Goal: Information Seeking & Learning: Check status

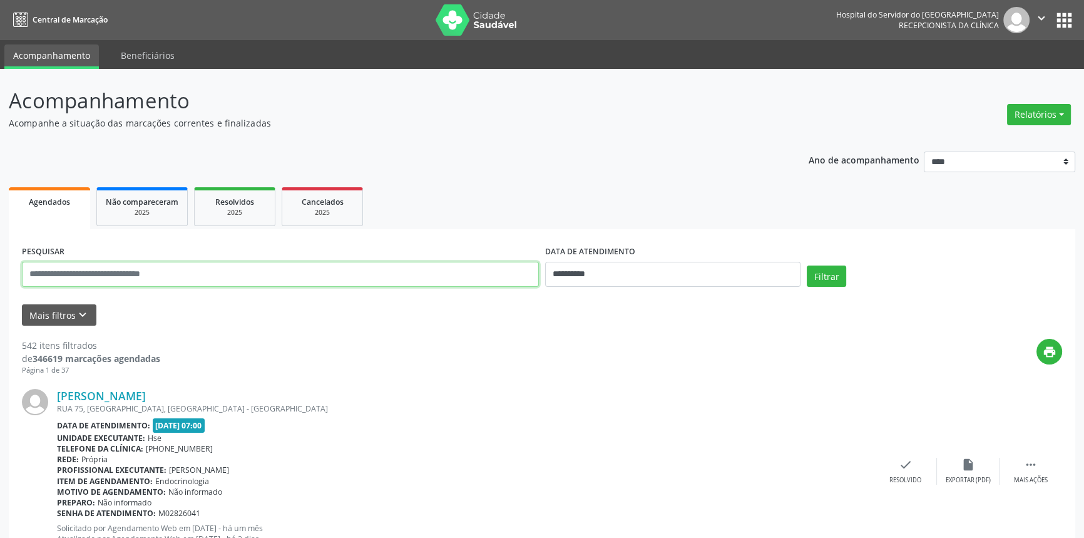
click at [123, 269] on input "text" at bounding box center [280, 274] width 517 height 25
type input "**********"
click at [807, 265] on button "Filtrar" at bounding box center [826, 275] width 39 height 21
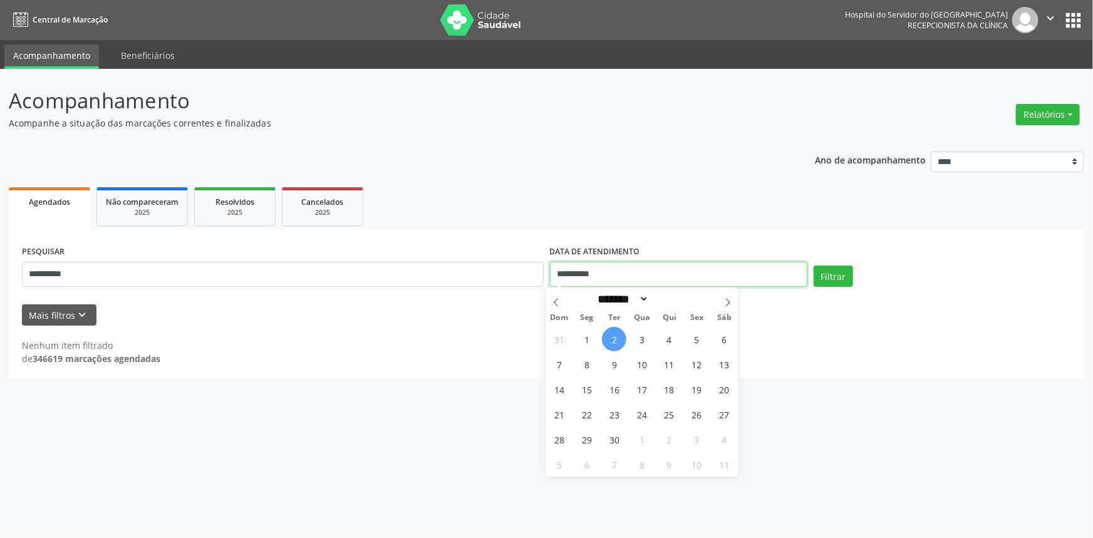
click at [659, 281] on input "**********" at bounding box center [678, 274] width 257 height 25
click at [822, 273] on button "Filtrar" at bounding box center [832, 275] width 39 height 21
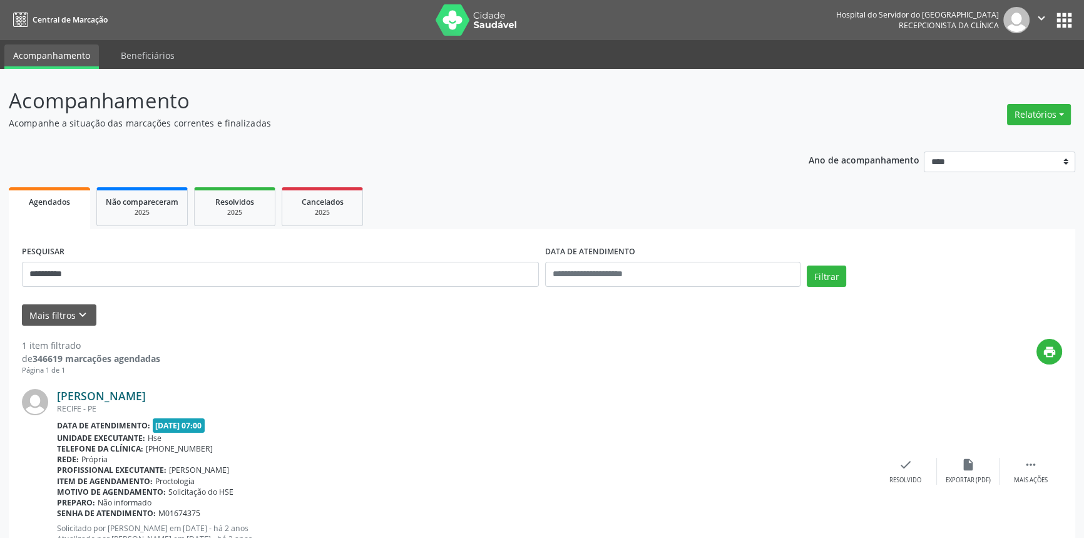
click at [146, 396] on link "[PERSON_NAME]" at bounding box center [101, 396] width 89 height 14
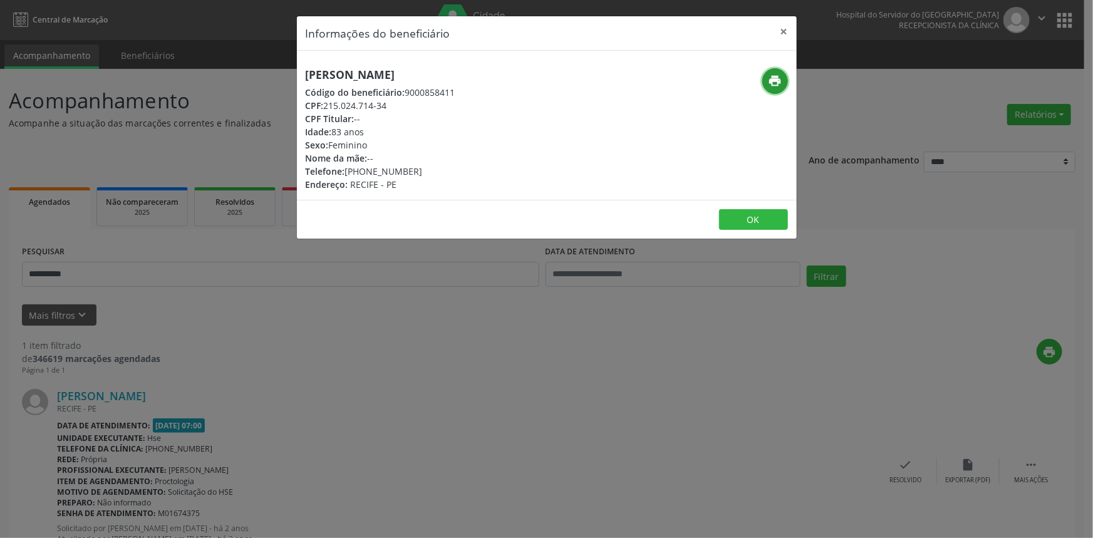
click at [774, 81] on icon "print" at bounding box center [775, 81] width 14 height 14
drag, startPoint x: 778, startPoint y: 31, endPoint x: 731, endPoint y: 374, distance: 346.4
click at [779, 43] on button "×" at bounding box center [783, 31] width 25 height 31
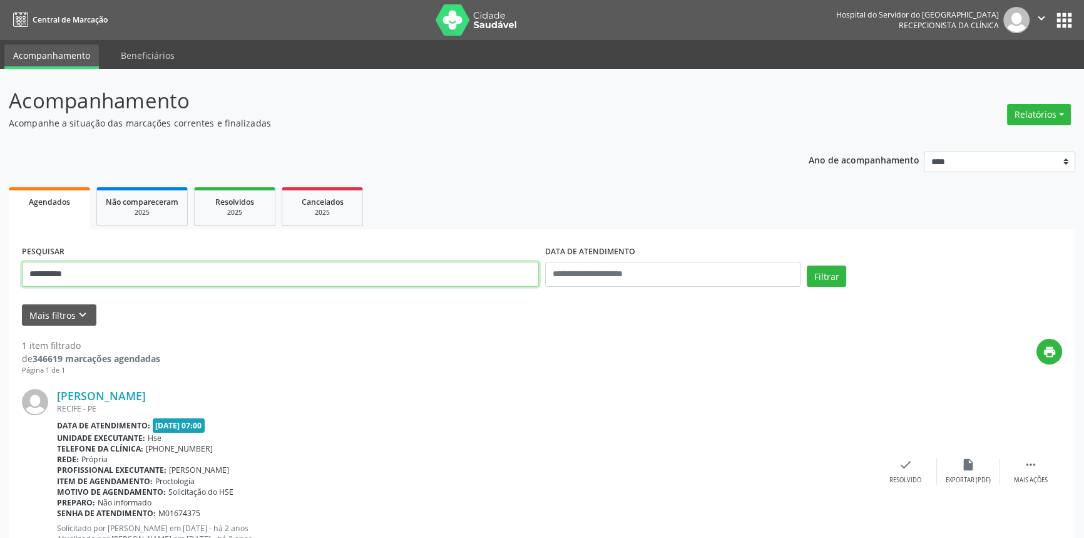
drag, startPoint x: 101, startPoint y: 275, endPoint x: 0, endPoint y: 266, distance: 101.2
click at [0, 268] on div "**********" at bounding box center [542, 329] width 1084 height 520
type input "**********"
click at [807, 265] on button "Filtrar" at bounding box center [826, 275] width 39 height 21
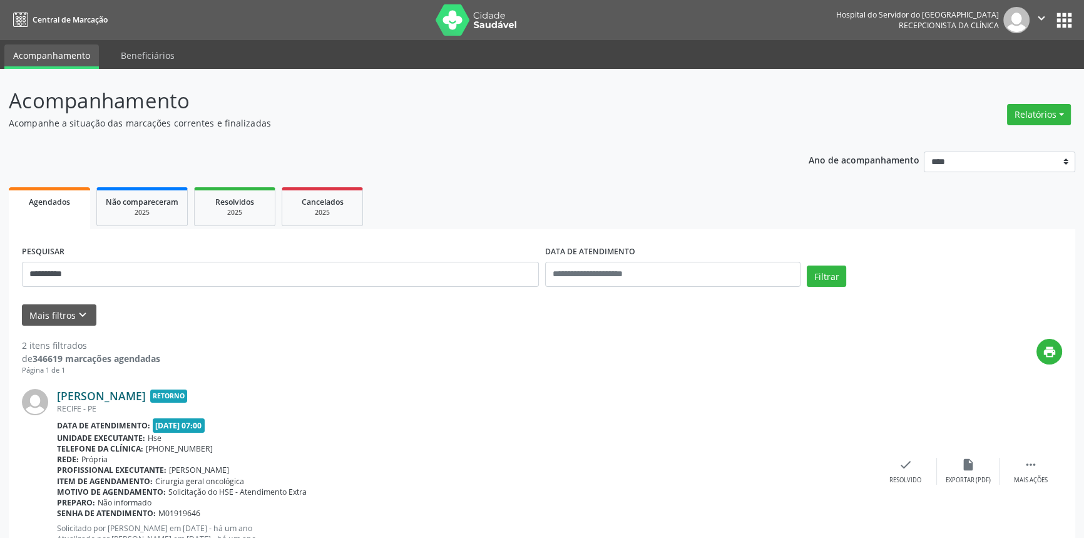
click at [146, 393] on link "[PERSON_NAME]" at bounding box center [101, 396] width 89 height 14
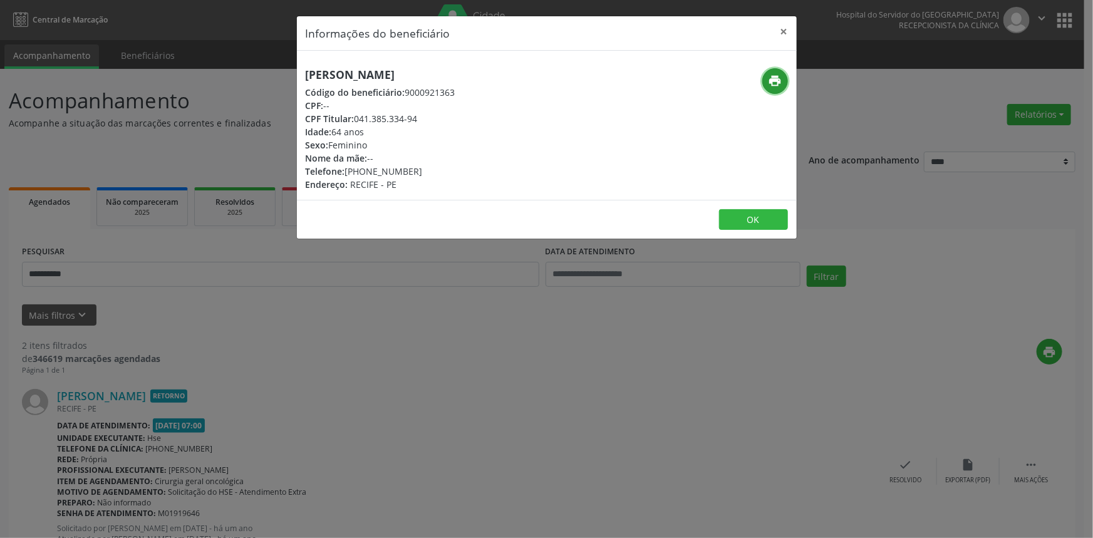
click at [775, 79] on icon "print" at bounding box center [775, 81] width 14 height 14
click at [785, 29] on button "×" at bounding box center [783, 31] width 25 height 31
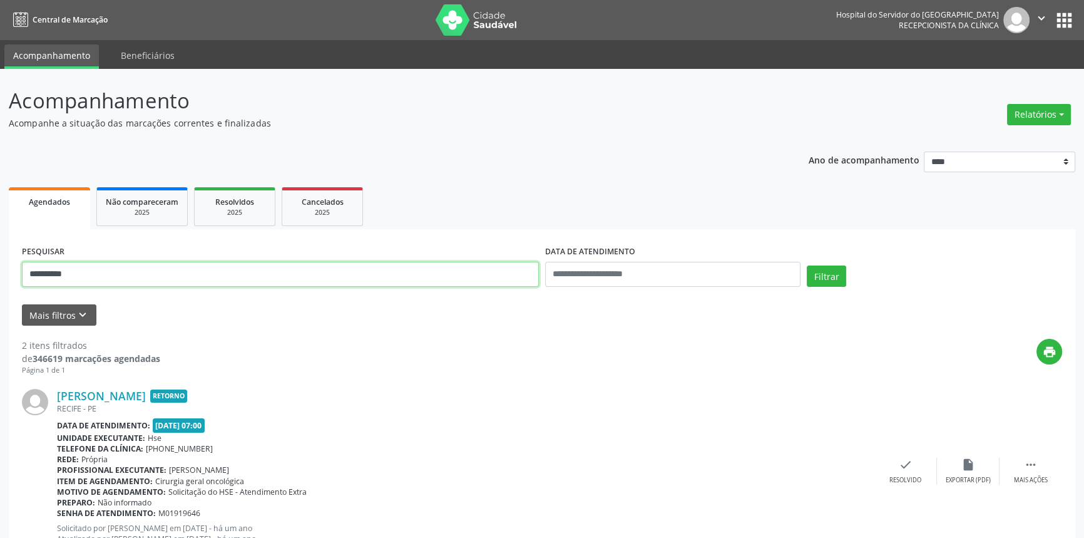
drag, startPoint x: 110, startPoint y: 262, endPoint x: 0, endPoint y: 265, distance: 110.3
click at [0, 265] on div "**********" at bounding box center [542, 419] width 1084 height 700
click at [230, 267] on input "text" at bounding box center [280, 274] width 517 height 25
paste input "**********"
type input "**********"
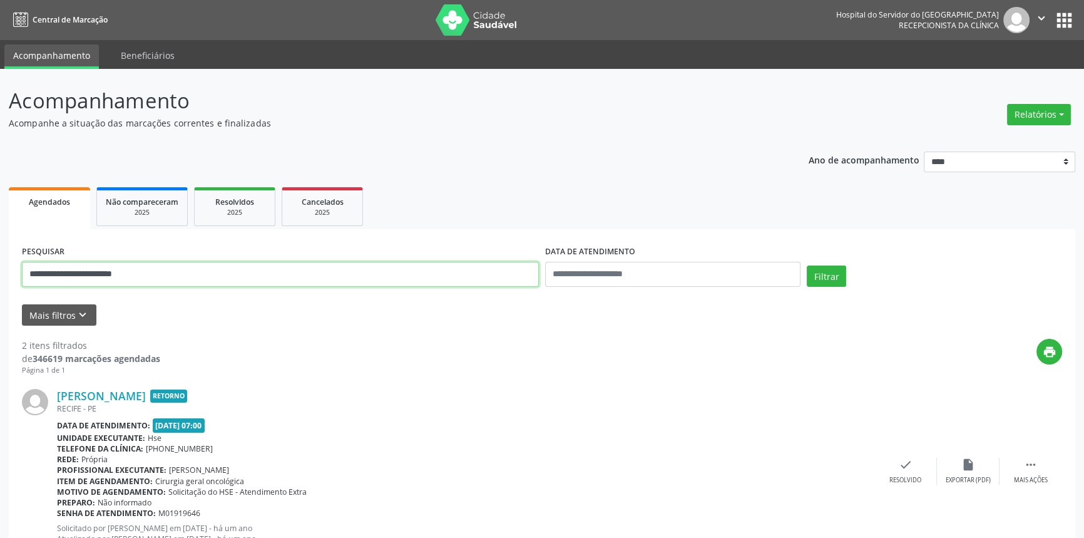
click at [807, 265] on button "Filtrar" at bounding box center [826, 275] width 39 height 21
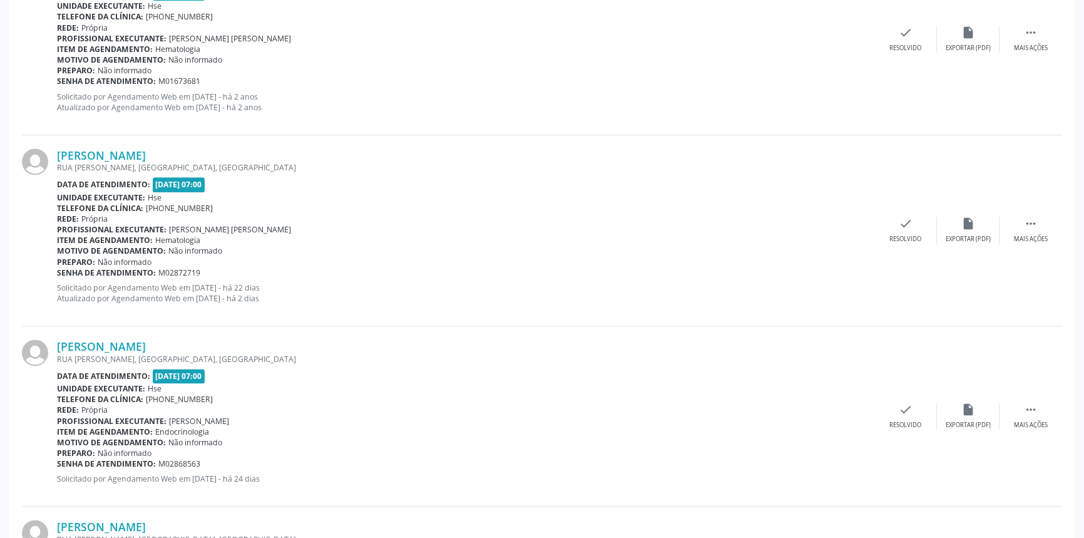
scroll to position [1902, 0]
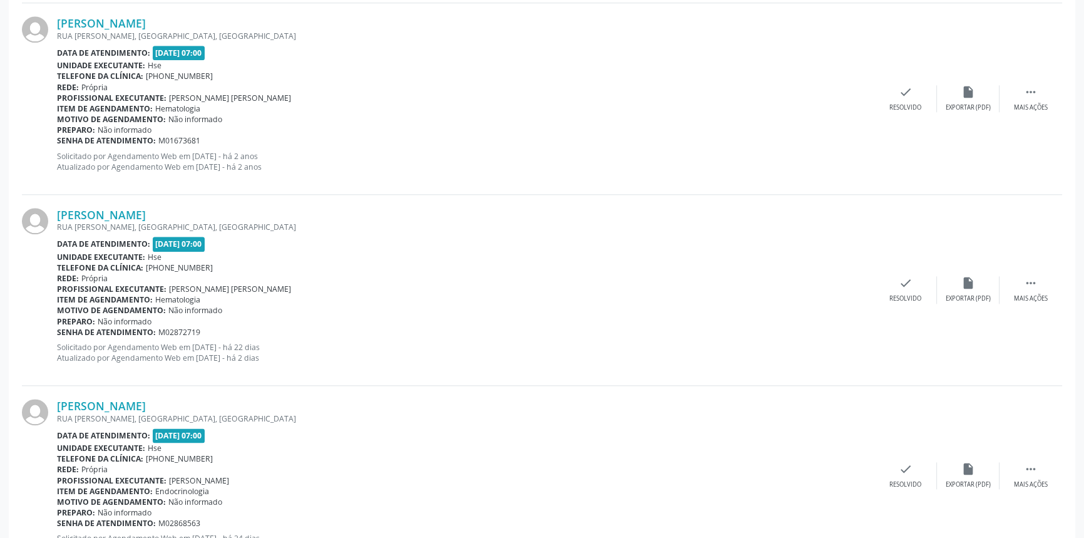
drag, startPoint x: 236, startPoint y: 212, endPoint x: 42, endPoint y: 215, distance: 194.1
click at [42, 215] on div "[PERSON_NAME] [GEOGRAPHIC_DATA][PERSON_NAME], [GEOGRAPHIC_DATA], [GEOGRAPHIC_DA…" at bounding box center [542, 290] width 1041 height 191
copy div "[PERSON_NAME]"
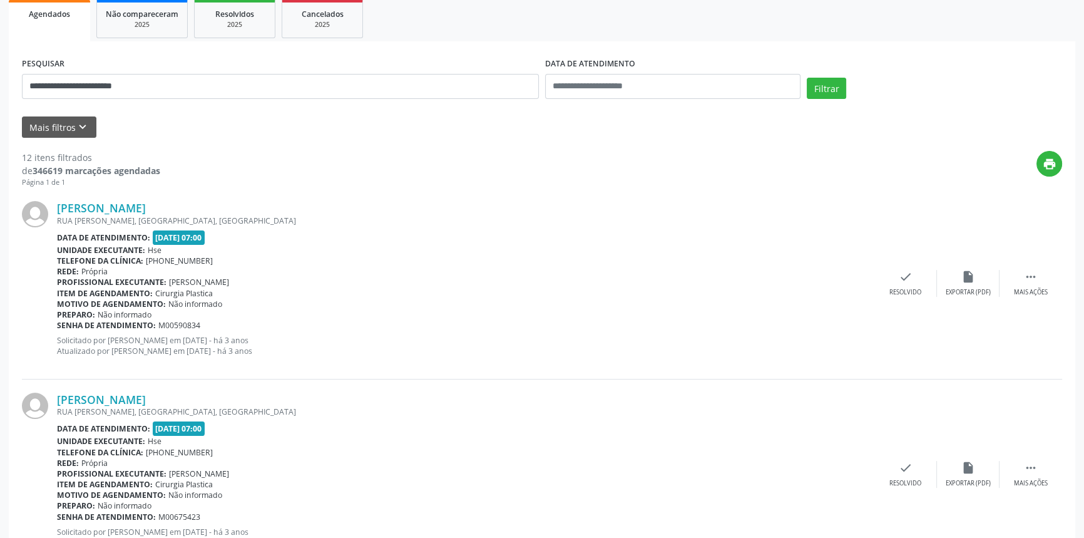
scroll to position [24, 0]
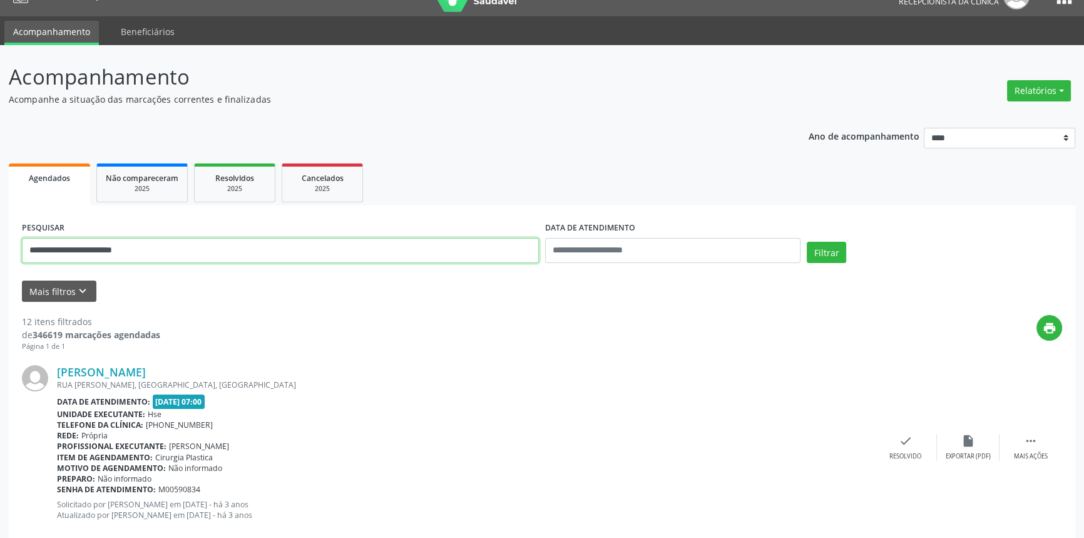
drag, startPoint x: 180, startPoint y: 245, endPoint x: 0, endPoint y: 182, distance: 191.1
type input "**********"
click at [807, 242] on button "Filtrar" at bounding box center [826, 252] width 39 height 21
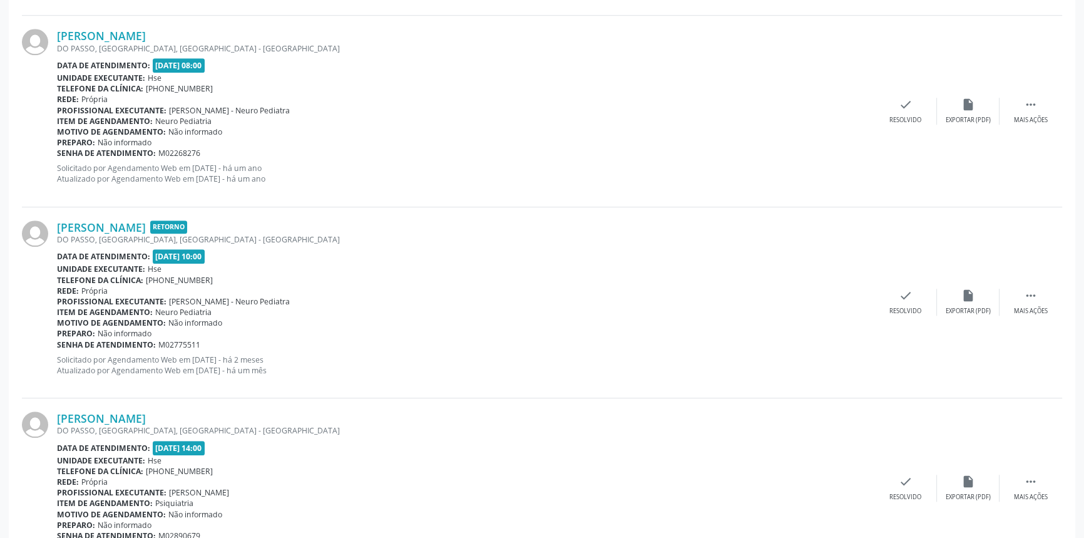
scroll to position [1376, 0]
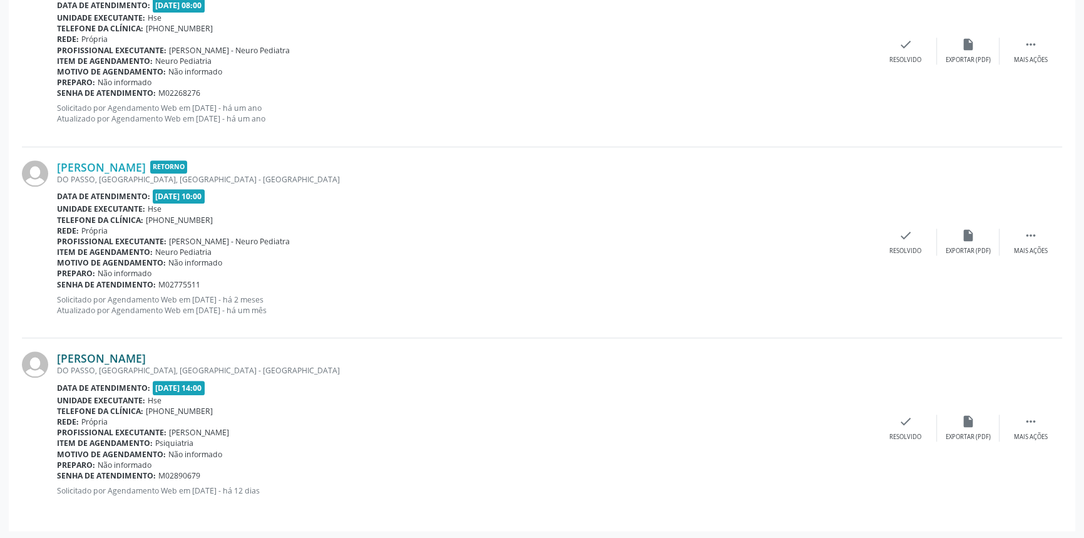
drag, startPoint x: 250, startPoint y: 349, endPoint x: 58, endPoint y: 352, distance: 192.2
click at [58, 352] on div "[PERSON_NAME]" at bounding box center [466, 358] width 818 height 14
copy link "[PERSON_NAME]"
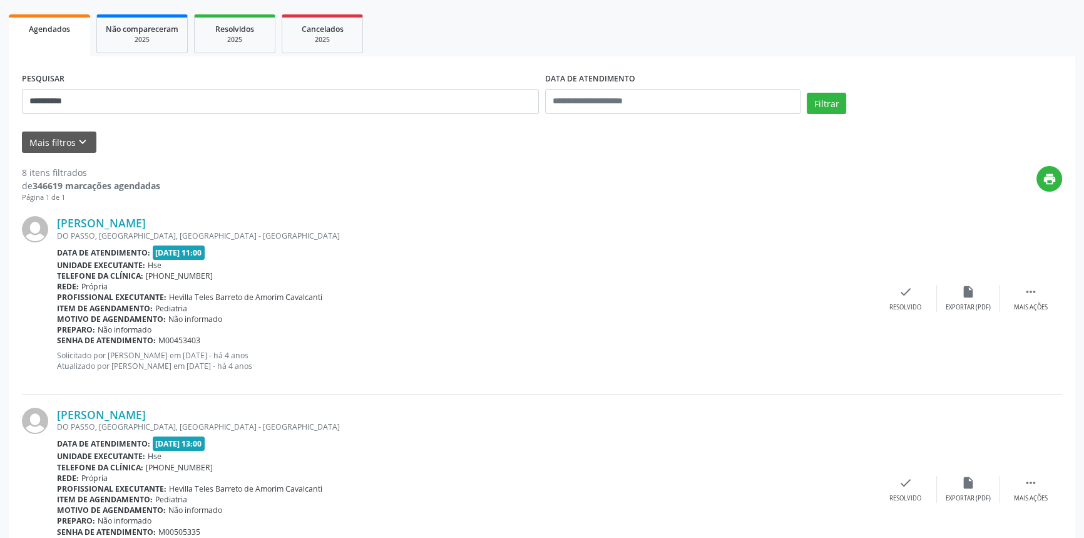
scroll to position [67, 0]
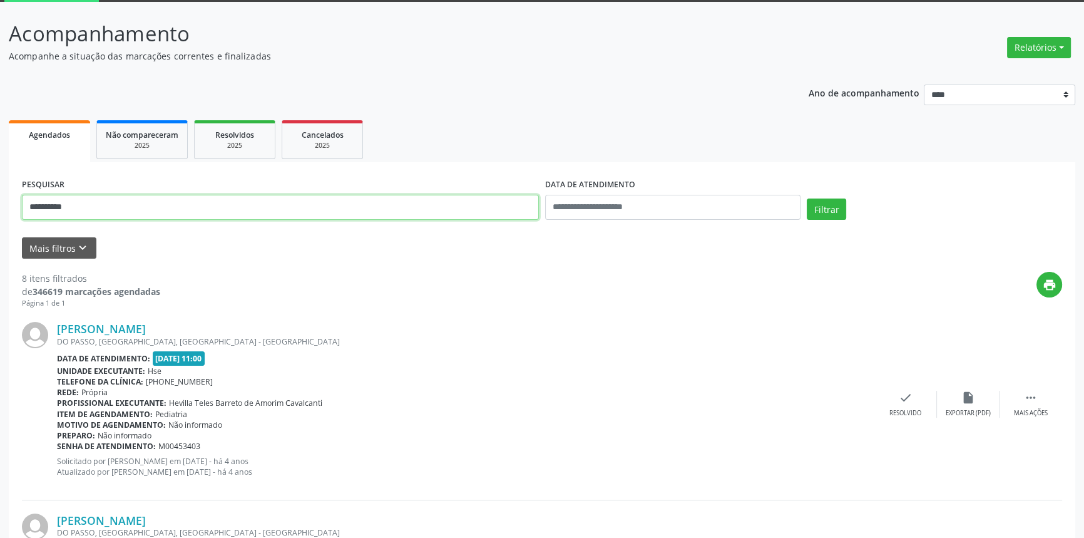
drag, startPoint x: 88, startPoint y: 202, endPoint x: 0, endPoint y: 195, distance: 87.9
click at [807, 198] on button "Filtrar" at bounding box center [826, 208] width 39 height 21
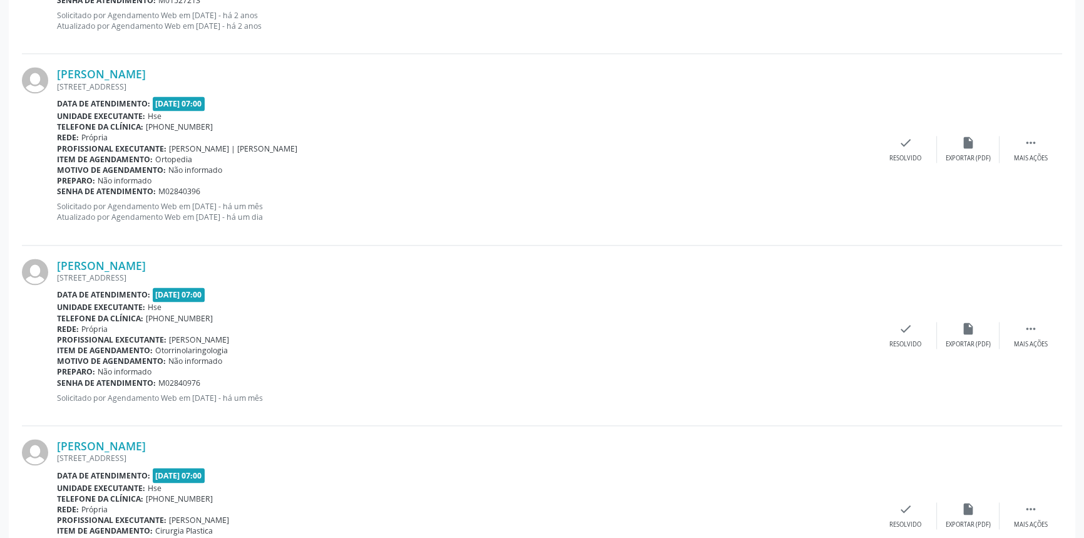
scroll to position [2103, 0]
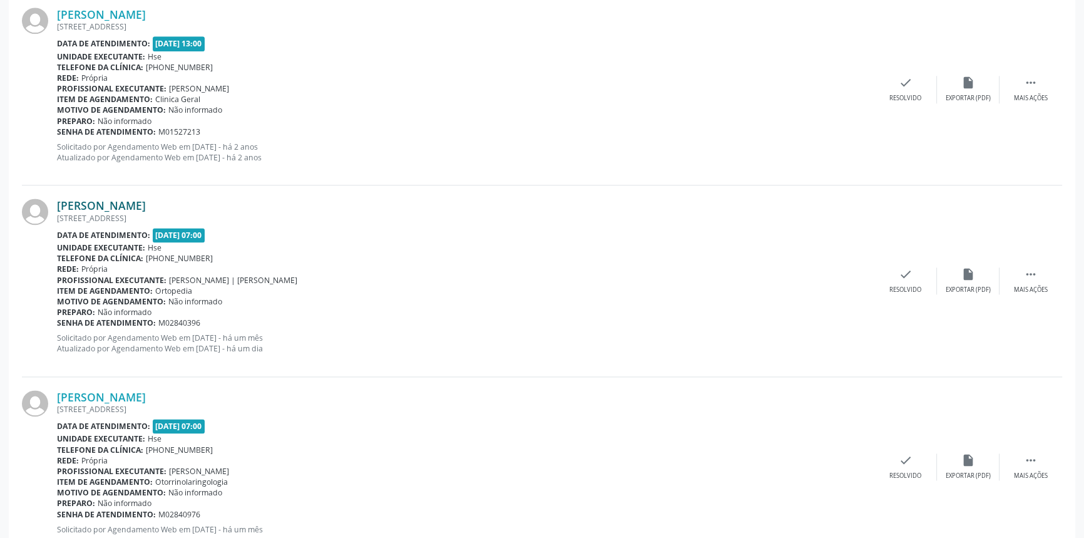
drag, startPoint x: 237, startPoint y: 202, endPoint x: 59, endPoint y: 205, distance: 177.8
click at [59, 205] on div "[PERSON_NAME]" at bounding box center [466, 205] width 818 height 14
copy link "[PERSON_NAME]"
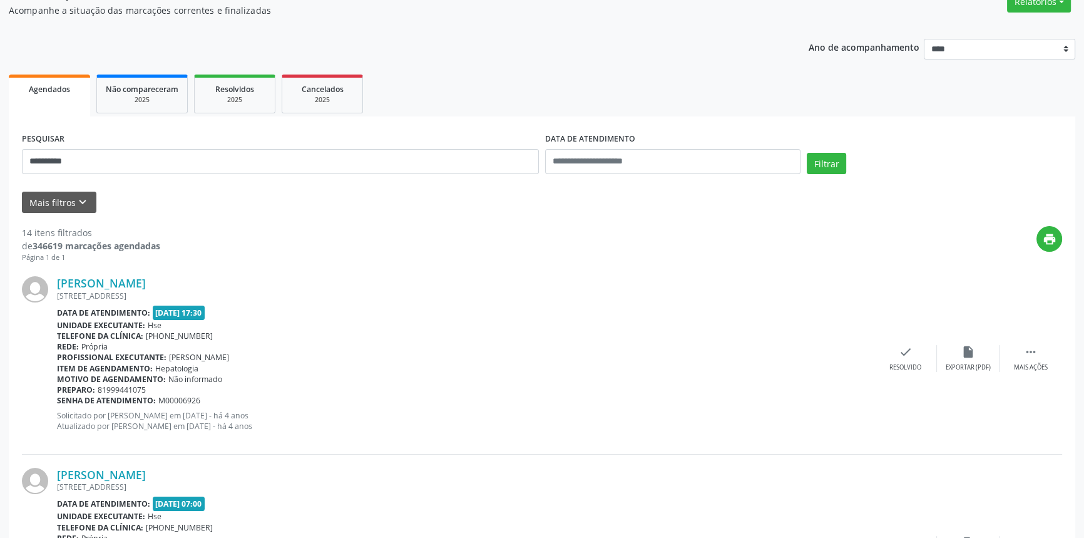
scroll to position [110, 0]
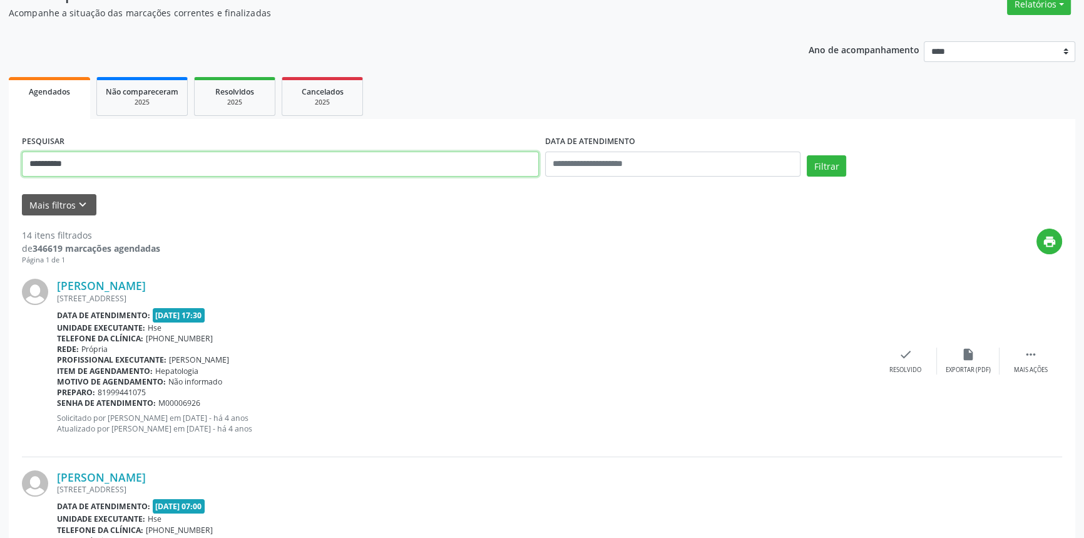
drag, startPoint x: 128, startPoint y: 170, endPoint x: 0, endPoint y: 170, distance: 127.7
click at [807, 155] on button "Filtrar" at bounding box center [826, 165] width 39 height 21
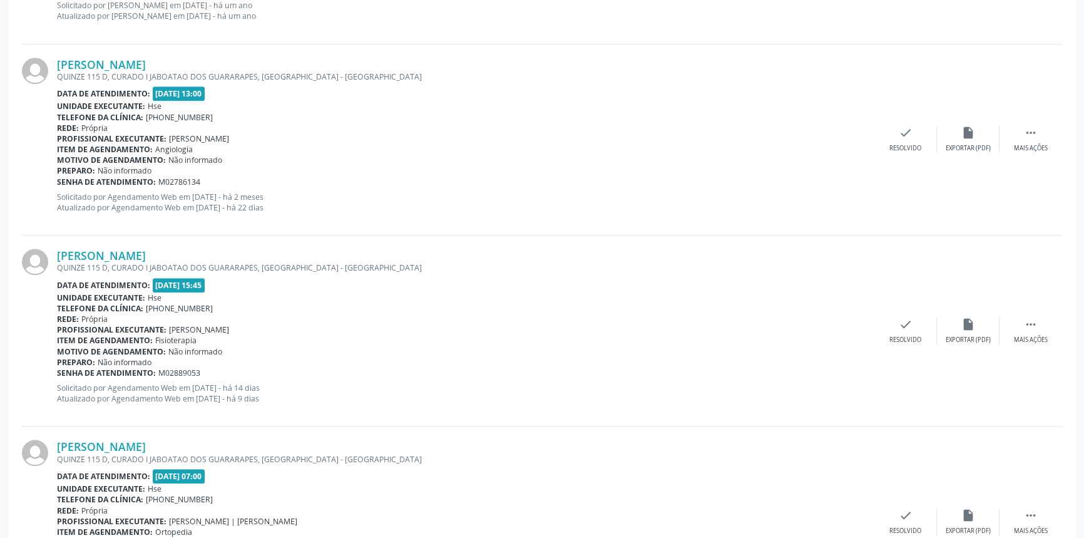
scroll to position [1578, 0]
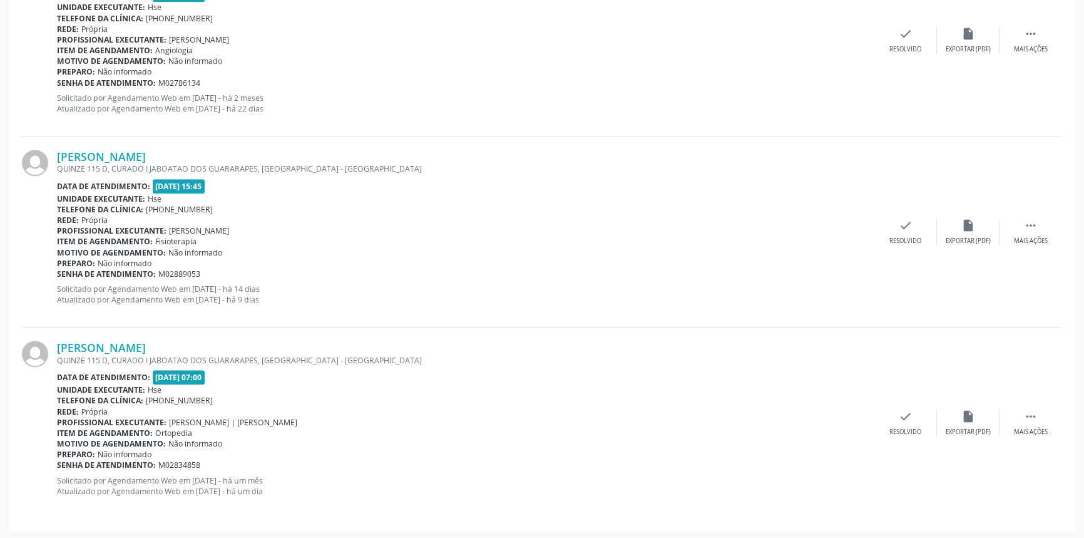
drag, startPoint x: 194, startPoint y: 344, endPoint x: 59, endPoint y: 332, distance: 135.2
click at [59, 332] on div "[PERSON_NAME] QUINZE 115 D, CURADO I JABOATAO DOS GUARARAPES, [GEOGRAPHIC_DATA]…" at bounding box center [542, 422] width 1041 height 190
copy link "[PERSON_NAME]"
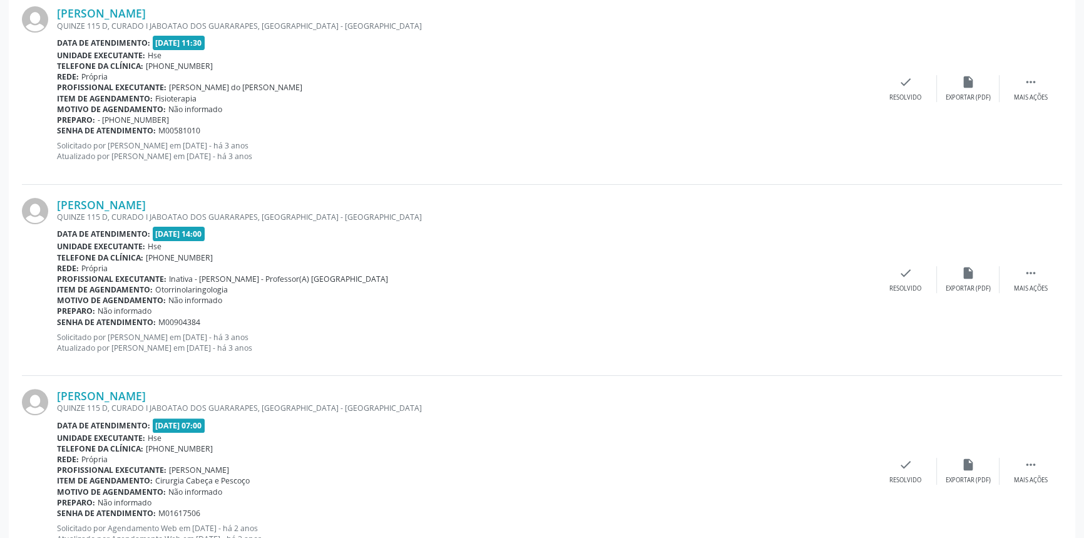
scroll to position [98, 0]
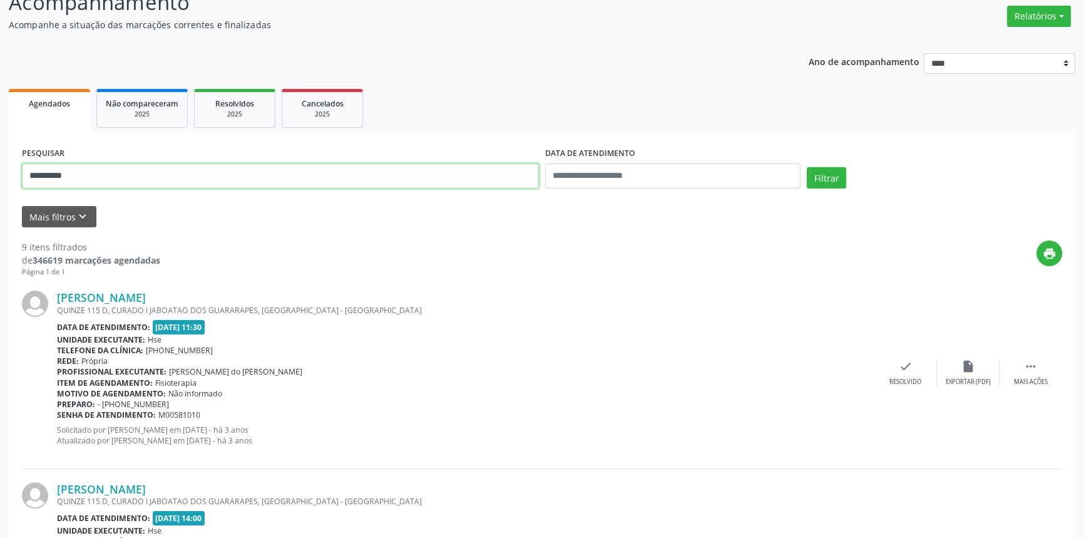
drag, startPoint x: 110, startPoint y: 170, endPoint x: 0, endPoint y: 152, distance: 111.7
click at [807, 167] on button "Filtrar" at bounding box center [826, 177] width 39 height 21
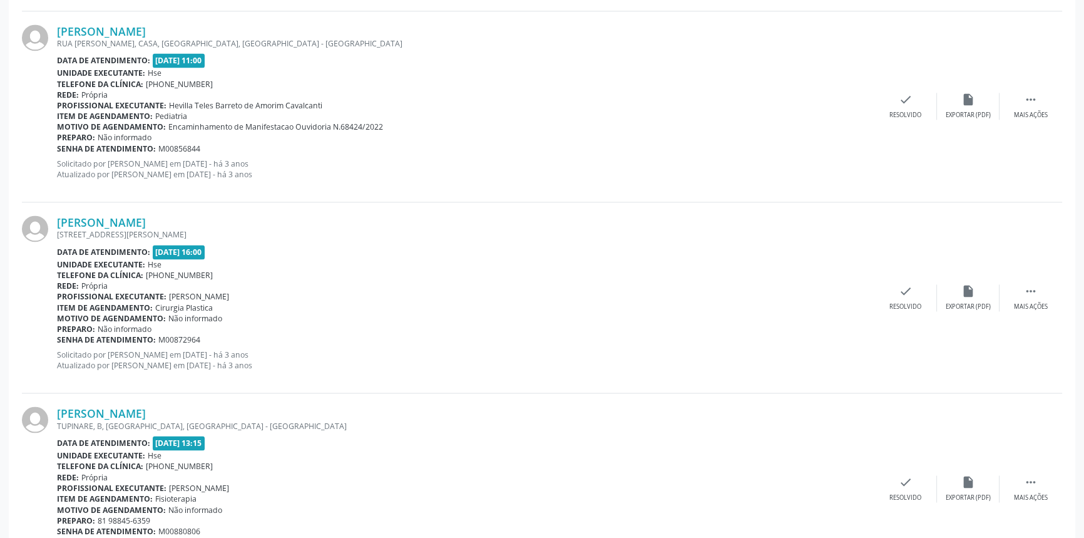
scroll to position [2760, 0]
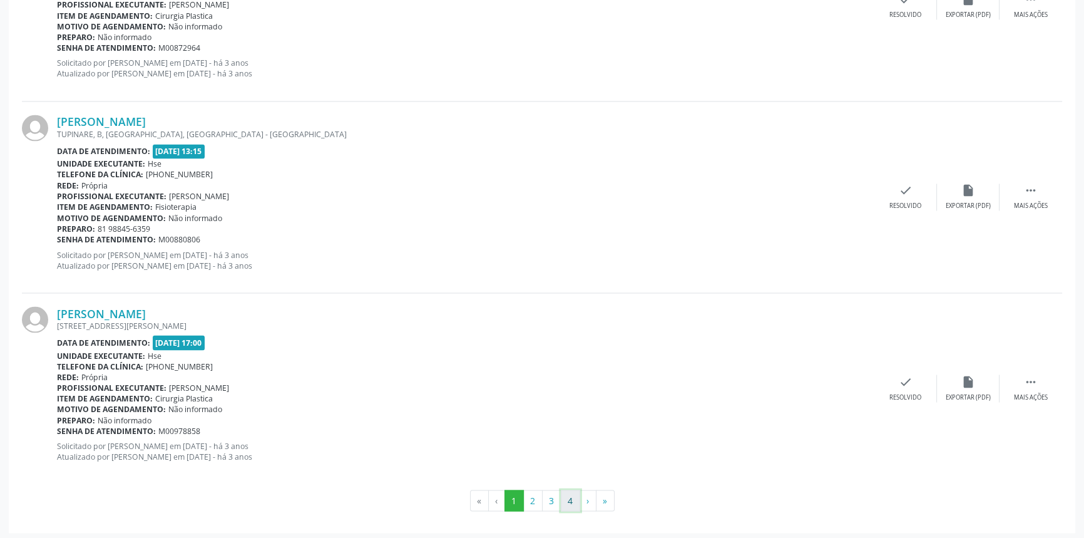
click at [567, 501] on button "4" at bounding box center [570, 500] width 19 height 21
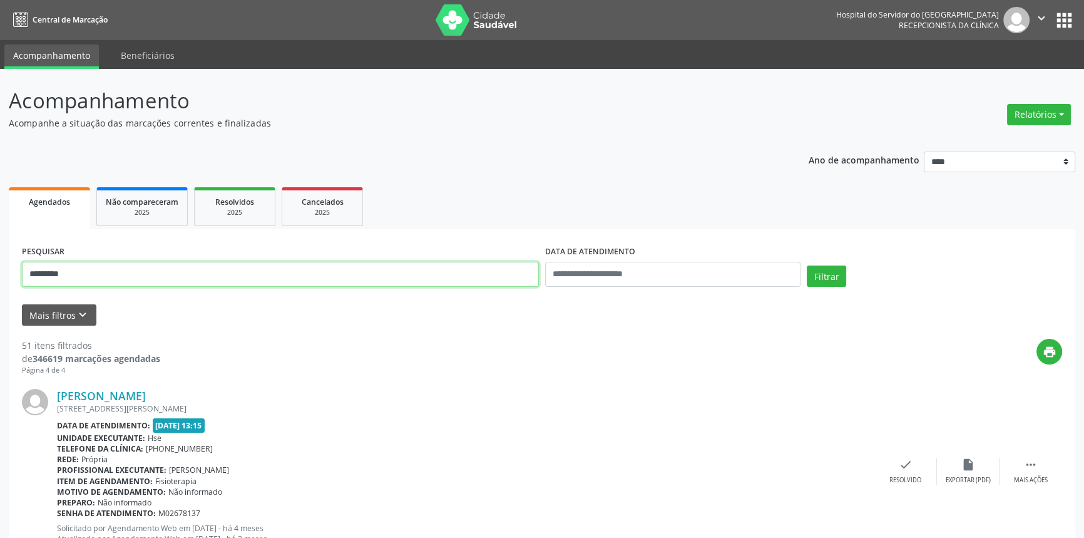
drag, startPoint x: 104, startPoint y: 275, endPoint x: 0, endPoint y: 256, distance: 105.6
click at [807, 265] on button "Filtrar" at bounding box center [826, 275] width 39 height 21
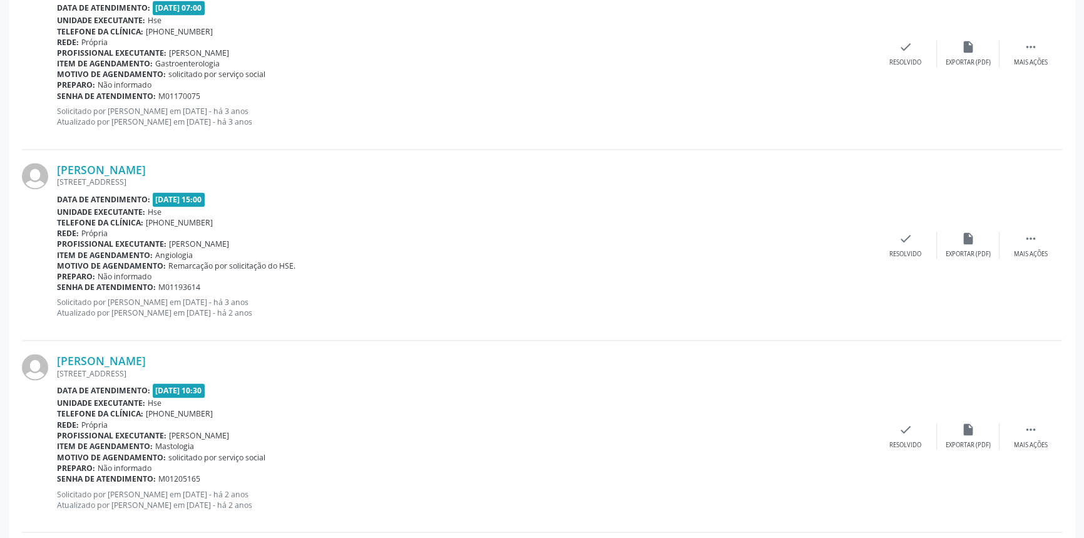
scroll to position [2760, 0]
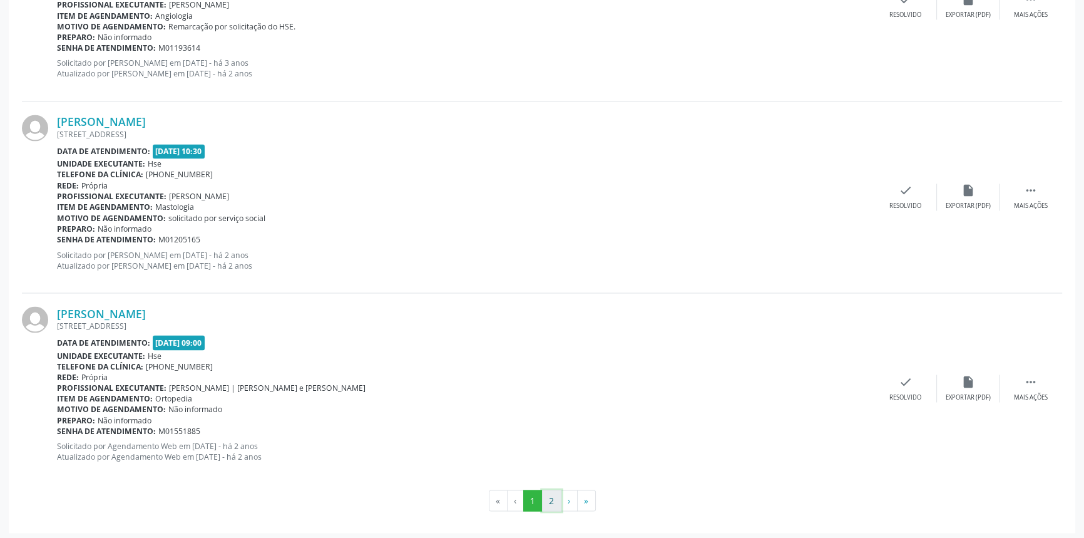
click at [550, 496] on button "2" at bounding box center [551, 500] width 19 height 21
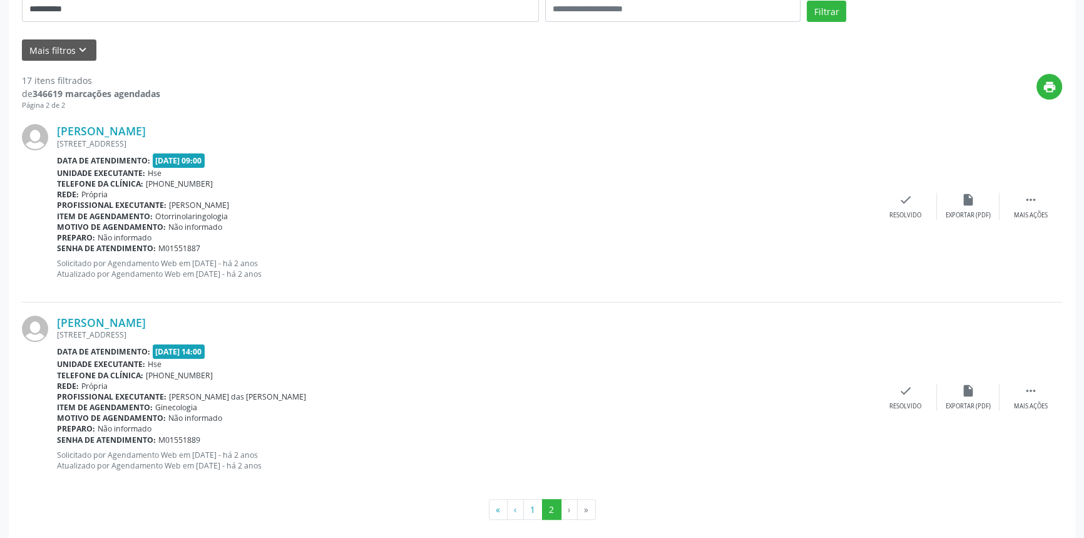
scroll to position [276, 0]
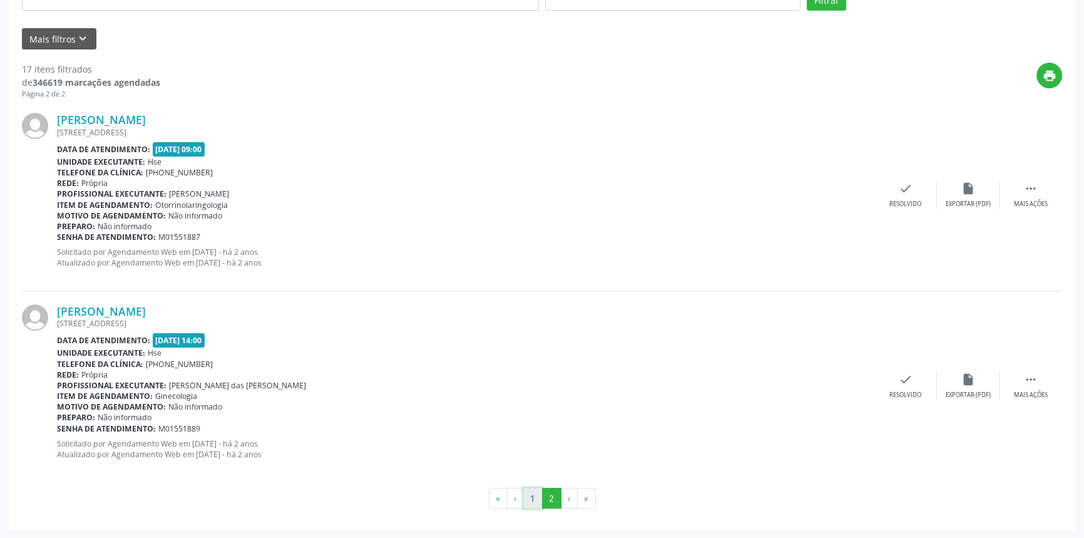
click at [535, 500] on button "1" at bounding box center [532, 498] width 19 height 21
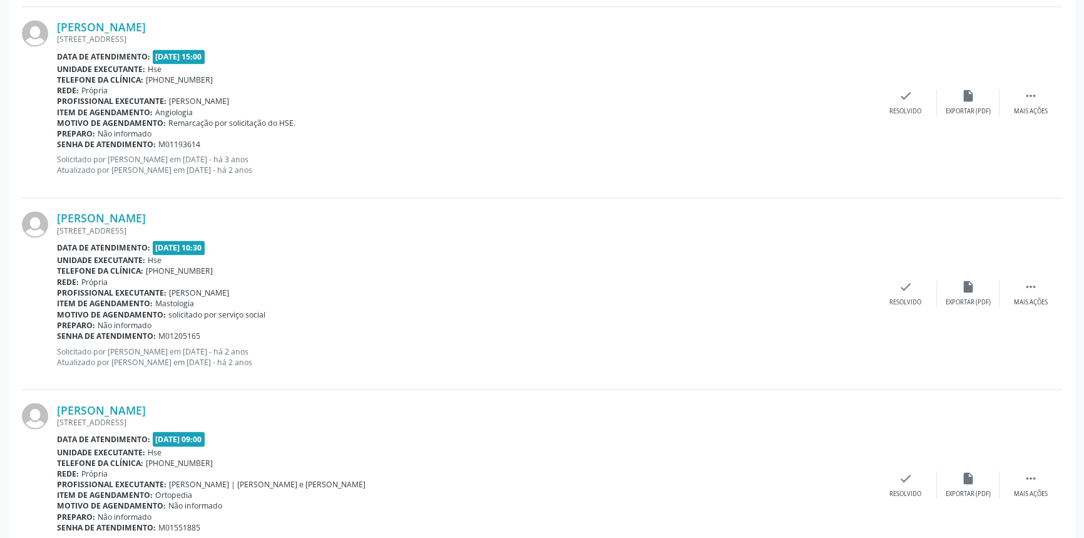
scroll to position [2760, 0]
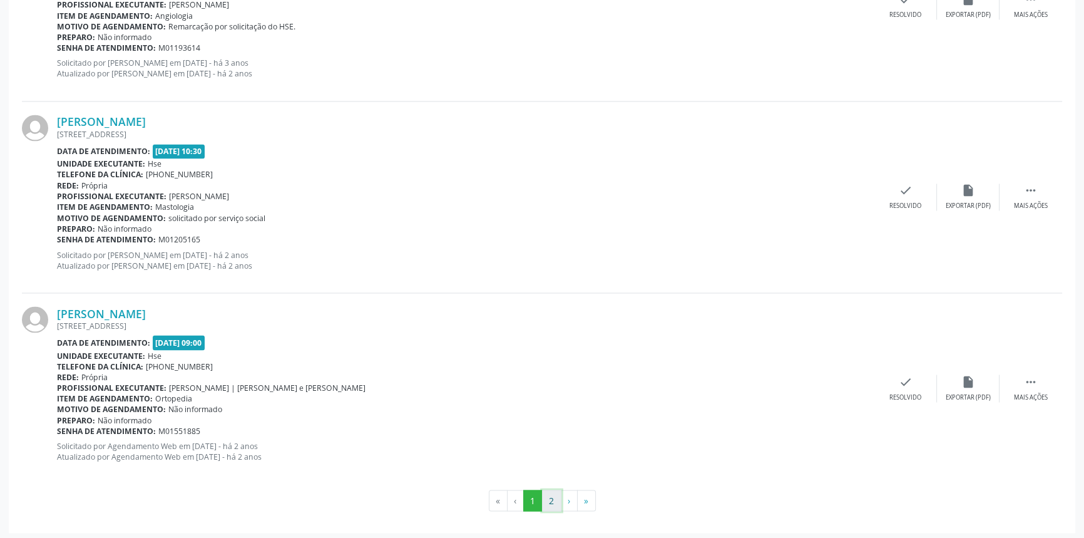
click at [544, 499] on button "2" at bounding box center [551, 500] width 19 height 21
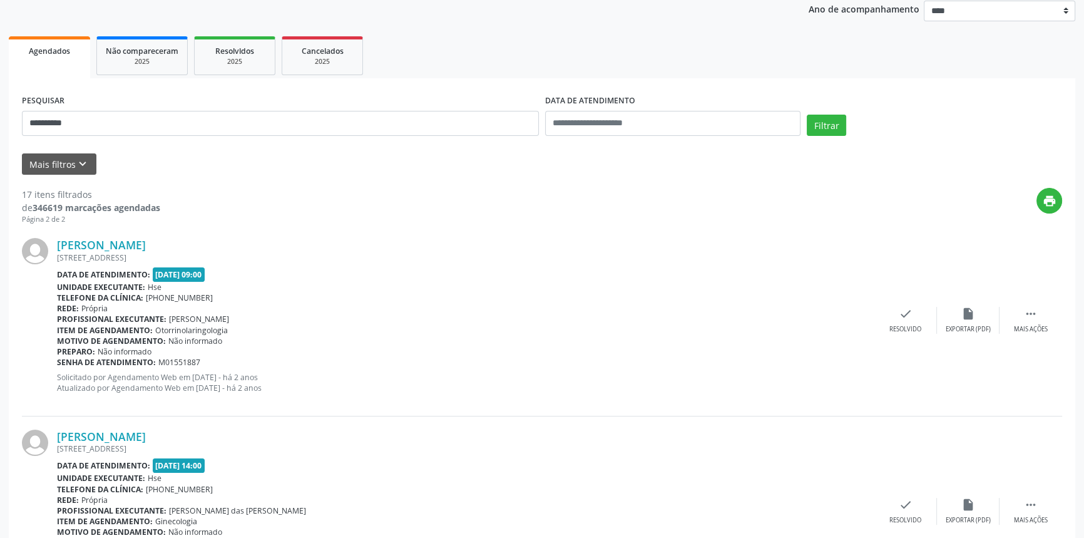
scroll to position [276, 0]
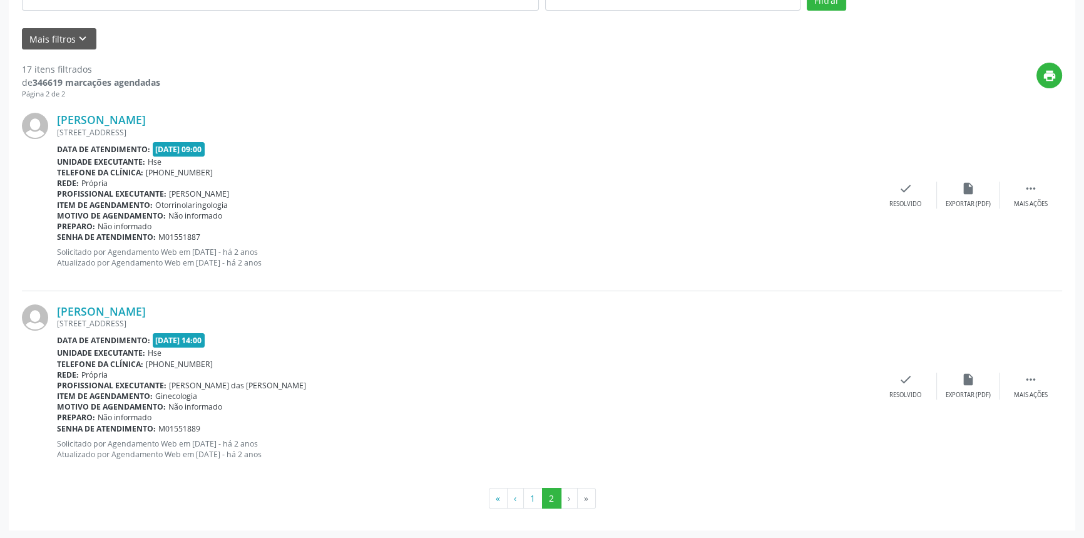
drag, startPoint x: 237, startPoint y: 305, endPoint x: 58, endPoint y: 301, distance: 179.7
click at [58, 301] on div "[PERSON_NAME] [GEOGRAPHIC_DATA], [GEOGRAPHIC_DATA], [GEOGRAPHIC_DATA] - [GEOGRA…" at bounding box center [542, 386] width 1041 height 190
copy link "[PERSON_NAME]"
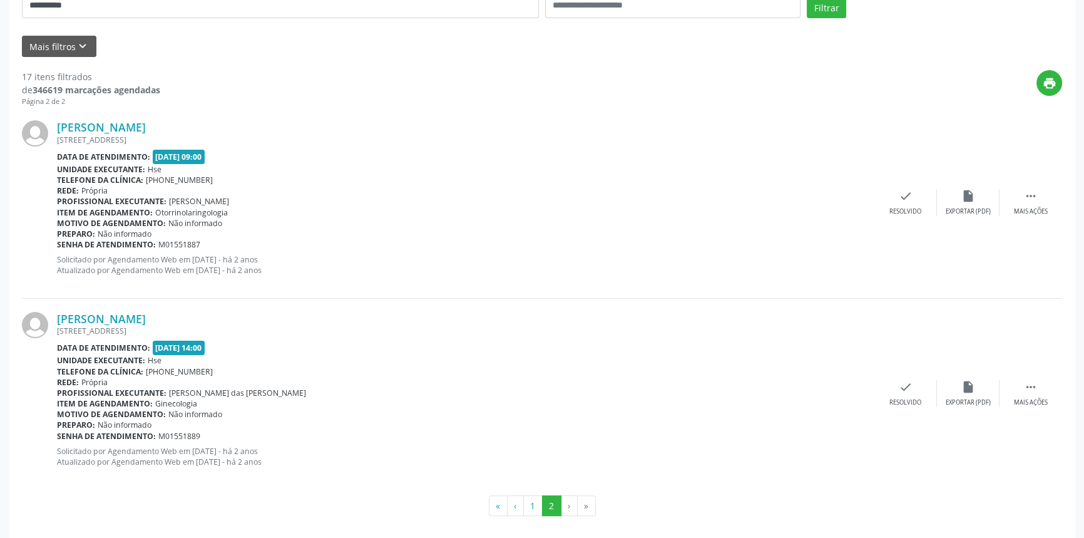
scroll to position [163, 0]
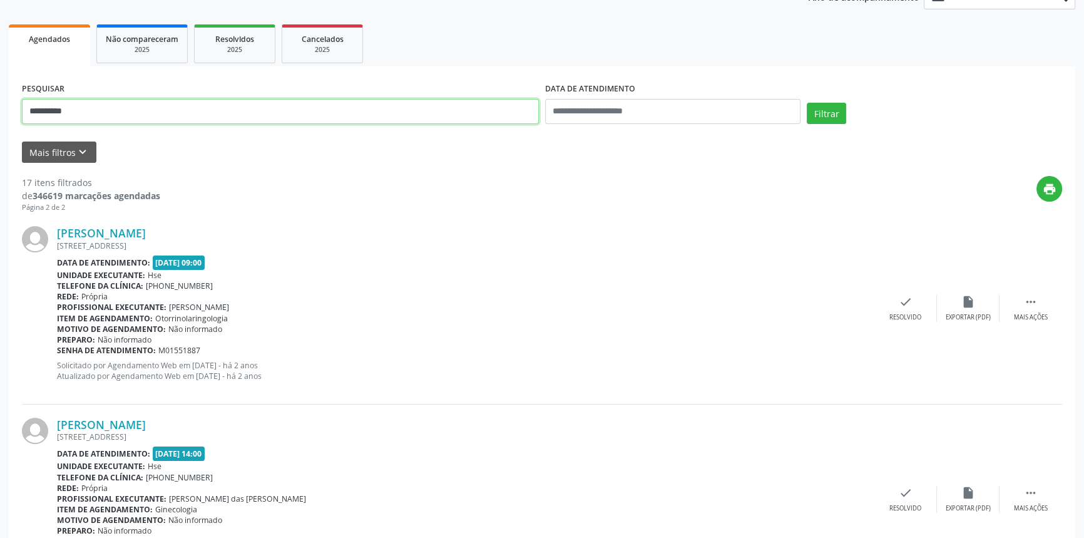
drag, startPoint x: 133, startPoint y: 118, endPoint x: 0, endPoint y: 91, distance: 135.3
click at [0, 91] on div "**********" at bounding box center [542, 279] width 1084 height 746
type input "**********"
click at [807, 103] on button "Filtrar" at bounding box center [826, 113] width 39 height 21
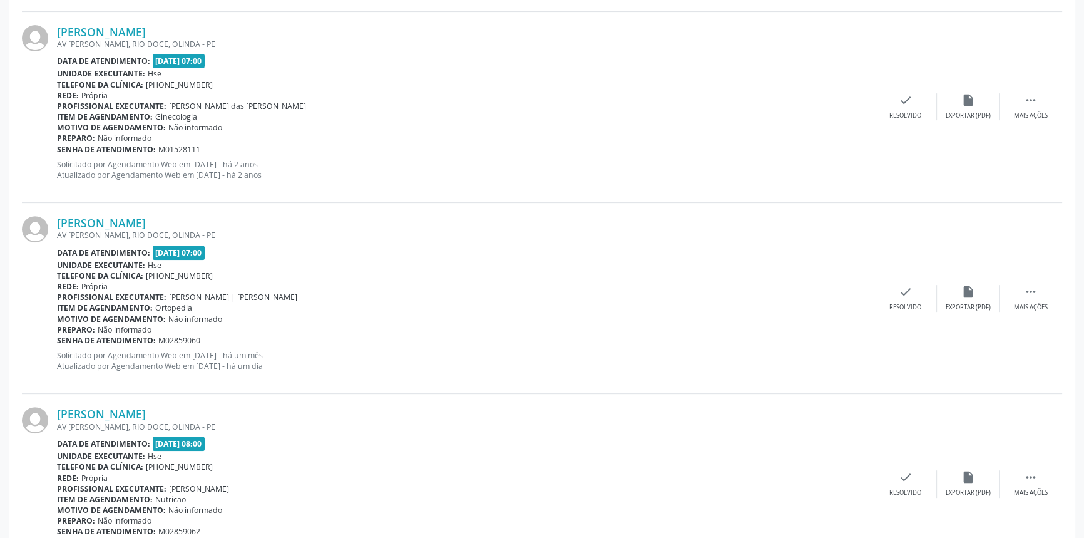
scroll to position [612, 0]
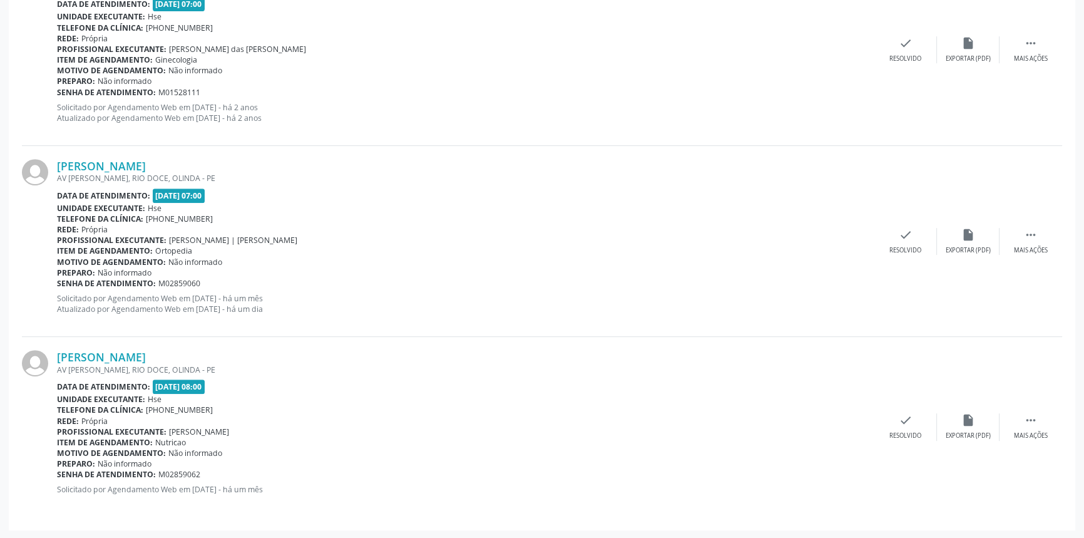
drag, startPoint x: 192, startPoint y: 163, endPoint x: 53, endPoint y: 162, distance: 139.6
click at [53, 162] on div "[PERSON_NAME] AV [PERSON_NAME], RIO DOCE, OLINDA - PE Data de atendimento: [DAT…" at bounding box center [542, 241] width 1041 height 191
copy div "[PERSON_NAME]"
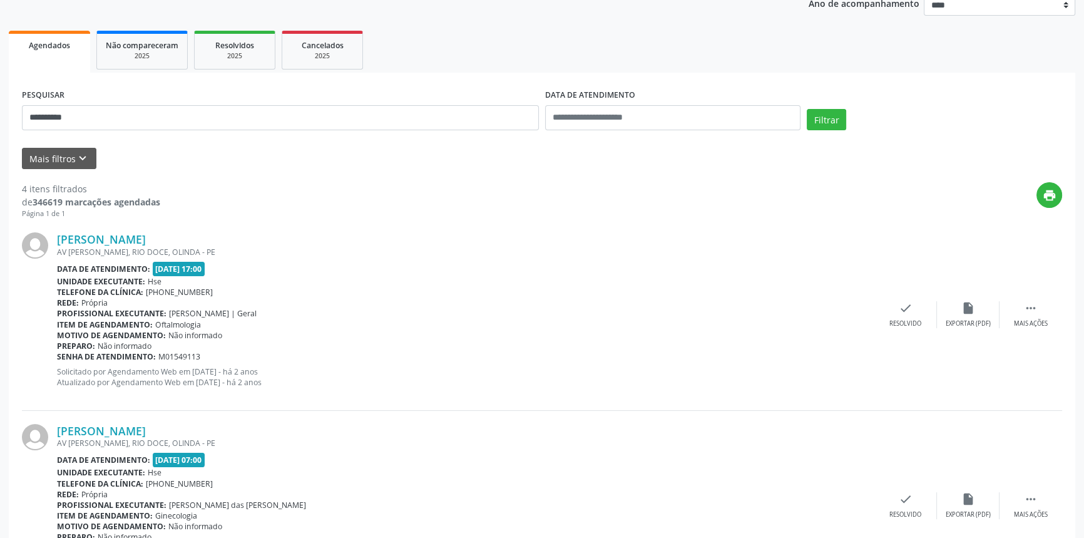
scroll to position [0, 0]
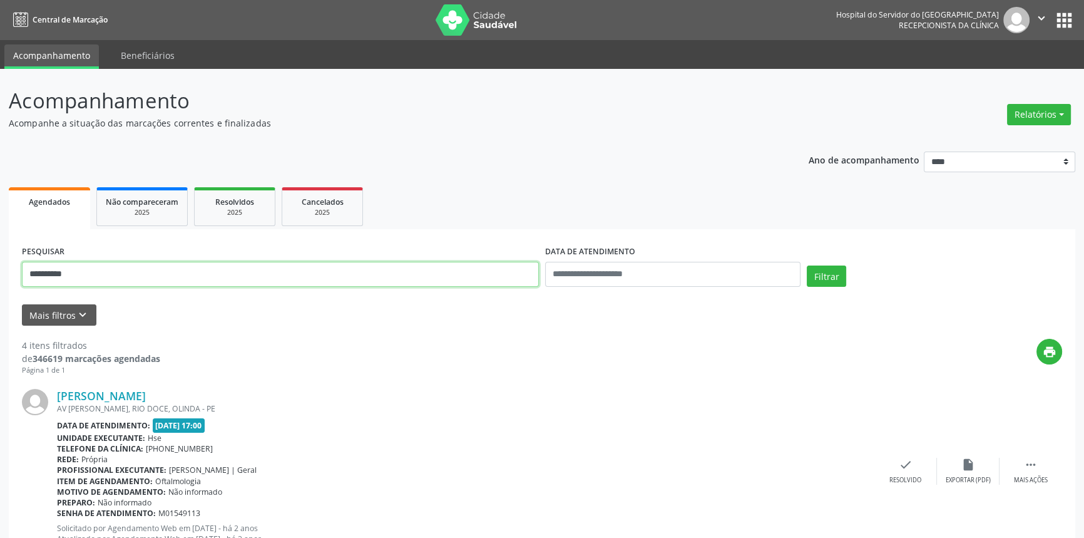
drag, startPoint x: 94, startPoint y: 279, endPoint x: 0, endPoint y: 263, distance: 95.2
click at [807, 265] on button "Filtrar" at bounding box center [826, 275] width 39 height 21
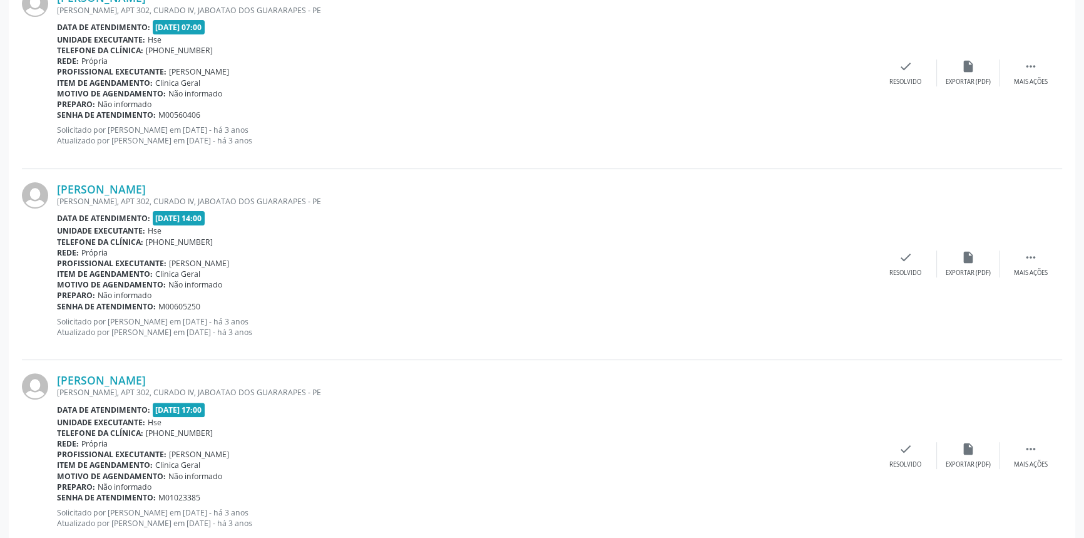
scroll to position [113, 0]
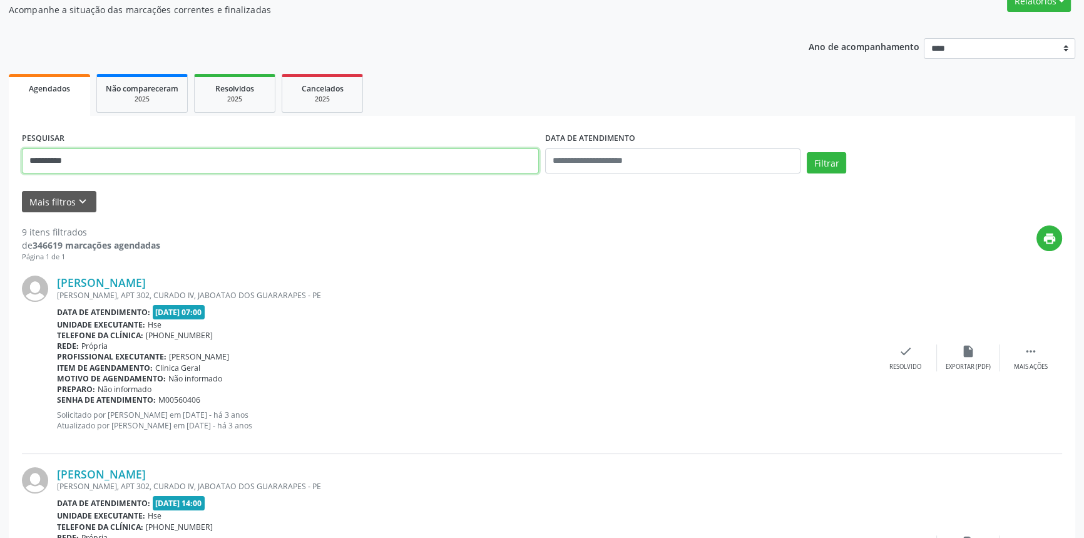
drag, startPoint x: 88, startPoint y: 165, endPoint x: 0, endPoint y: 148, distance: 89.9
click at [807, 152] on button "Filtrar" at bounding box center [826, 162] width 39 height 21
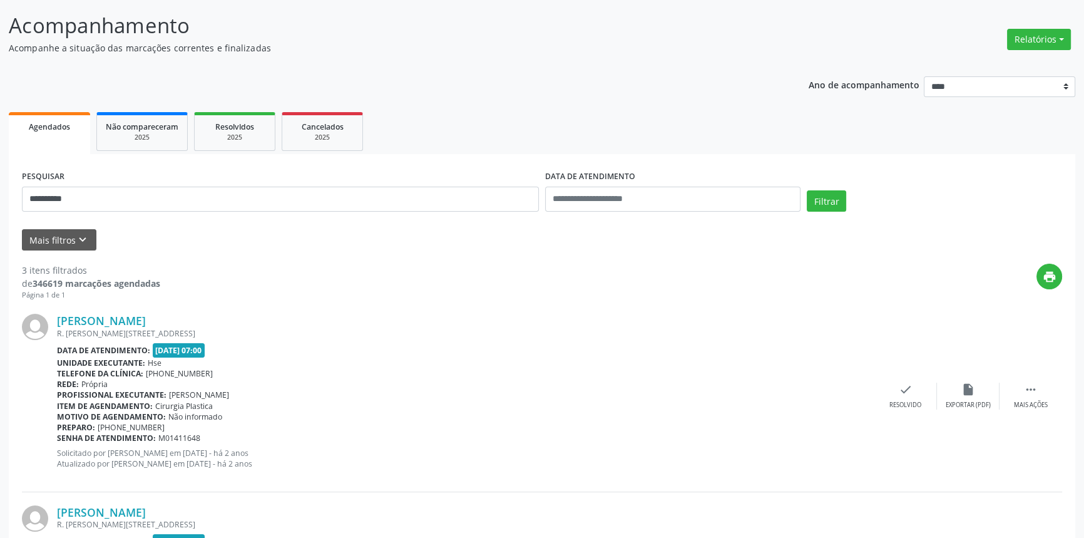
scroll to position [0, 0]
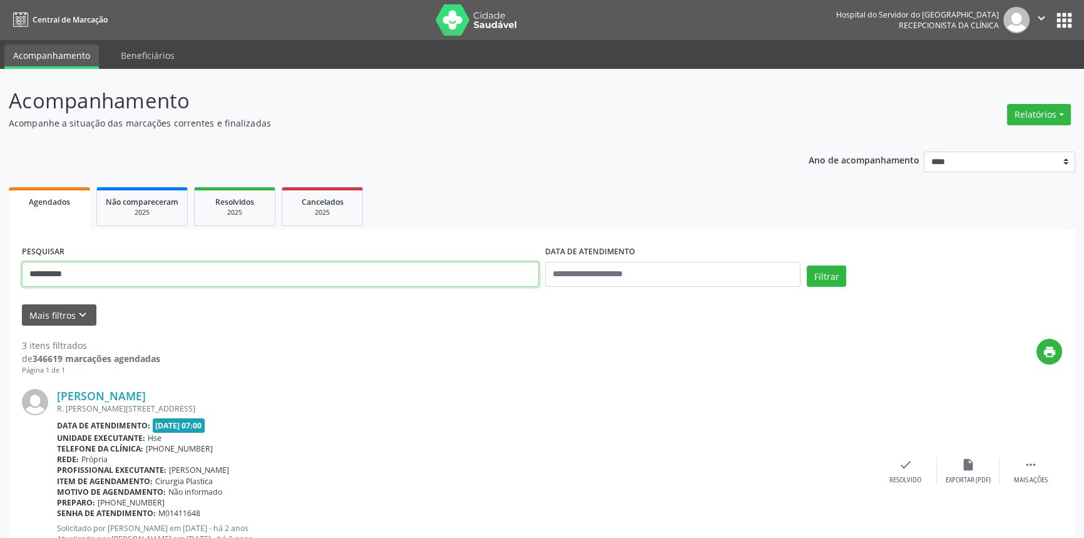
drag, startPoint x: 121, startPoint y: 279, endPoint x: 0, endPoint y: 261, distance: 122.1
click at [0, 263] on div "**********" at bounding box center [542, 520] width 1084 height 902
type input "**********"
click at [807, 265] on button "Filtrar" at bounding box center [826, 275] width 39 height 21
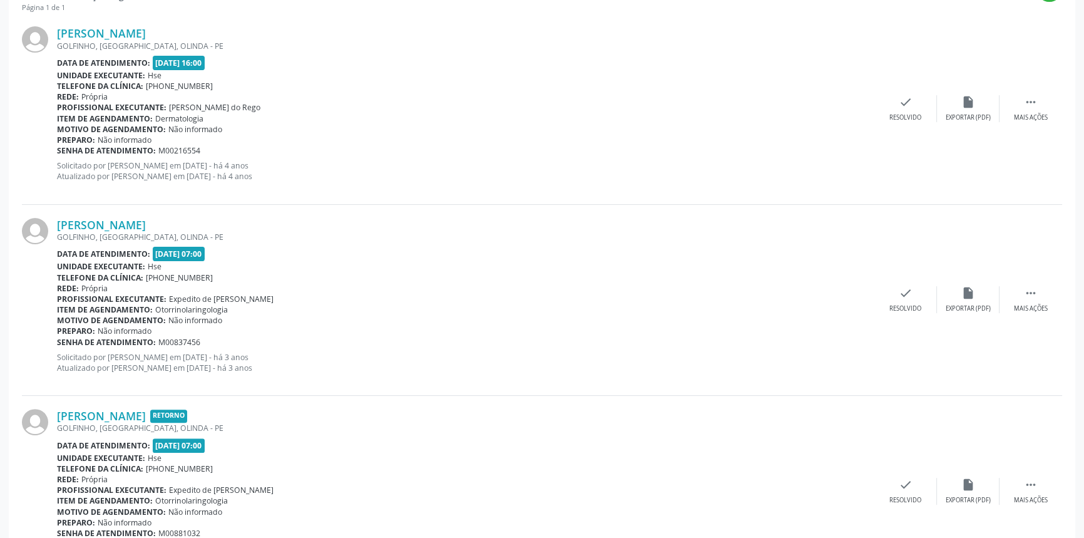
scroll to position [78, 0]
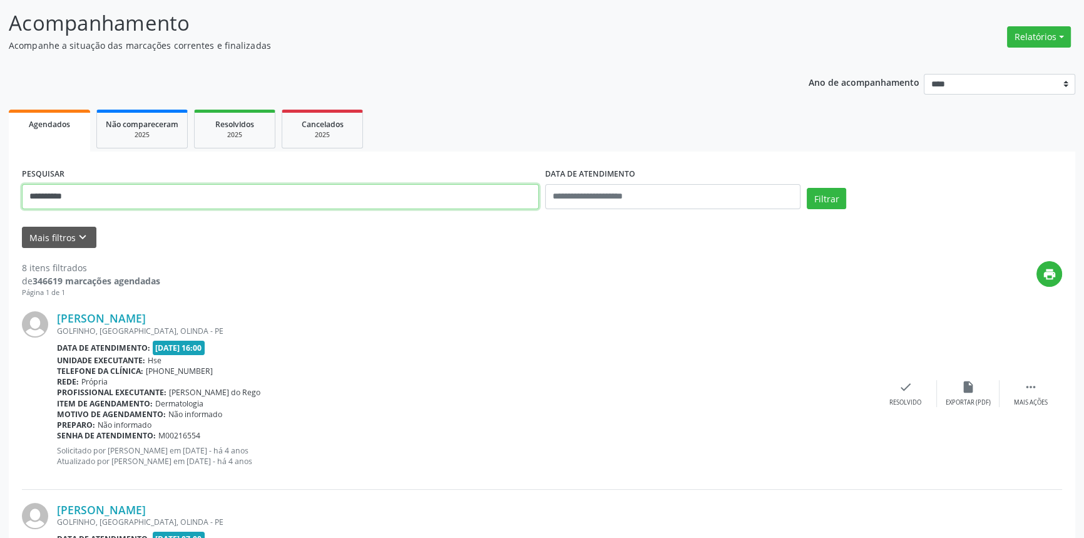
drag, startPoint x: 86, startPoint y: 190, endPoint x: 0, endPoint y: 142, distance: 98.7
type input "**********"
click at [807, 188] on button "Filtrar" at bounding box center [826, 198] width 39 height 21
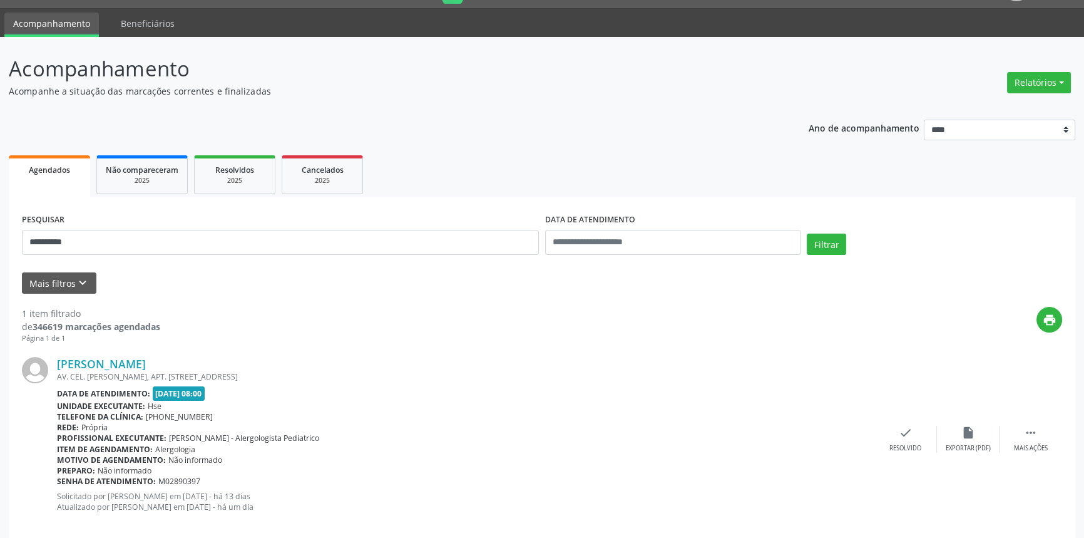
scroll to position [50, 0]
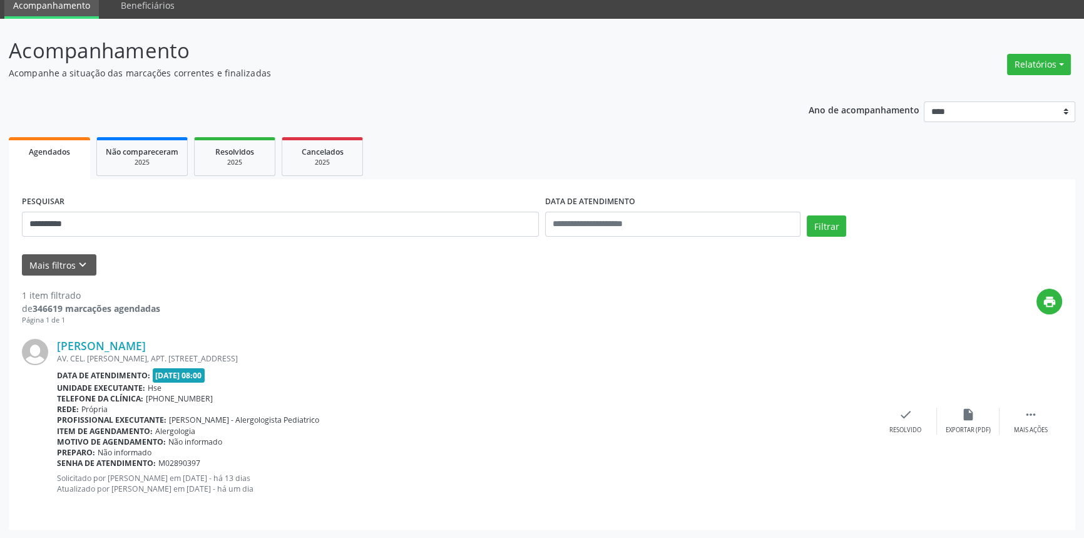
drag, startPoint x: 275, startPoint y: 338, endPoint x: 56, endPoint y: 346, distance: 218.6
click at [56, 346] on div "[PERSON_NAME] AV. CEL. [PERSON_NAME], APT. [STREET_ADDRESS] Data de atendimento…" at bounding box center [542, 421] width 1041 height 190
copy div "[PERSON_NAME]"
click at [146, 348] on link "[PERSON_NAME]" at bounding box center [101, 346] width 89 height 14
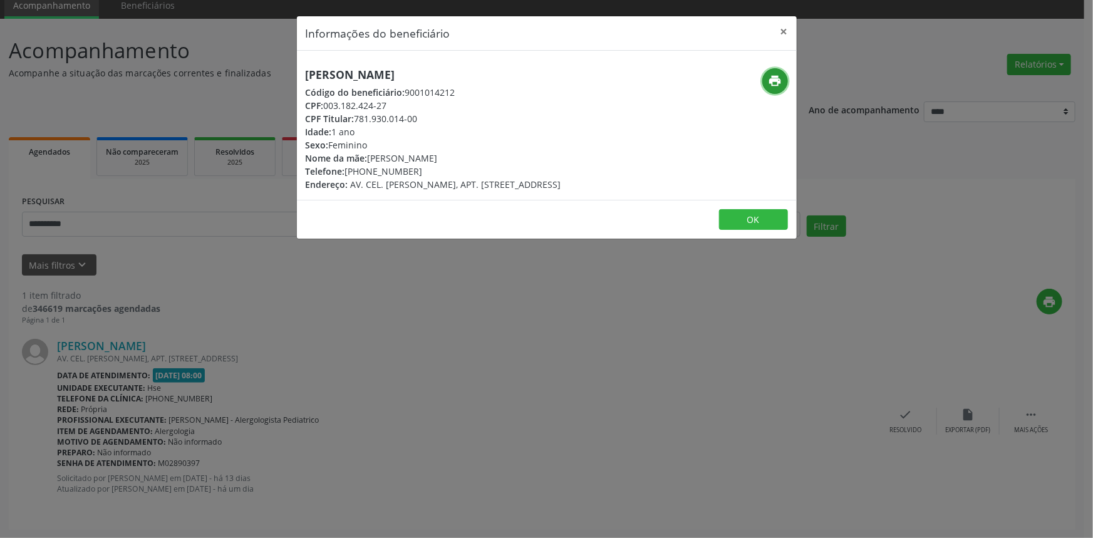
click at [775, 86] on icon "print" at bounding box center [775, 81] width 14 height 14
click at [783, 25] on button "×" at bounding box center [783, 31] width 25 height 31
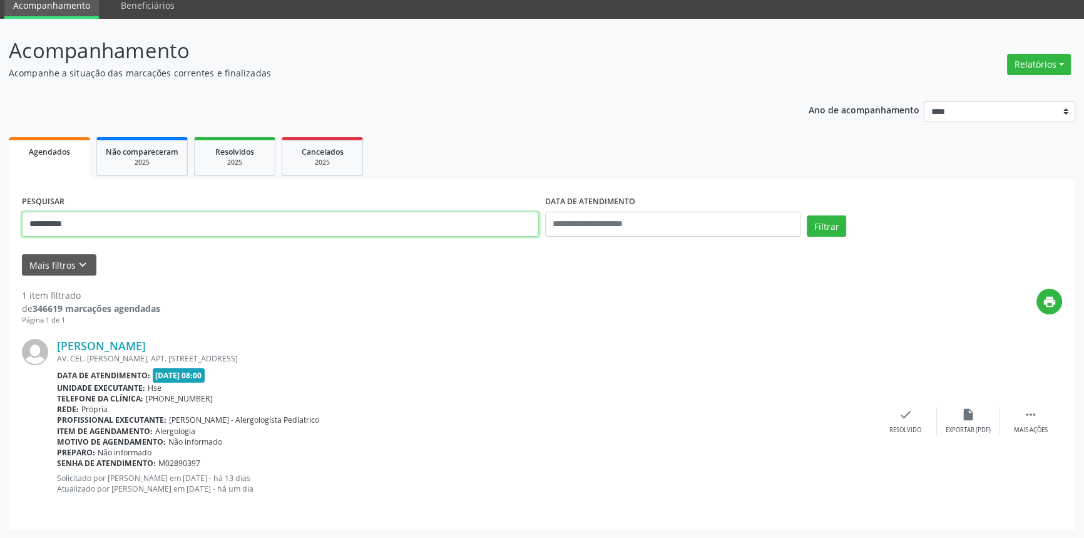
drag, startPoint x: 118, startPoint y: 224, endPoint x: 0, endPoint y: 224, distance: 117.7
click at [0, 230] on div "**********" at bounding box center [542, 279] width 1084 height 520
click at [807, 215] on button "Filtrar" at bounding box center [826, 225] width 39 height 21
drag, startPoint x: 216, startPoint y: 338, endPoint x: 52, endPoint y: 351, distance: 164.5
click at [52, 351] on div "[PERSON_NAME] [GEOGRAPHIC_DATA], [GEOGRAPHIC_DATA], [GEOGRAPHIC_DATA] Data de a…" at bounding box center [542, 421] width 1041 height 190
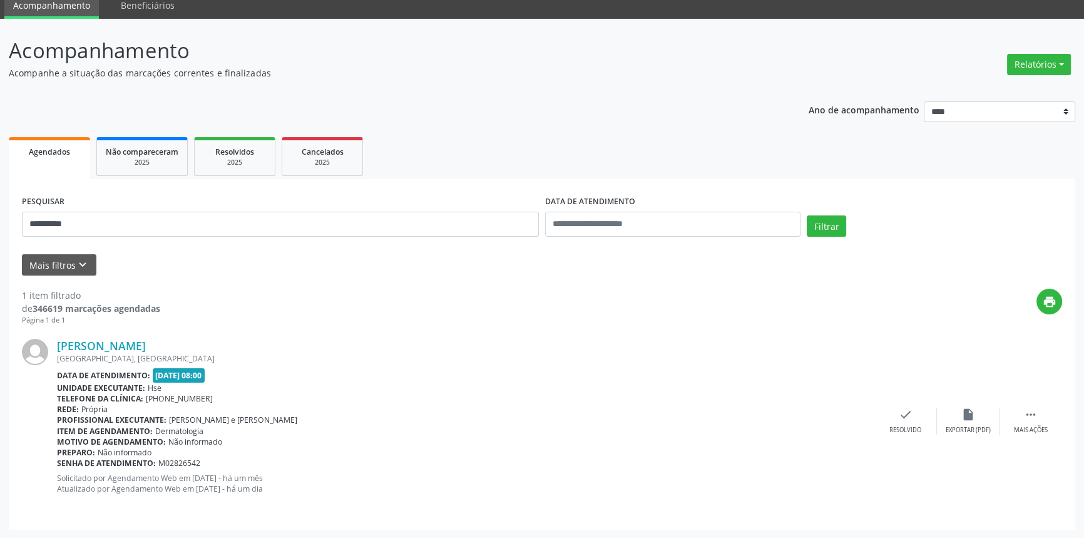
copy div "[PERSON_NAME]"
click at [146, 341] on link "[PERSON_NAME]" at bounding box center [101, 346] width 89 height 14
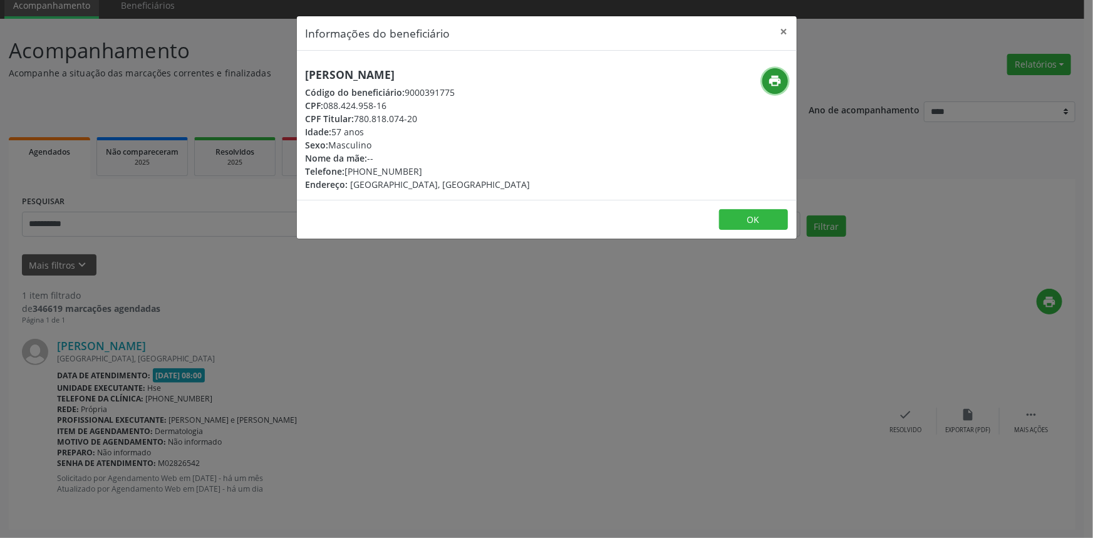
click at [773, 80] on icon "print" at bounding box center [775, 81] width 14 height 14
click at [776, 27] on button "×" at bounding box center [783, 31] width 25 height 31
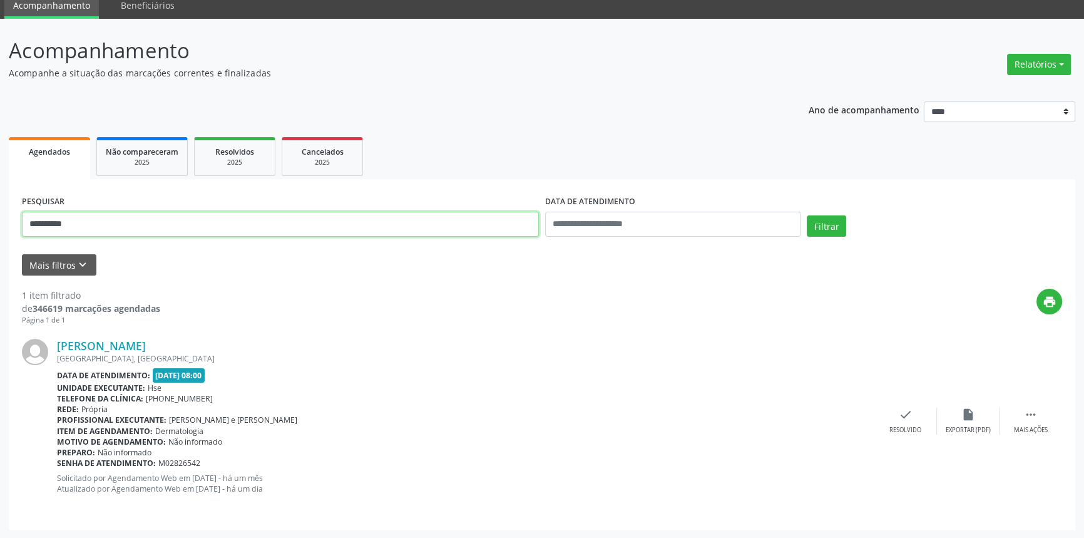
drag, startPoint x: 111, startPoint y: 222, endPoint x: 0, endPoint y: 223, distance: 110.8
click at [0, 223] on div "**********" at bounding box center [542, 279] width 1084 height 520
click at [807, 215] on button "Filtrar" at bounding box center [826, 225] width 39 height 21
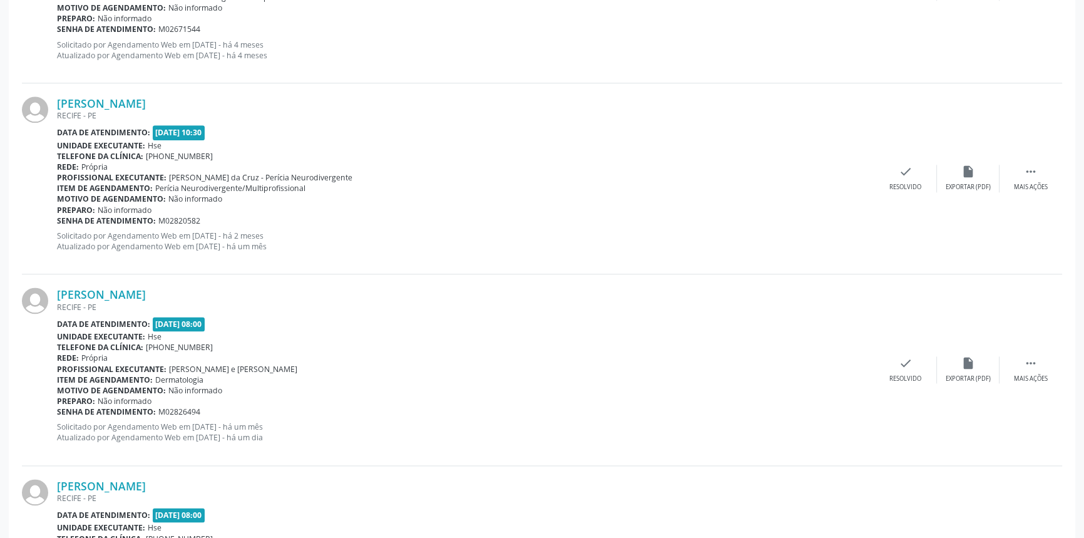
scroll to position [2106, 0]
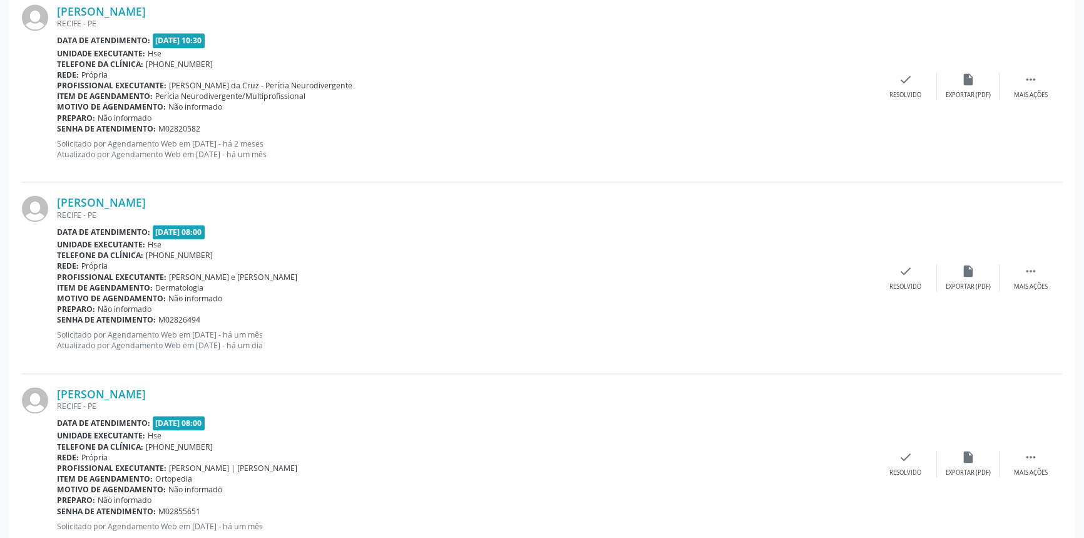
drag, startPoint x: 194, startPoint y: 197, endPoint x: 56, endPoint y: 198, distance: 138.4
click at [56, 198] on div "[PERSON_NAME] [GEOGRAPHIC_DATA] - [GEOGRAPHIC_DATA] Data de atendimento: [DATE]…" at bounding box center [542, 277] width 1041 height 191
copy div "[PERSON_NAME]"
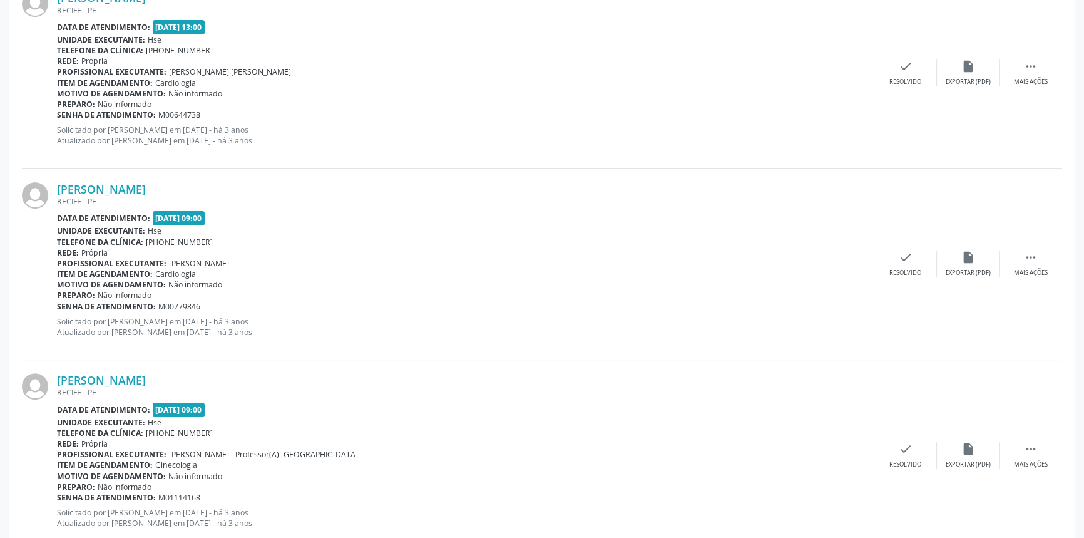
scroll to position [170, 0]
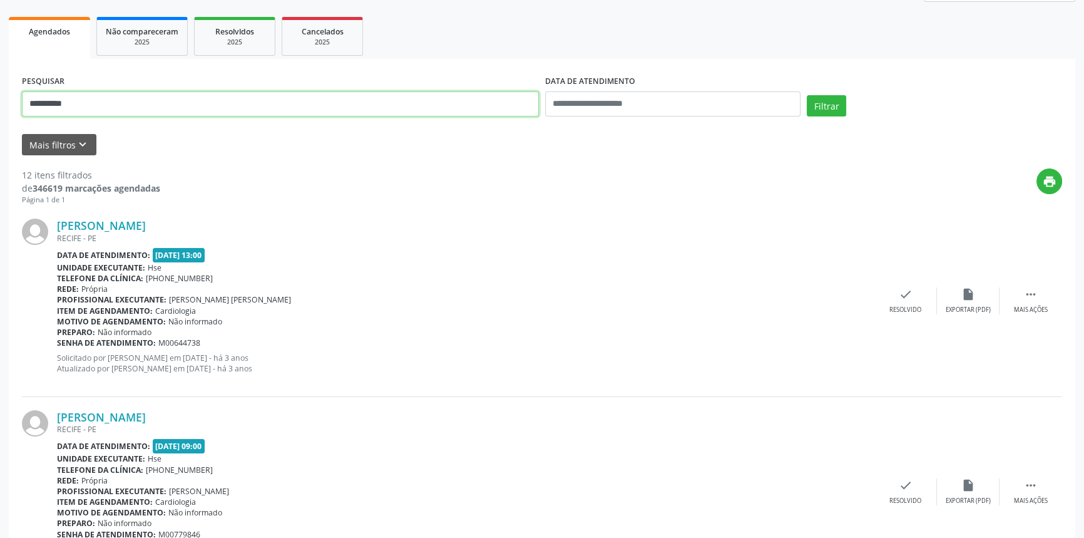
drag, startPoint x: 106, startPoint y: 107, endPoint x: 0, endPoint y: 85, distance: 108.1
type input "**********"
click at [807, 95] on button "Filtrar" at bounding box center [826, 105] width 39 height 21
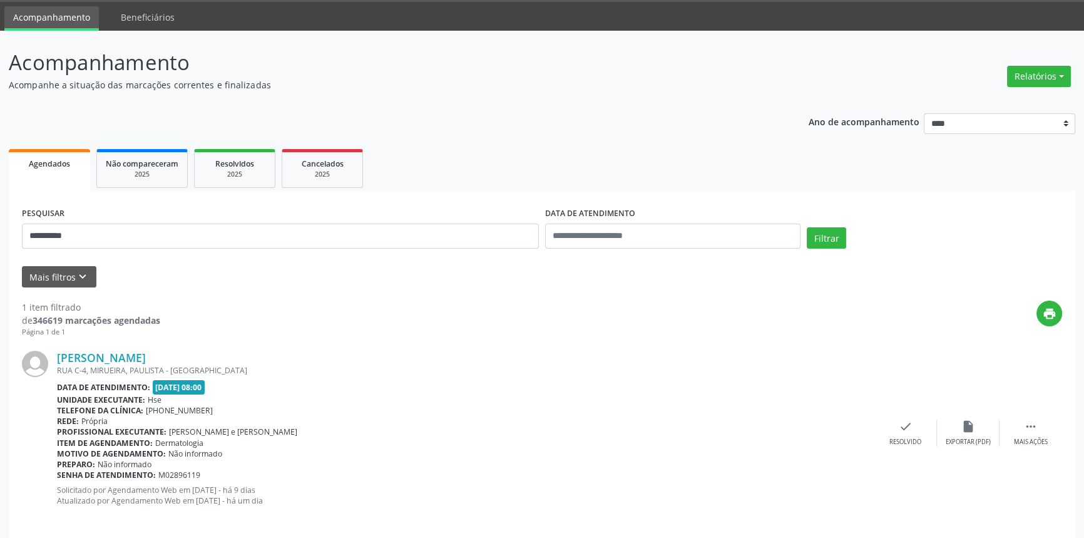
scroll to position [50, 0]
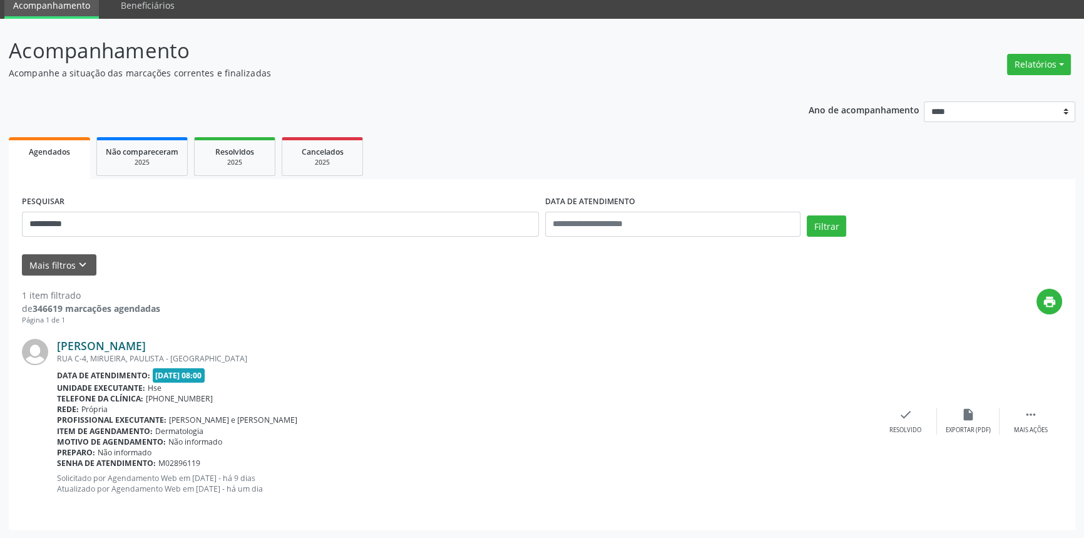
drag, startPoint x: 242, startPoint y: 348, endPoint x: 58, endPoint y: 339, distance: 183.7
click at [58, 339] on div "[PERSON_NAME]" at bounding box center [466, 346] width 818 height 14
click at [146, 344] on link "[PERSON_NAME]" at bounding box center [101, 346] width 89 height 14
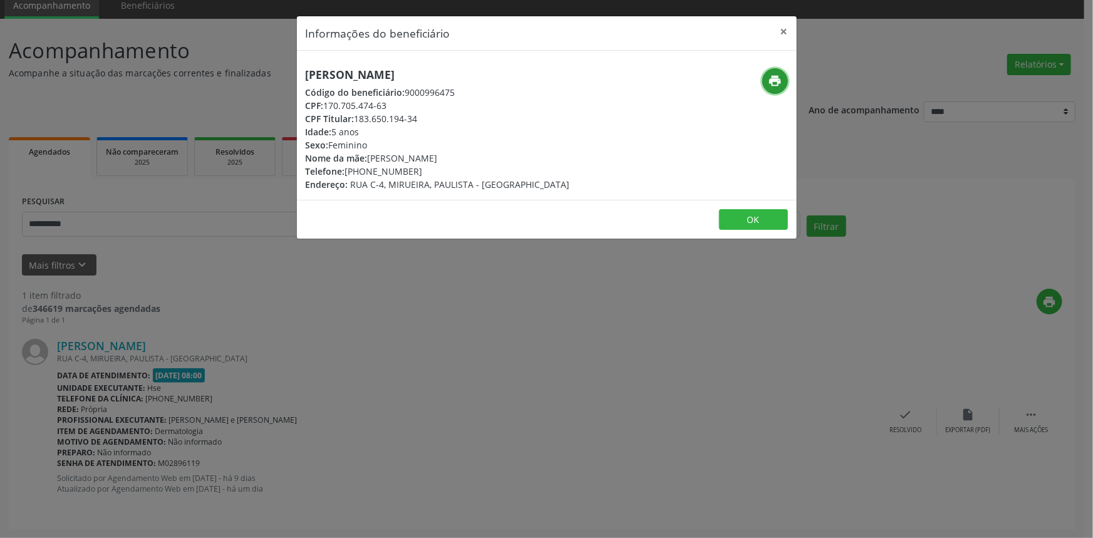
click at [773, 88] on button "print" at bounding box center [775, 81] width 26 height 26
click at [793, 34] on button "×" at bounding box center [783, 31] width 25 height 31
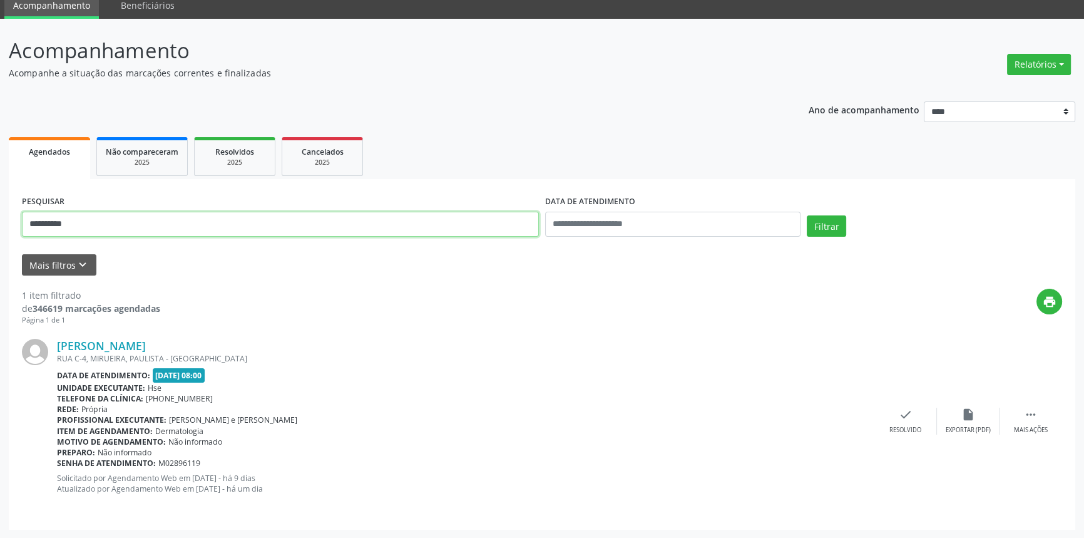
click at [0, 222] on div "**********" at bounding box center [542, 279] width 1084 height 520
click at [146, 346] on link "[PERSON_NAME]" at bounding box center [101, 346] width 89 height 14
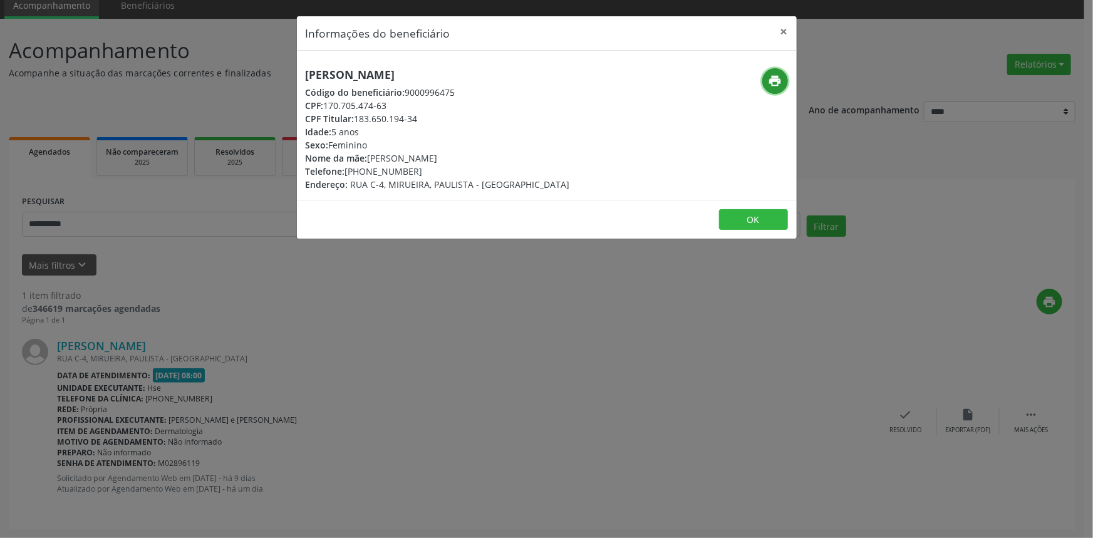
click at [774, 85] on icon "print" at bounding box center [775, 81] width 14 height 14
click at [784, 32] on button "×" at bounding box center [783, 31] width 25 height 31
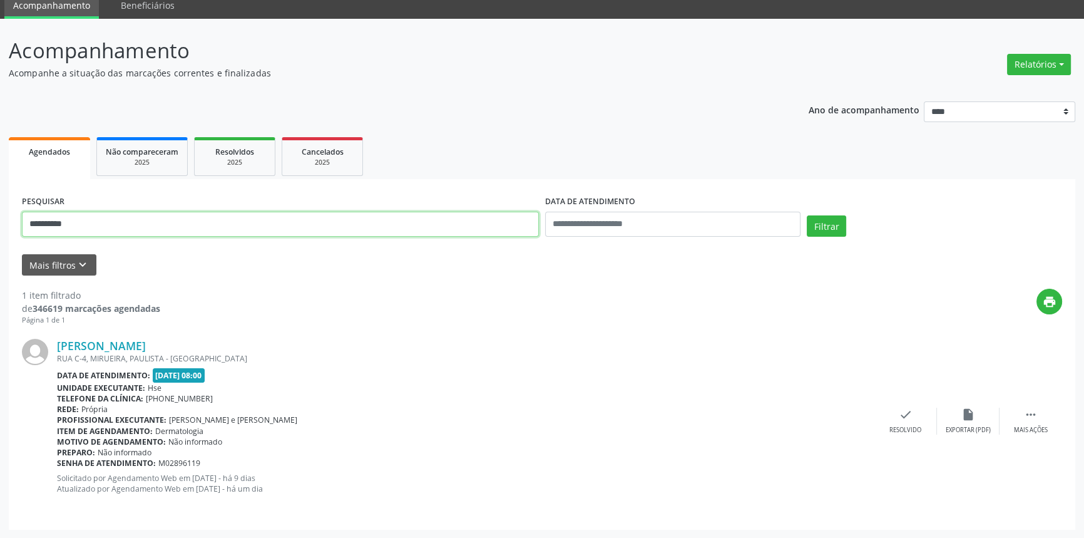
click at [807, 215] on button "Filtrar" at bounding box center [826, 225] width 39 height 21
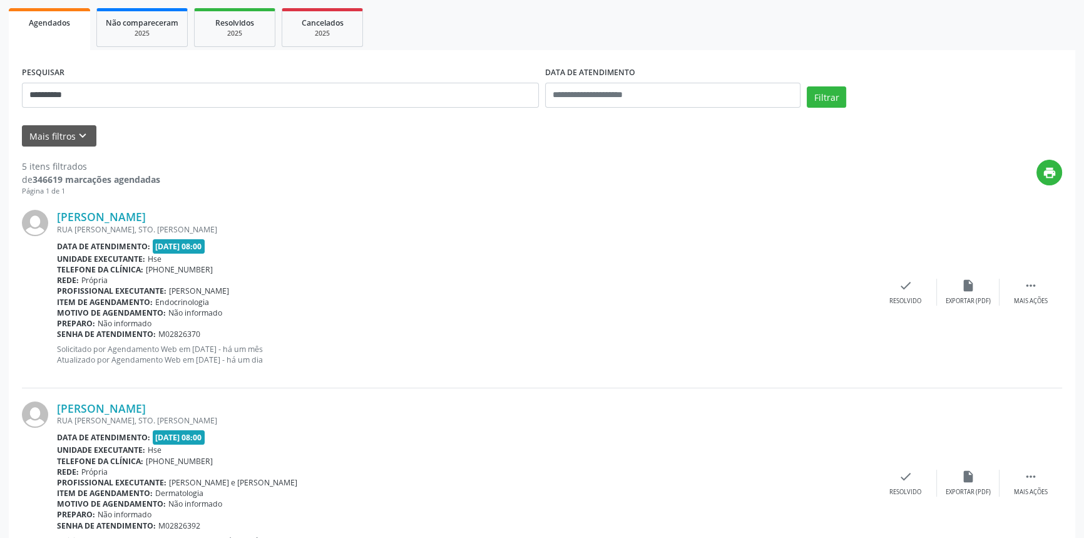
scroll to position [56, 0]
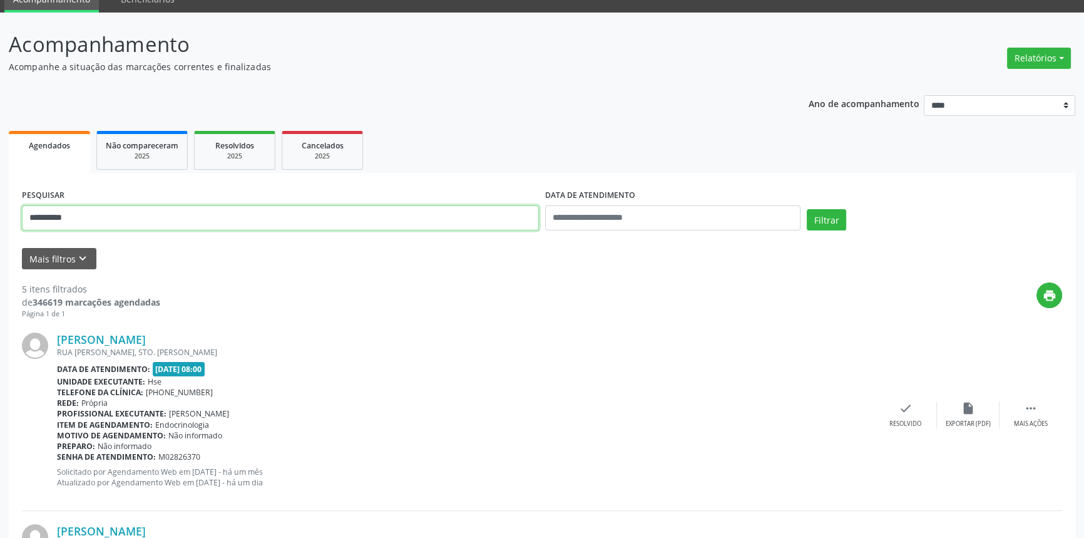
drag, startPoint x: 96, startPoint y: 217, endPoint x: 0, endPoint y: 202, distance: 96.9
click at [807, 209] on button "Filtrar" at bounding box center [826, 219] width 39 height 21
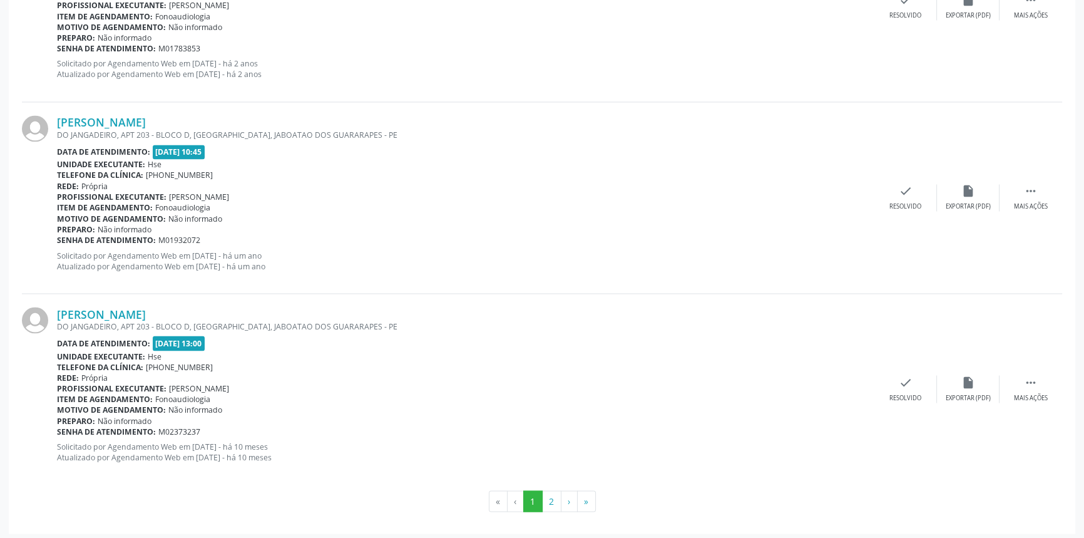
scroll to position [2760, 0]
click at [554, 490] on button "2" at bounding box center [551, 500] width 19 height 21
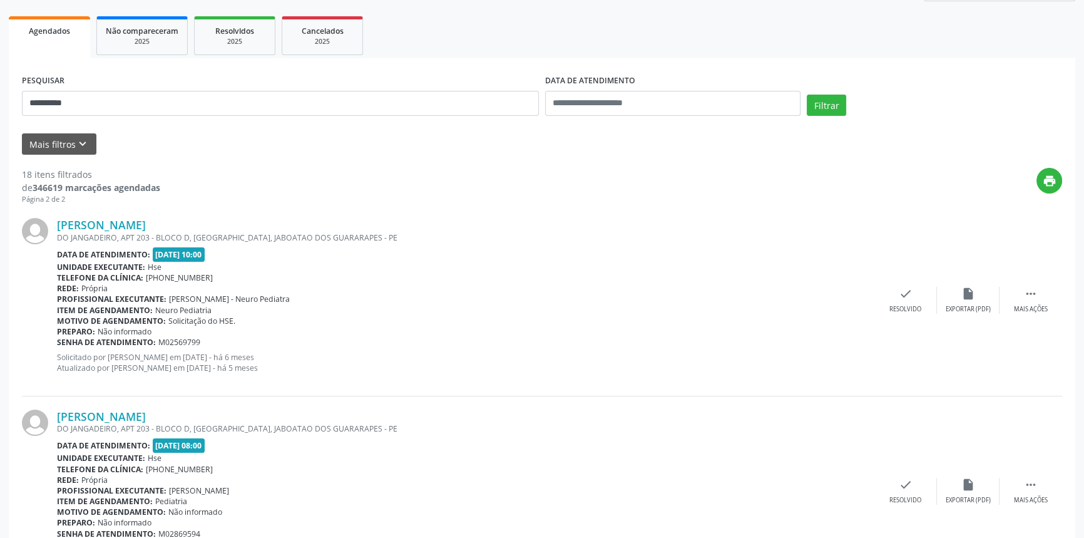
scroll to position [170, 0]
click at [0, 95] on div "**********" at bounding box center [542, 368] width 1084 height 938
click at [807, 95] on button "Filtrar" at bounding box center [826, 105] width 39 height 21
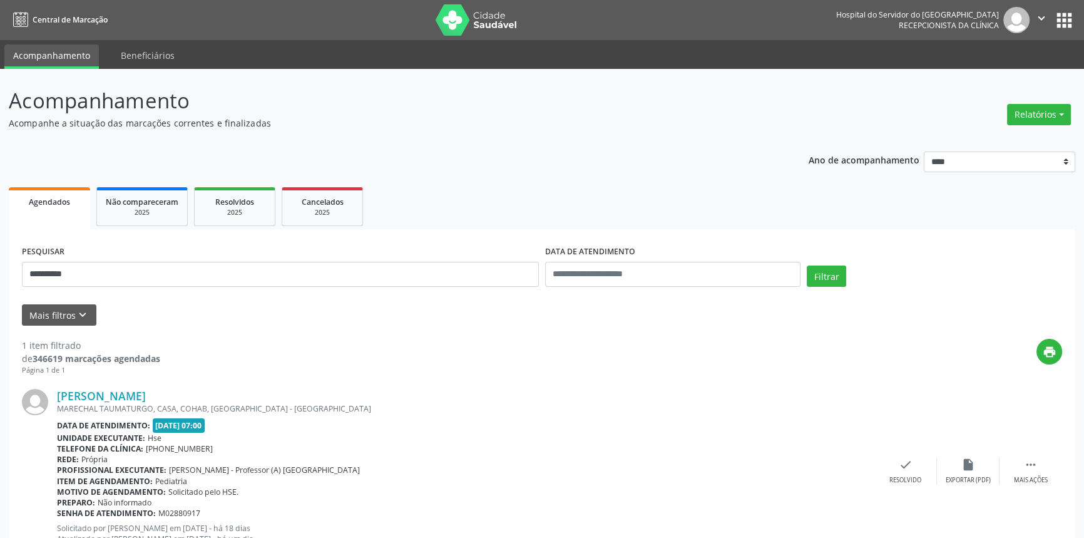
scroll to position [50, 0]
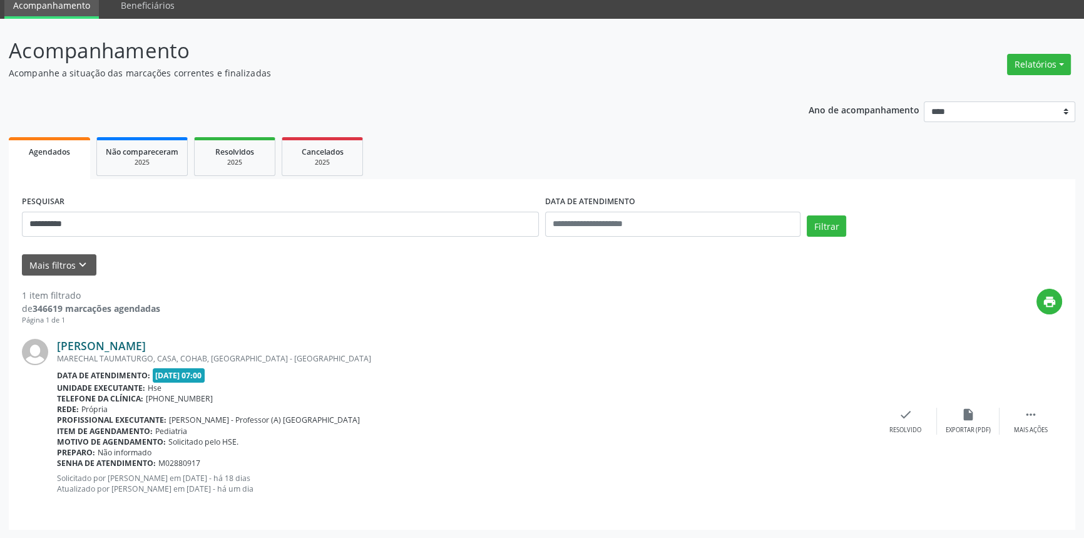
drag, startPoint x: 192, startPoint y: 344, endPoint x: 58, endPoint y: 349, distance: 134.1
click at [58, 348] on div "[PERSON_NAME]" at bounding box center [466, 346] width 818 height 14
click at [146, 345] on link "[PERSON_NAME]" at bounding box center [101, 346] width 89 height 14
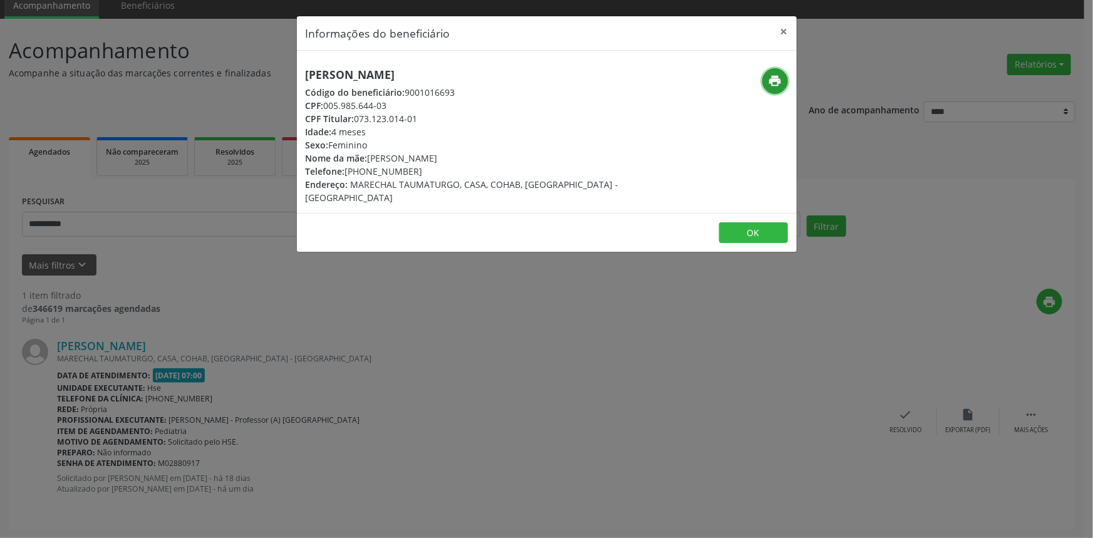
click at [780, 83] on icon "print" at bounding box center [775, 81] width 14 height 14
click at [780, 33] on button "×" at bounding box center [783, 31] width 25 height 31
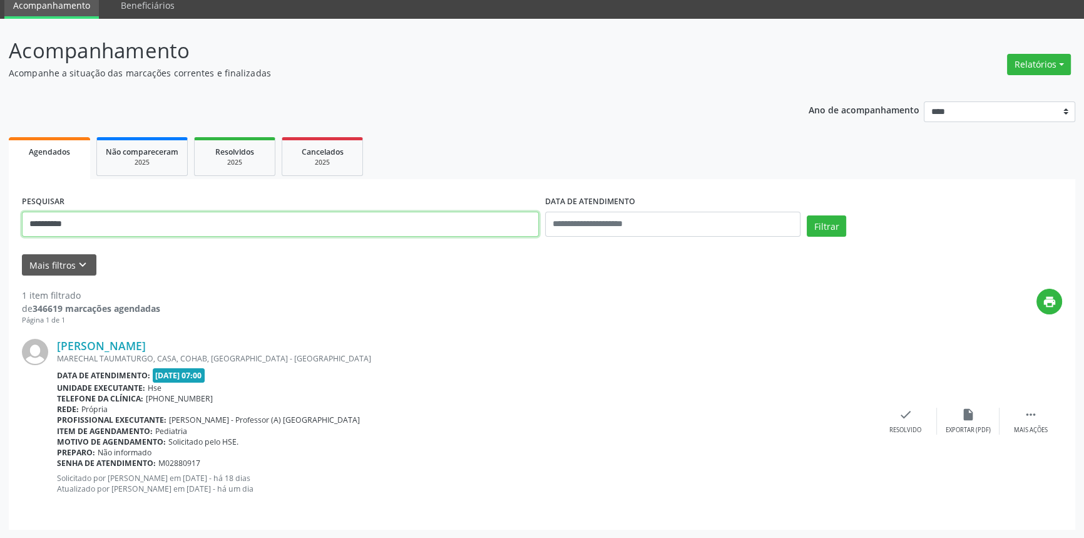
drag, startPoint x: 125, startPoint y: 222, endPoint x: 0, endPoint y: 222, distance: 125.2
click at [0, 222] on div "**********" at bounding box center [542, 279] width 1084 height 520
type input "**********"
click at [807, 215] on button "Filtrar" at bounding box center [826, 225] width 39 height 21
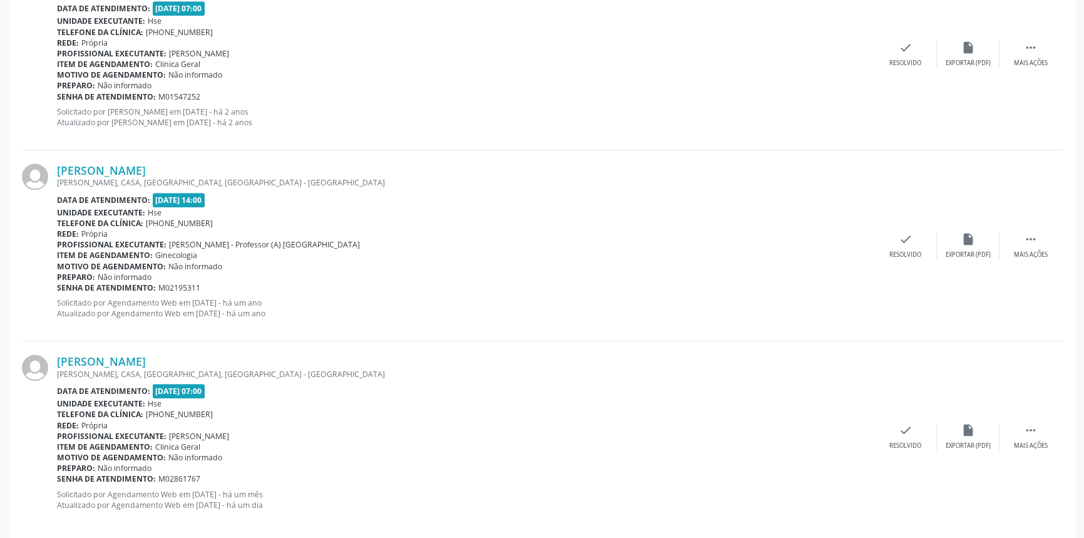
scroll to position [1578, 0]
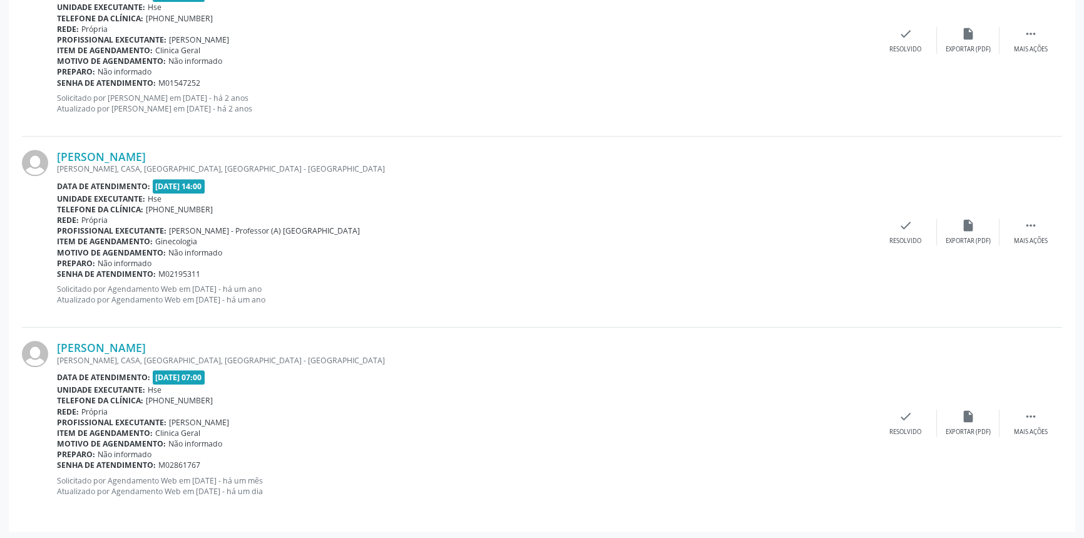
drag, startPoint x: 220, startPoint y: 344, endPoint x: 56, endPoint y: 348, distance: 164.1
click at [56, 348] on div "[PERSON_NAME] [PERSON_NAME], CASA, [GEOGRAPHIC_DATA], [GEOGRAPHIC_DATA] - [GEOG…" at bounding box center [542, 422] width 1041 height 190
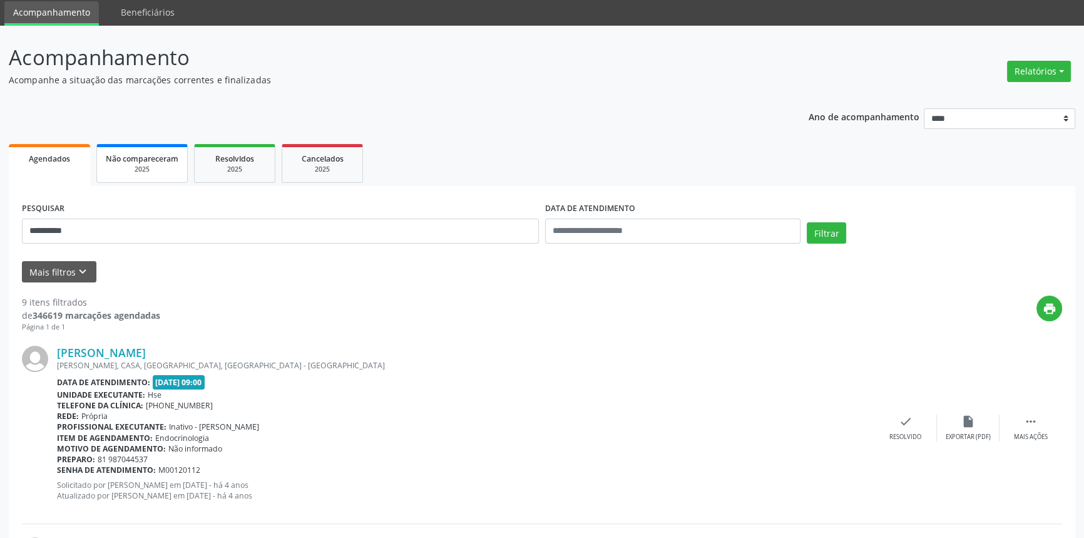
scroll to position [41, 0]
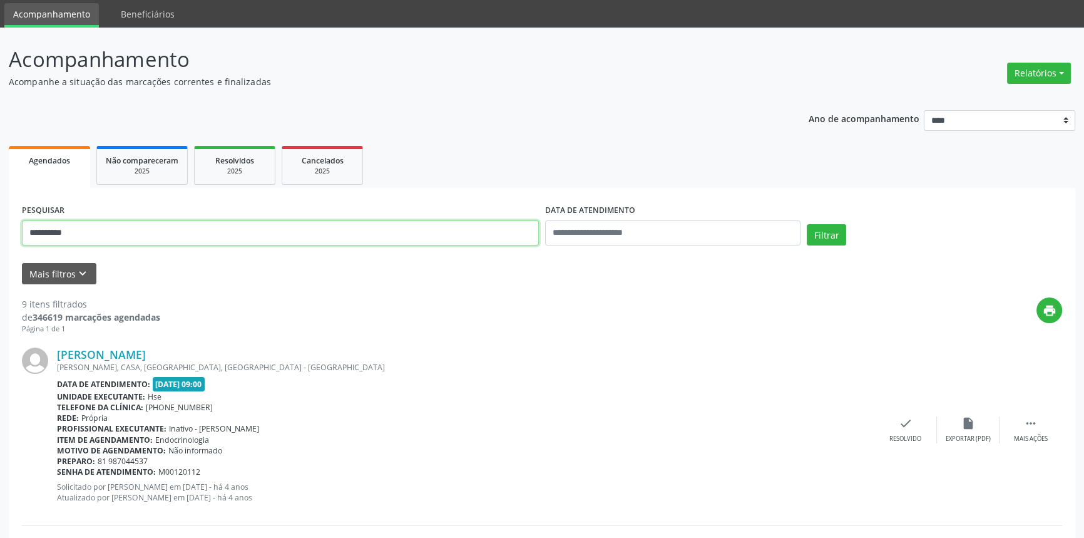
drag, startPoint x: 70, startPoint y: 235, endPoint x: 0, endPoint y: 235, distance: 70.1
click at [807, 224] on button "Filtrar" at bounding box center [826, 234] width 39 height 21
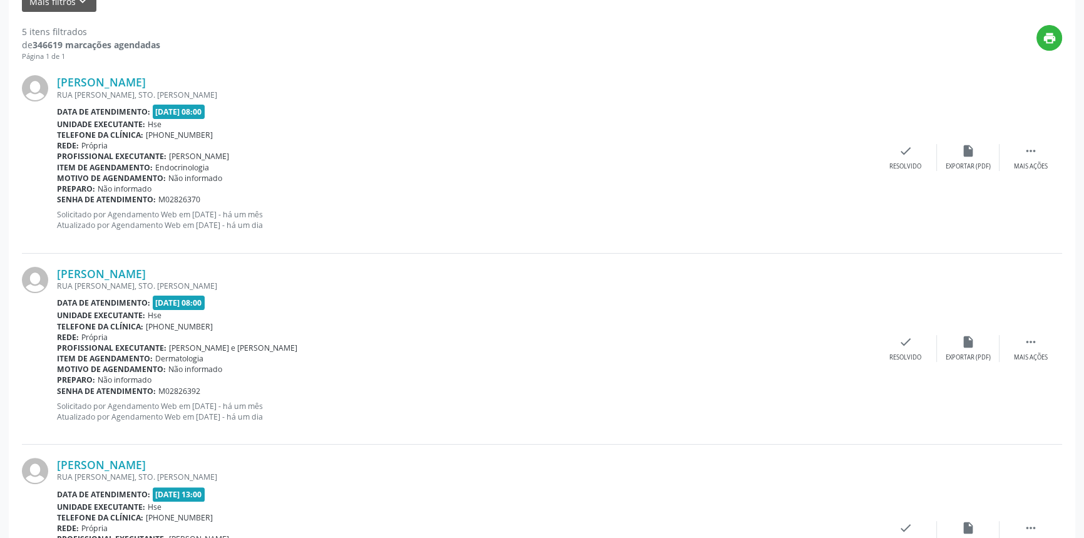
scroll to position [341, 0]
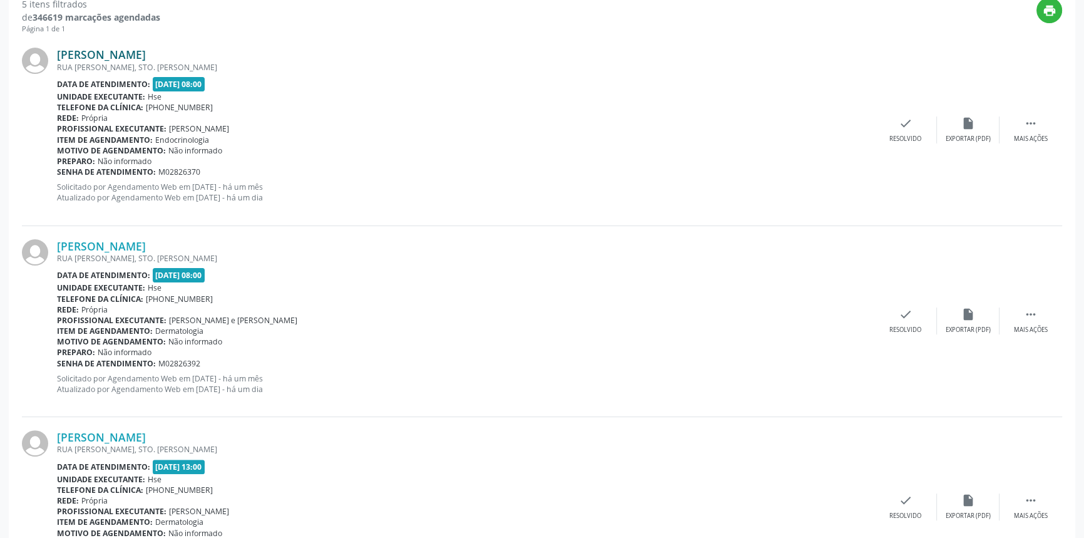
drag, startPoint x: 237, startPoint y: 53, endPoint x: 58, endPoint y: 53, distance: 179.1
click at [58, 53] on div "[PERSON_NAME]" at bounding box center [466, 55] width 818 height 14
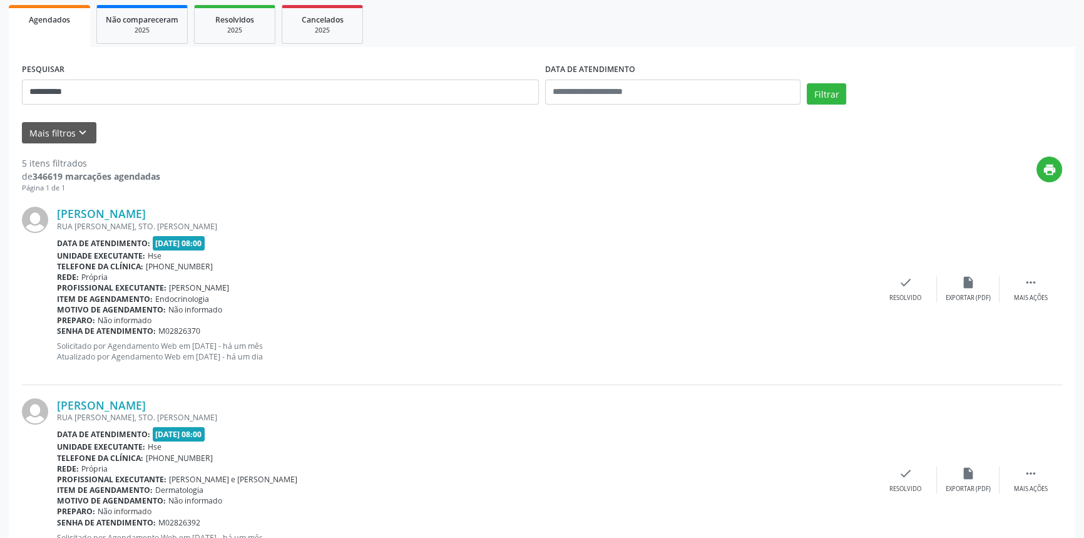
scroll to position [170, 0]
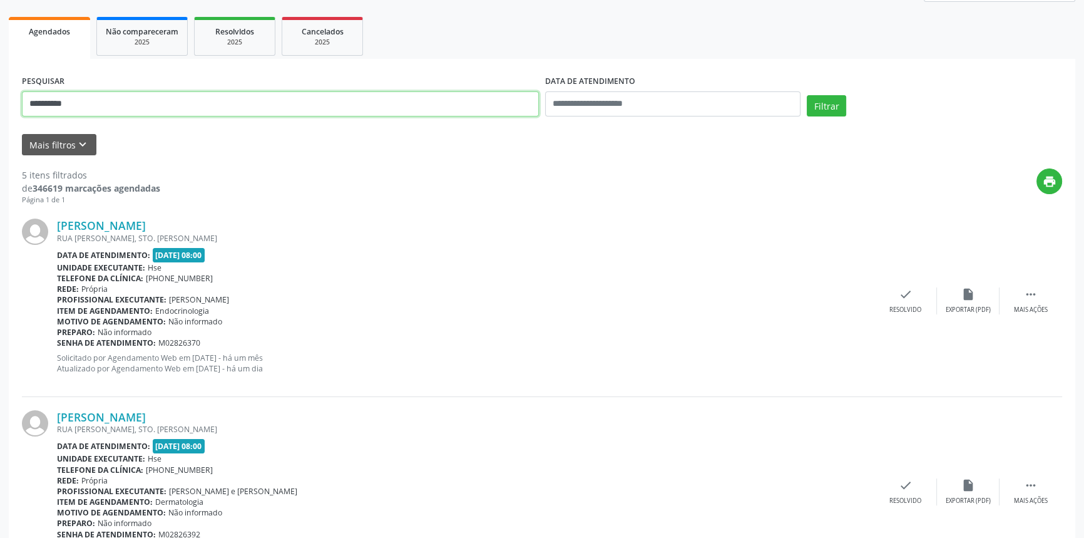
click at [0, 97] on div "**********" at bounding box center [542, 525] width 1084 height 1252
type input "**********"
click at [807, 95] on button "Filtrar" at bounding box center [826, 105] width 39 height 21
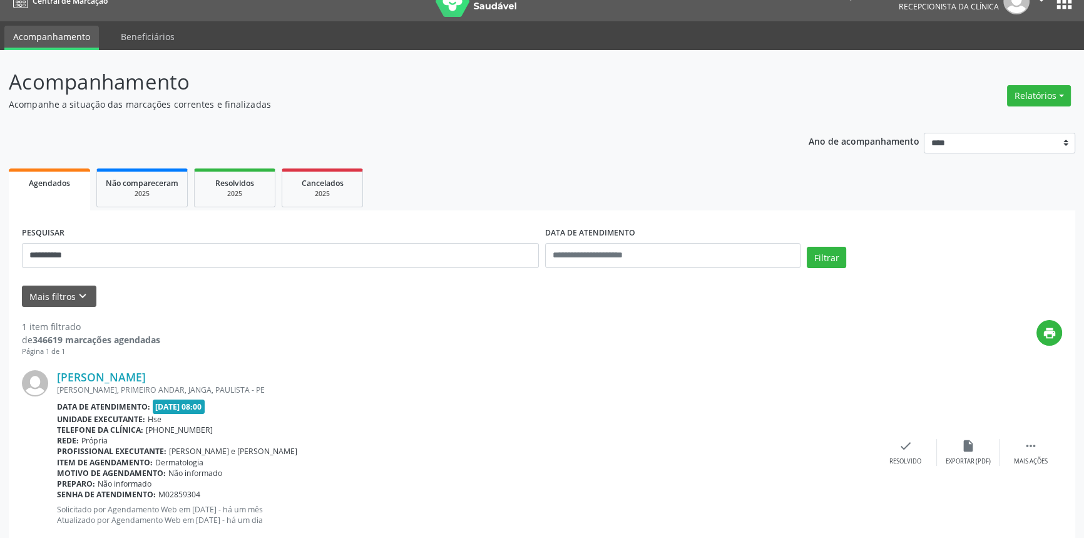
scroll to position [50, 0]
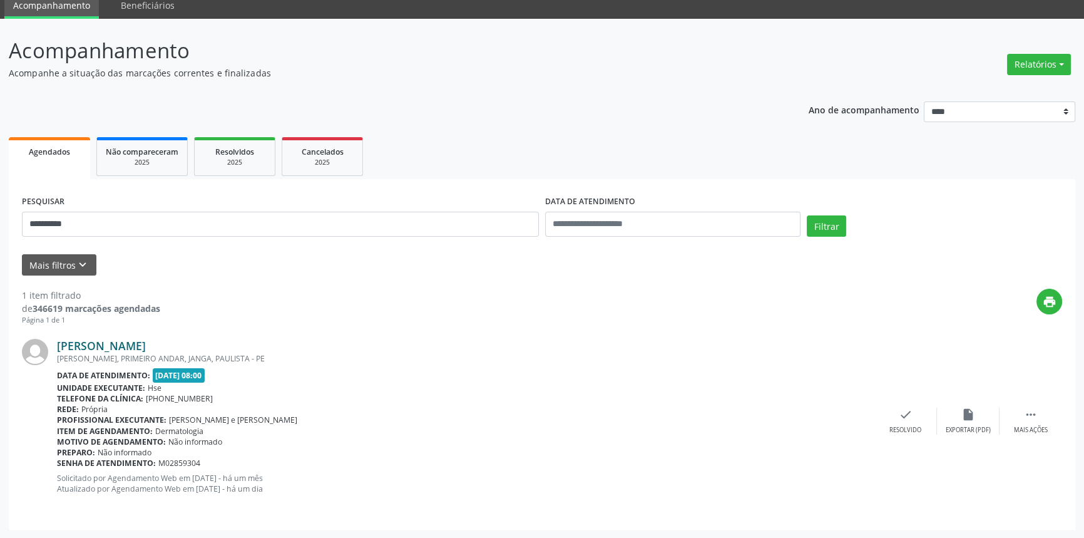
drag, startPoint x: 244, startPoint y: 349, endPoint x: 56, endPoint y: 342, distance: 188.0
click at [57, 342] on div "[PERSON_NAME]" at bounding box center [466, 346] width 818 height 14
click at [146, 342] on link "[PERSON_NAME]" at bounding box center [101, 346] width 89 height 14
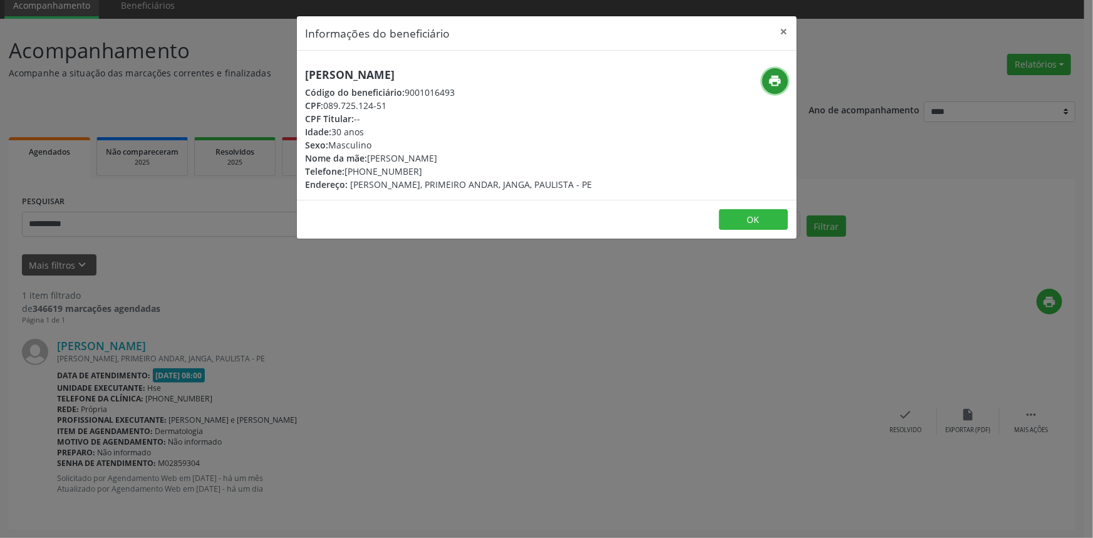
click at [770, 81] on icon "print" at bounding box center [775, 81] width 14 height 14
click at [786, 29] on button "×" at bounding box center [783, 31] width 25 height 31
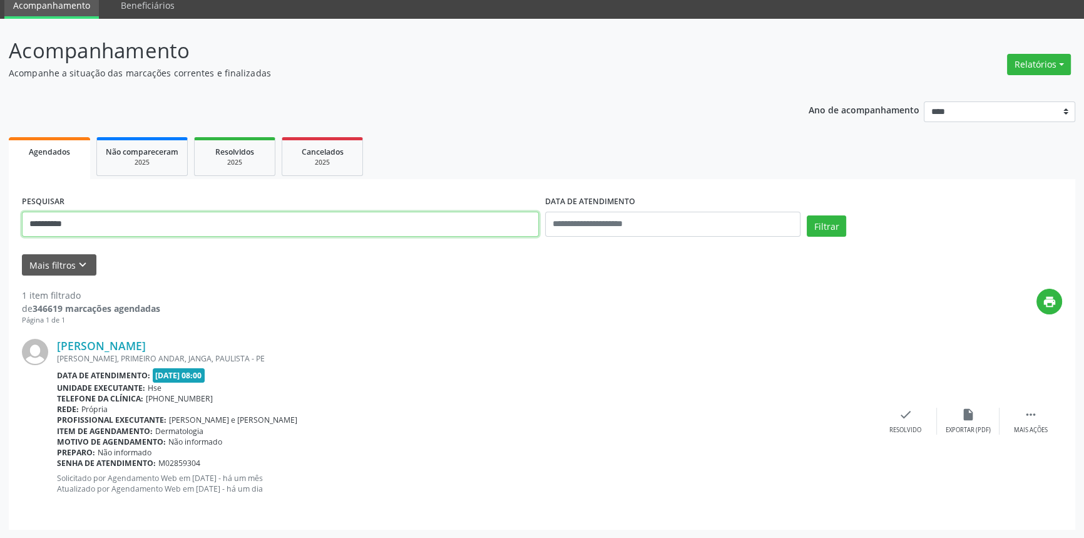
drag, startPoint x: 111, startPoint y: 215, endPoint x: 0, endPoint y: 220, distance: 111.6
click at [0, 222] on div "**********" at bounding box center [542, 279] width 1084 height 520
type input "**********"
click at [807, 215] on button "Filtrar" at bounding box center [826, 225] width 39 height 21
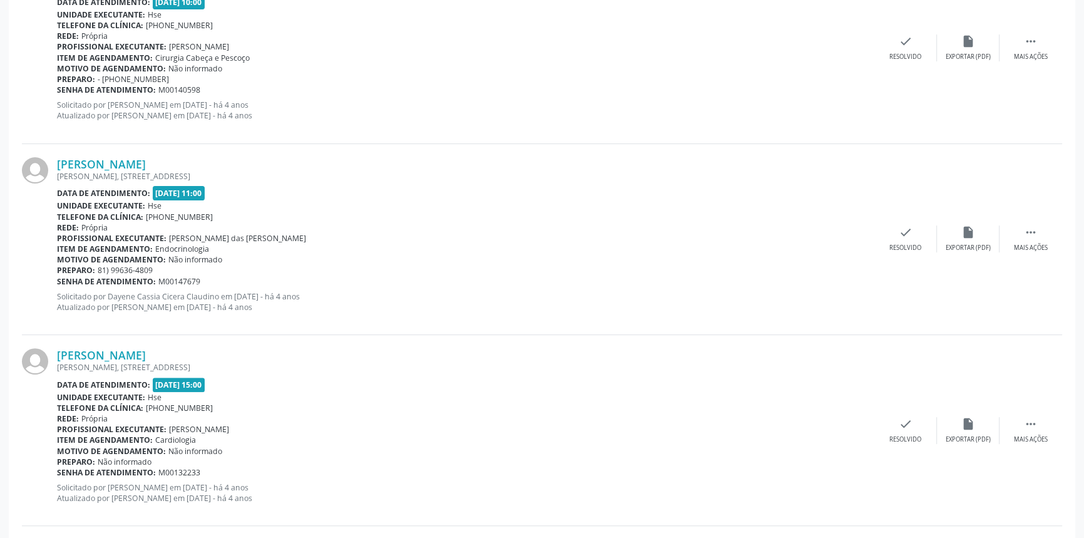
scroll to position [138, 0]
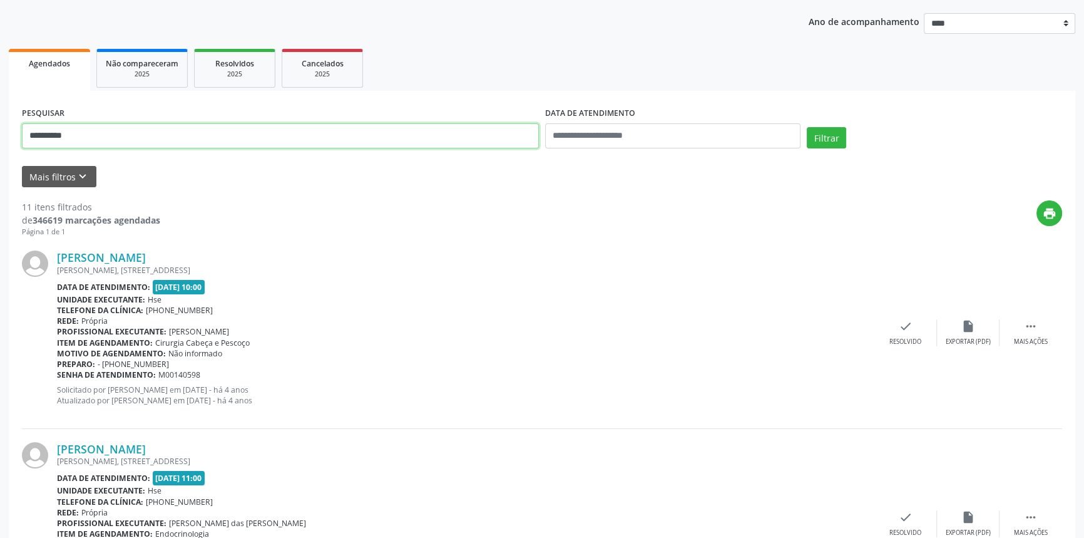
drag, startPoint x: 117, startPoint y: 139, endPoint x: 0, endPoint y: 135, distance: 117.1
type input "**********"
click at [807, 127] on button "Filtrar" at bounding box center [826, 137] width 39 height 21
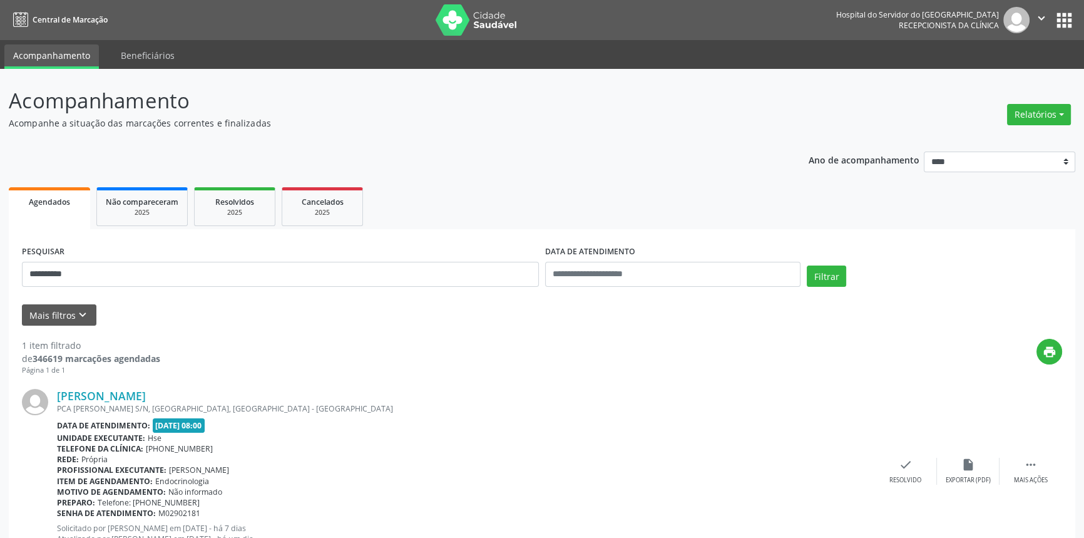
scroll to position [50, 0]
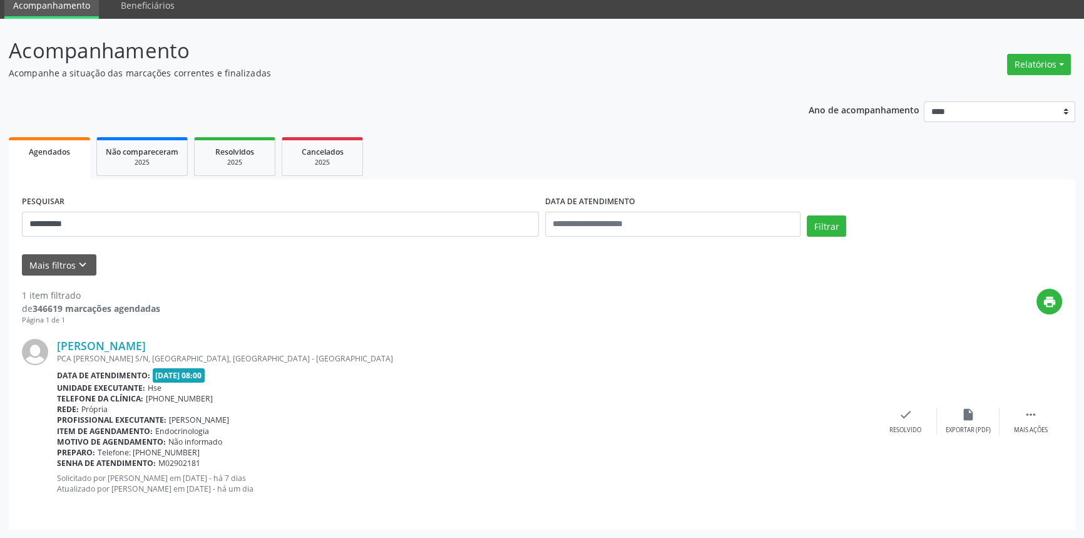
drag, startPoint x: 209, startPoint y: 344, endPoint x: 56, endPoint y: 348, distance: 152.8
click at [56, 348] on div "[PERSON_NAME] PCA [PERSON_NAME] S/N, [GEOGRAPHIC_DATA], [GEOGRAPHIC_DATA] - [GE…" at bounding box center [542, 421] width 1041 height 190
click at [146, 342] on link "[PERSON_NAME]" at bounding box center [101, 346] width 89 height 14
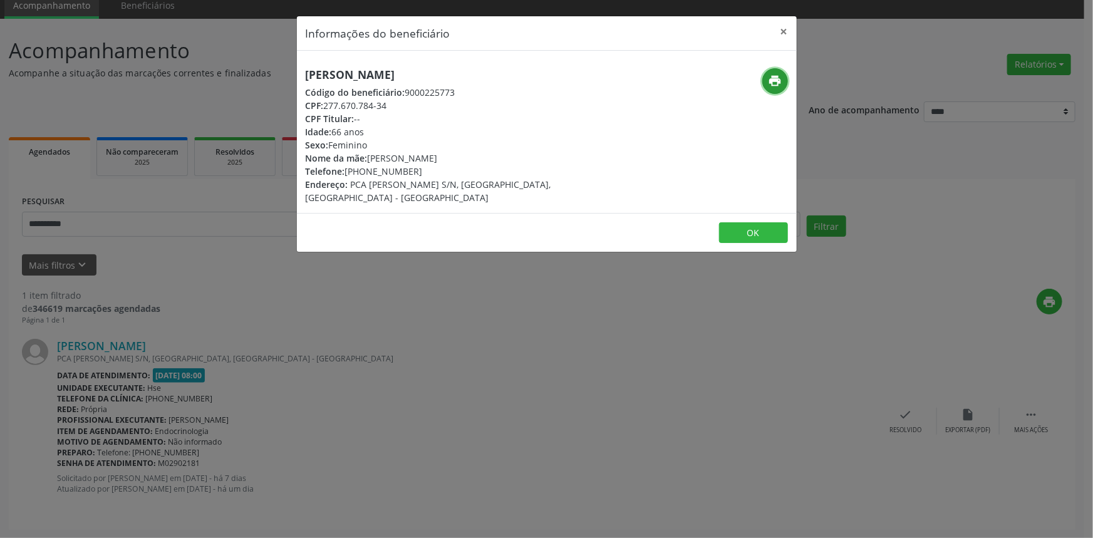
click at [774, 81] on icon "print" at bounding box center [775, 81] width 14 height 14
click at [783, 29] on button "×" at bounding box center [783, 31] width 25 height 31
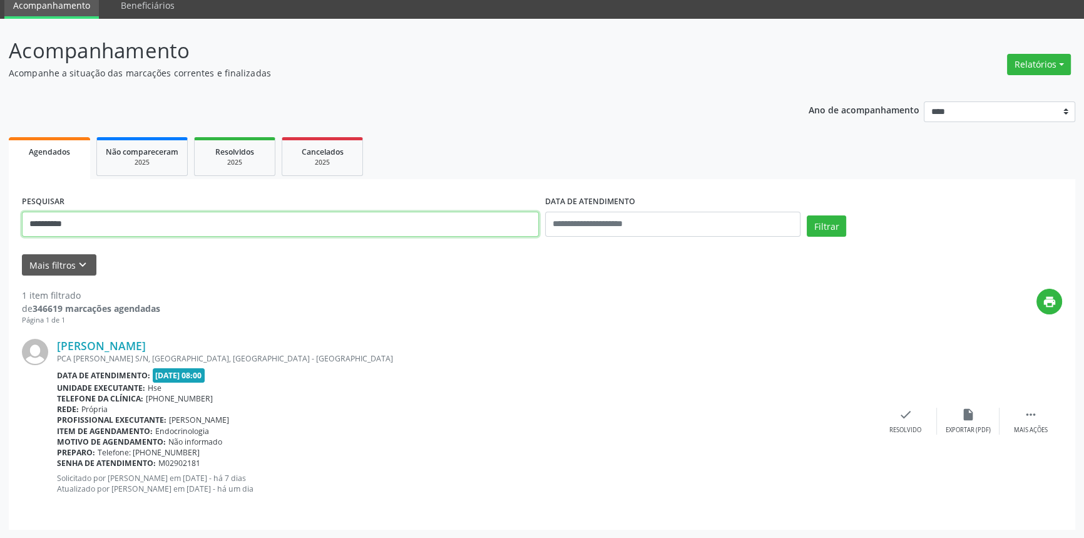
drag, startPoint x: 84, startPoint y: 225, endPoint x: 0, endPoint y: 225, distance: 83.9
click at [0, 225] on div "**********" at bounding box center [542, 279] width 1084 height 520
type input "**********"
click at [807, 215] on button "Filtrar" at bounding box center [826, 225] width 39 height 21
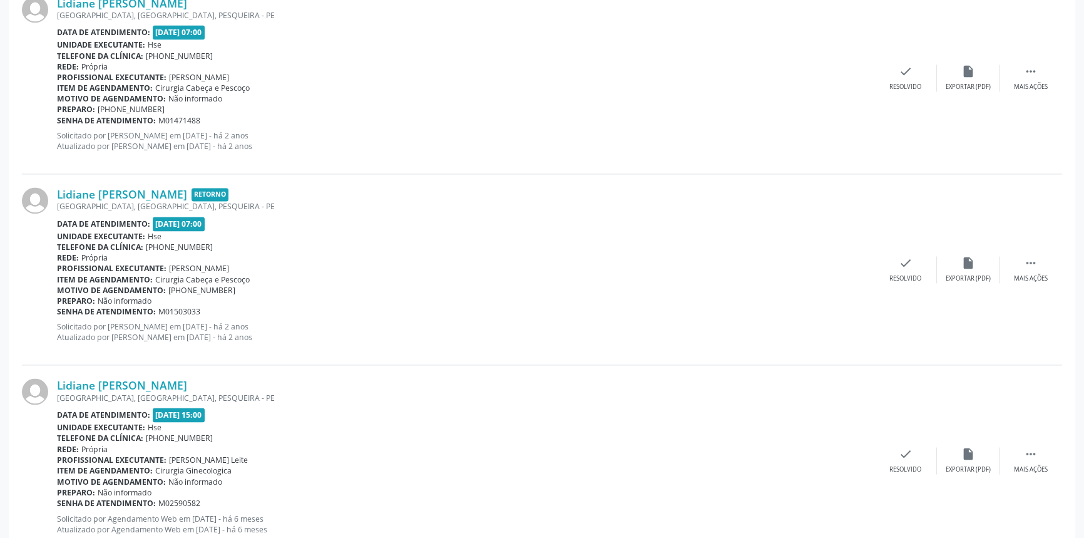
scroll to position [2724, 0]
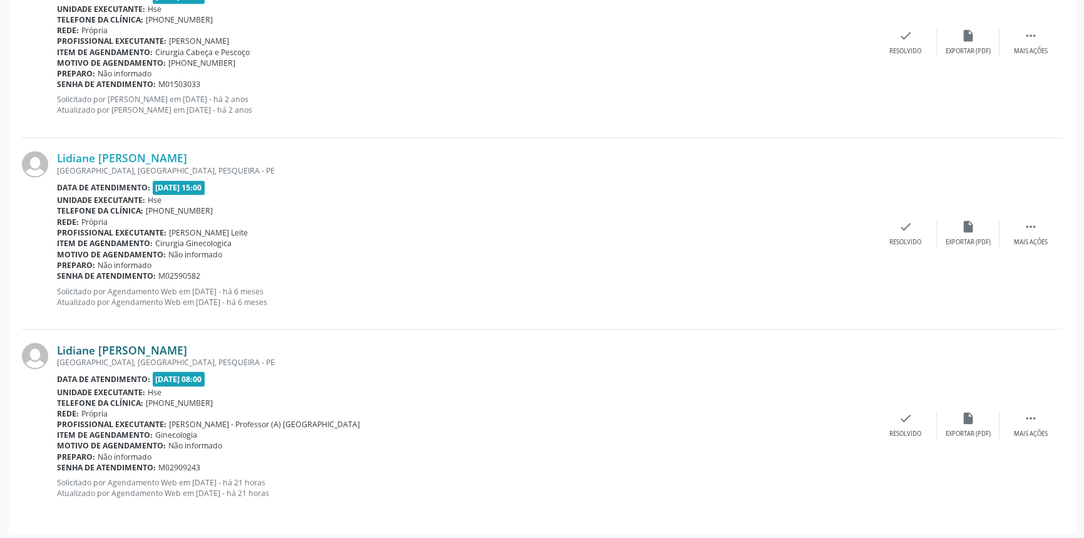
drag, startPoint x: 242, startPoint y: 345, endPoint x: 58, endPoint y: 345, distance: 184.1
click at [58, 345] on div "Lidiane [PERSON_NAME]" at bounding box center [466, 349] width 818 height 14
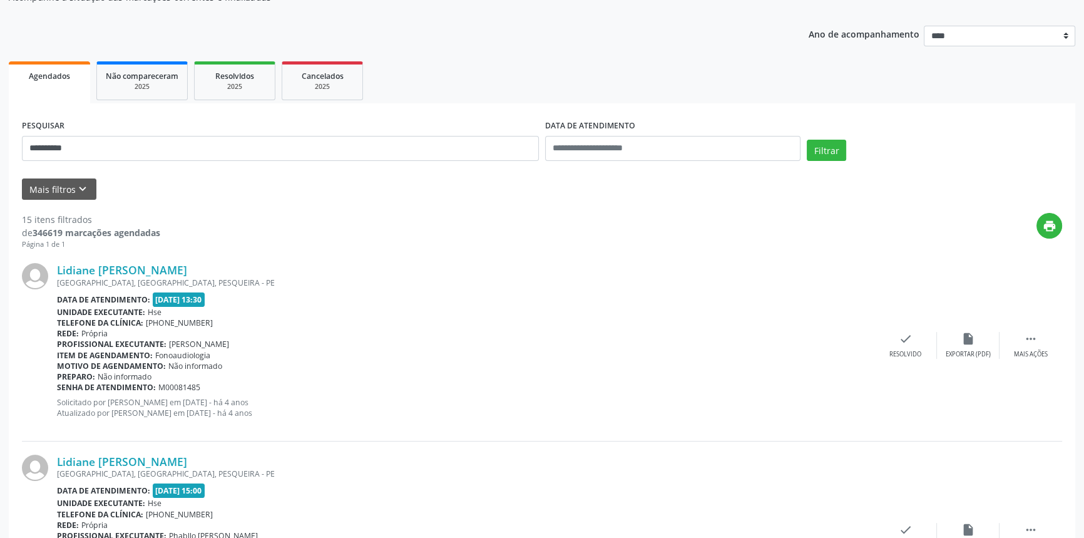
scroll to position [0, 0]
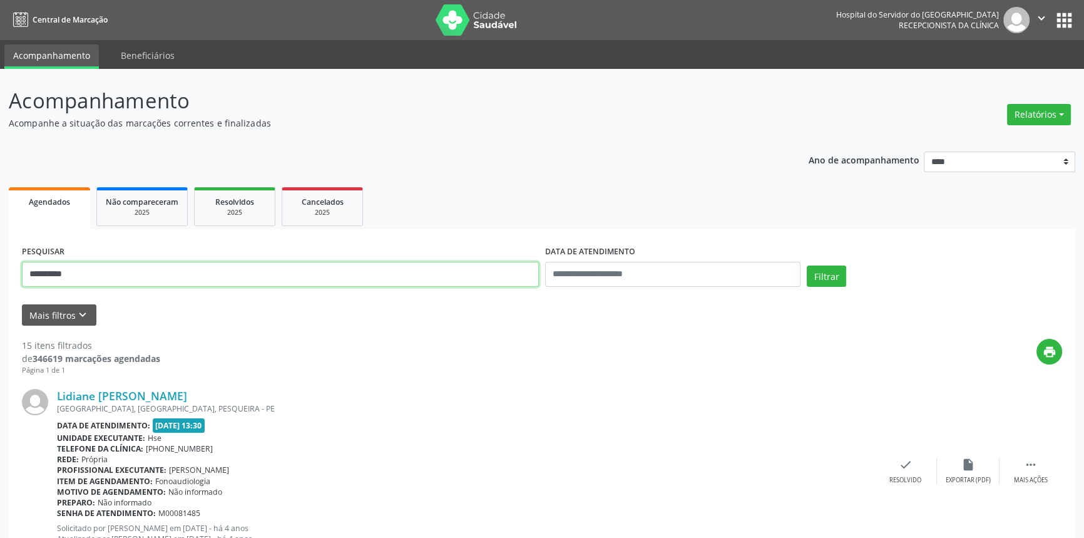
drag, startPoint x: 88, startPoint y: 267, endPoint x: 0, endPoint y: 247, distance: 90.1
click at [807, 265] on button "Filtrar" at bounding box center [826, 275] width 39 height 21
drag, startPoint x: 90, startPoint y: 271, endPoint x: 0, endPoint y: 269, distance: 90.2
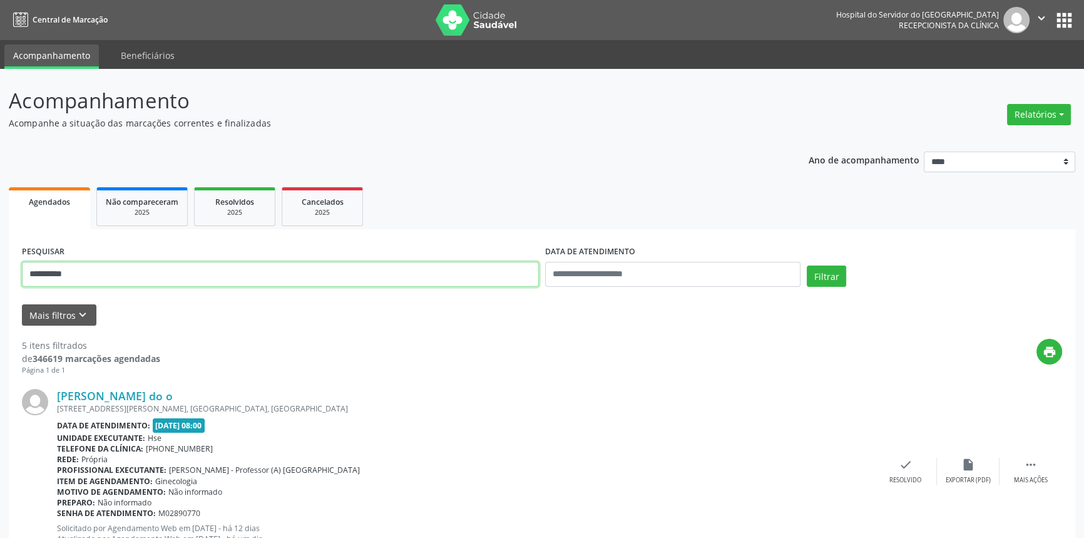
paste input "**********"
type input "**********"
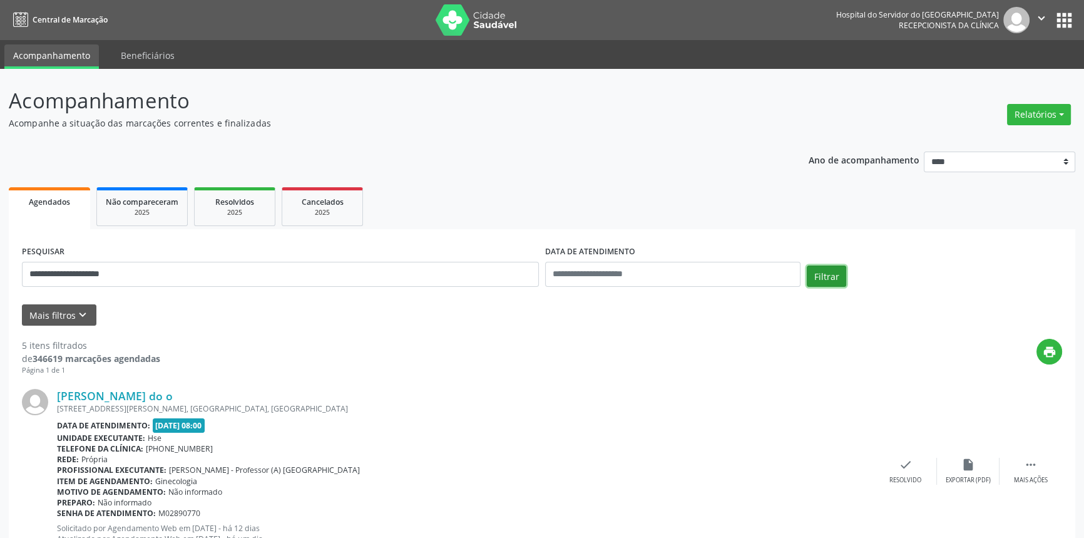
click at [833, 277] on button "Filtrar" at bounding box center [826, 275] width 39 height 21
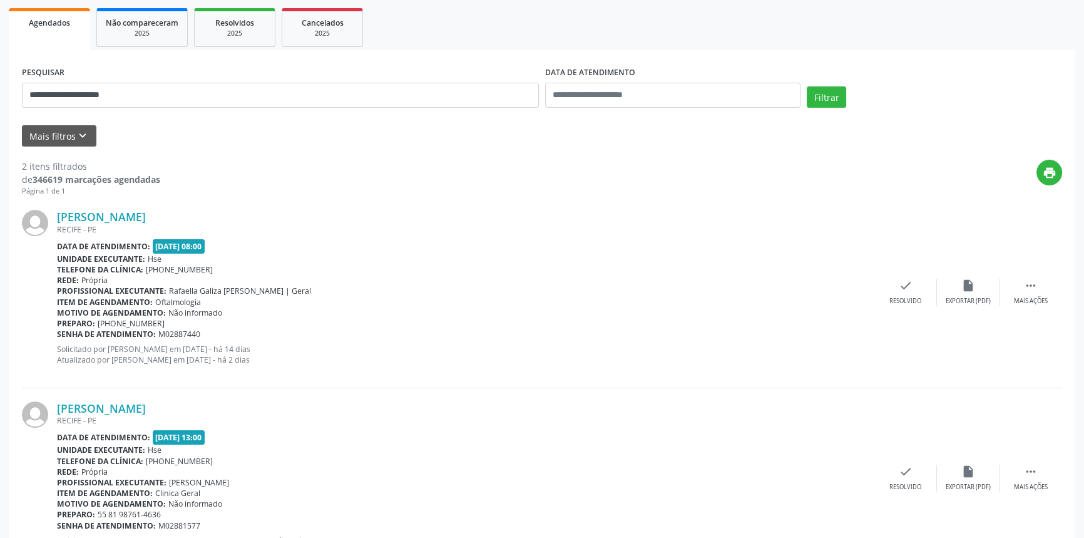
scroll to position [116, 0]
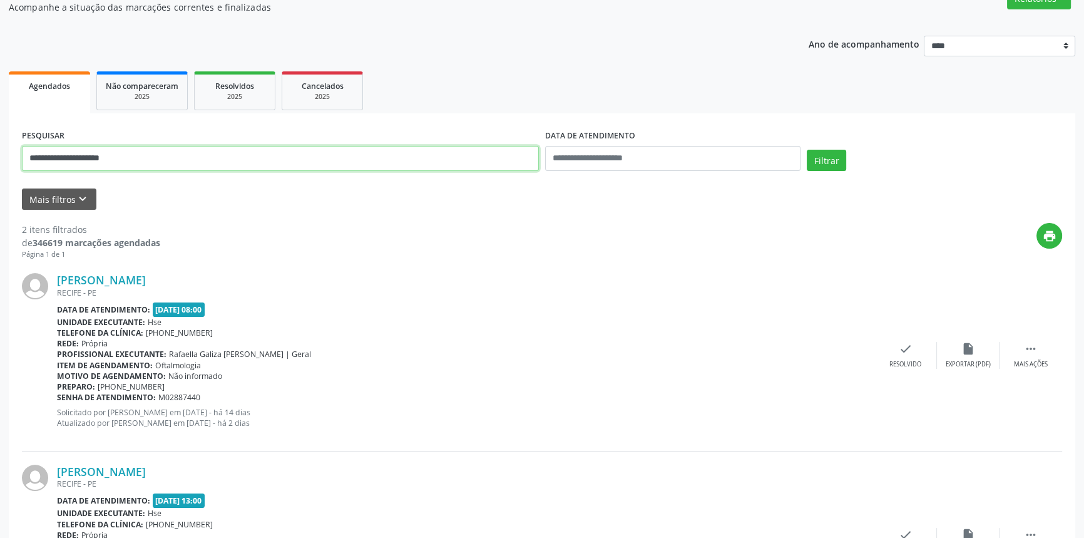
drag, startPoint x: 156, startPoint y: 160, endPoint x: 0, endPoint y: 162, distance: 155.9
click at [0, 162] on div "**********" at bounding box center [542, 303] width 1084 height 700
type input "**********"
click at [807, 150] on button "Filtrar" at bounding box center [826, 160] width 39 height 21
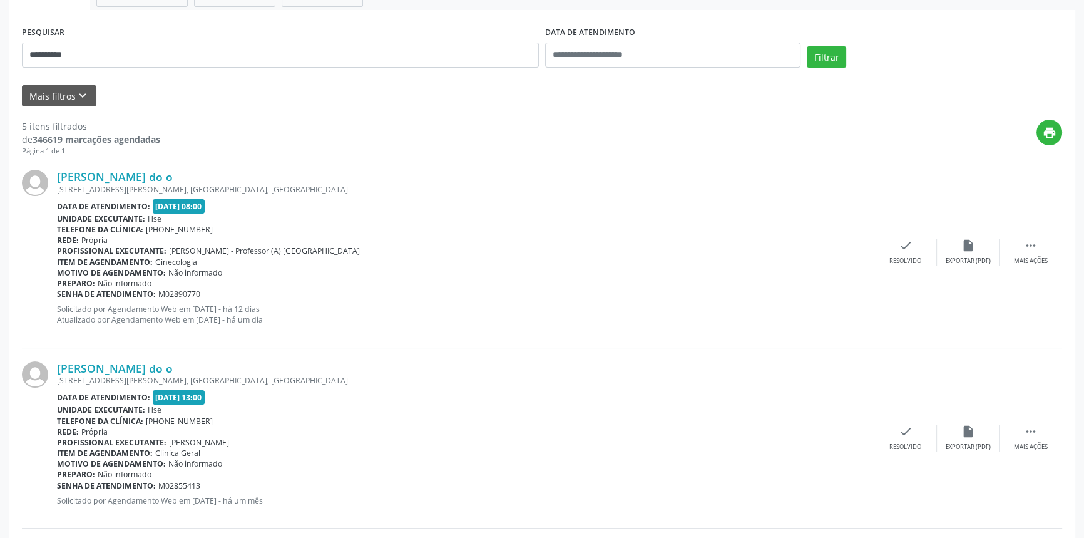
scroll to position [202, 0]
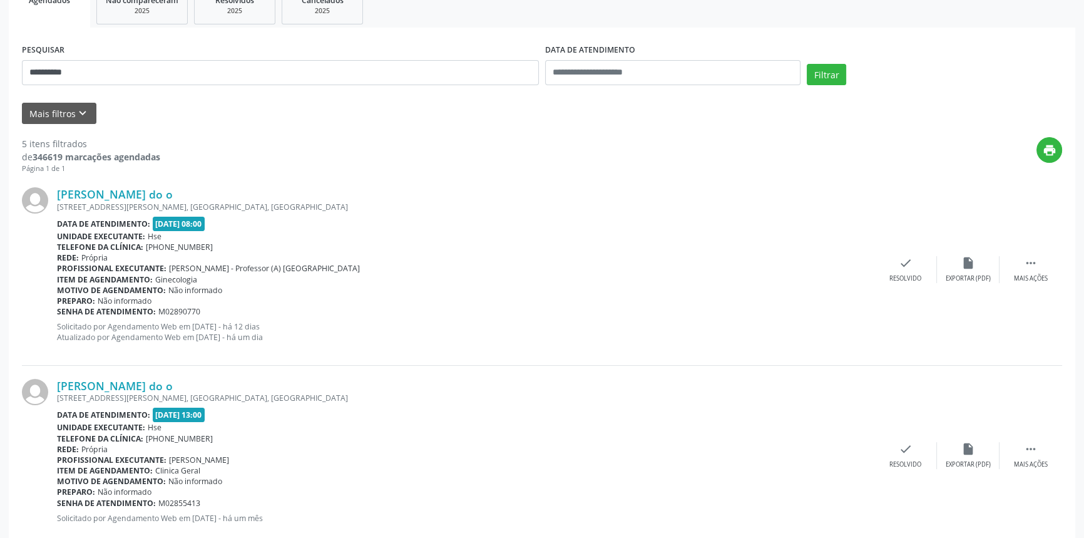
drag, startPoint x: 267, startPoint y: 192, endPoint x: 44, endPoint y: 192, distance: 222.9
click at [44, 192] on div "[PERSON_NAME] do o [STREET_ADDRESS][PERSON_NAME] Data de atendimento: [DATE] 08…" at bounding box center [542, 269] width 1041 height 191
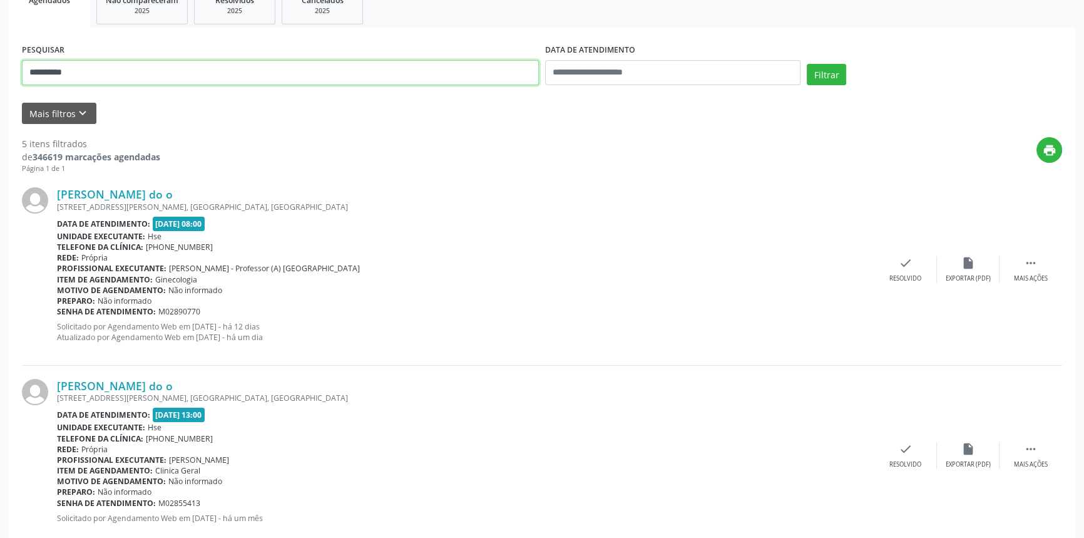
drag, startPoint x: 90, startPoint y: 73, endPoint x: 0, endPoint y: 91, distance: 91.4
click at [0, 91] on div "**********" at bounding box center [542, 488] width 1084 height 1242
type input "**********"
click at [807, 64] on button "Filtrar" at bounding box center [826, 74] width 39 height 21
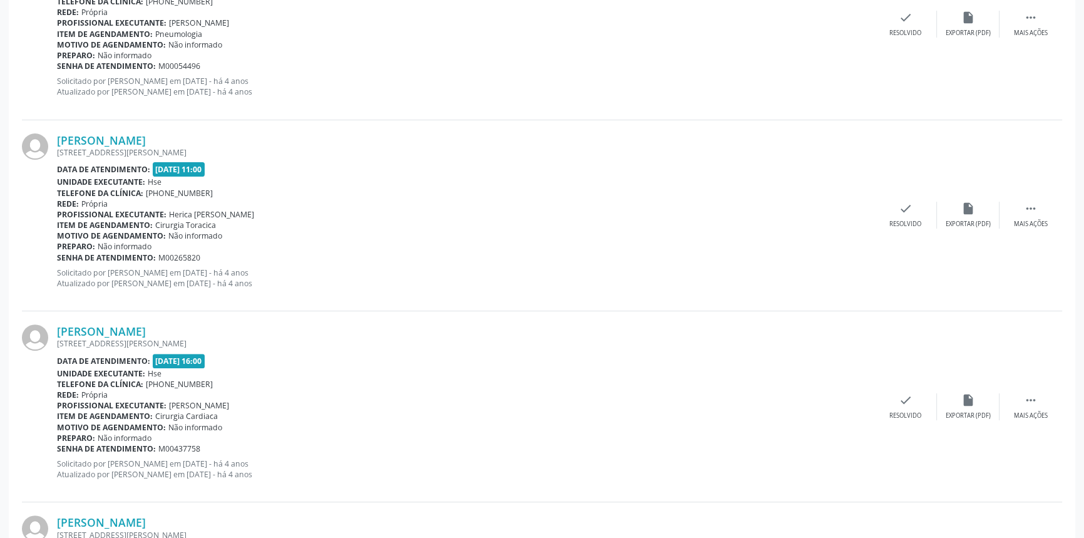
scroll to position [219, 0]
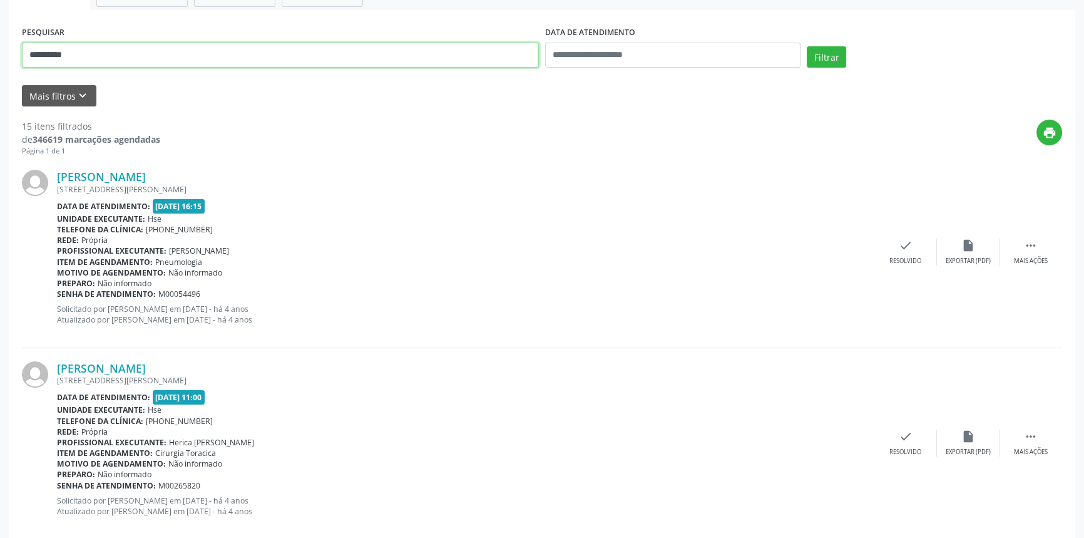
drag, startPoint x: 86, startPoint y: 54, endPoint x: 0, endPoint y: 54, distance: 85.8
type input "**********"
click at [807, 46] on button "Filtrar" at bounding box center [826, 56] width 39 height 21
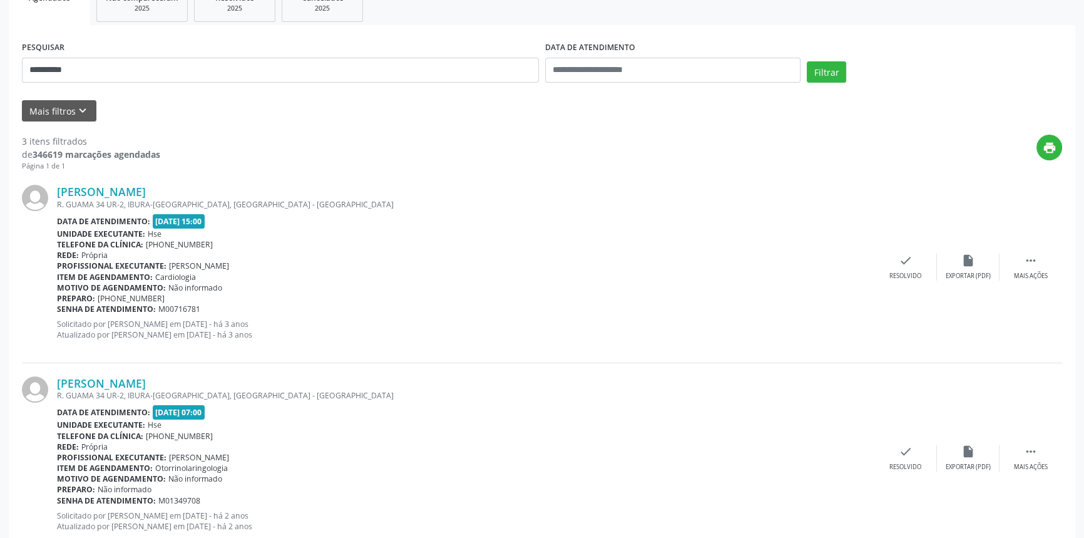
scroll to position [0, 0]
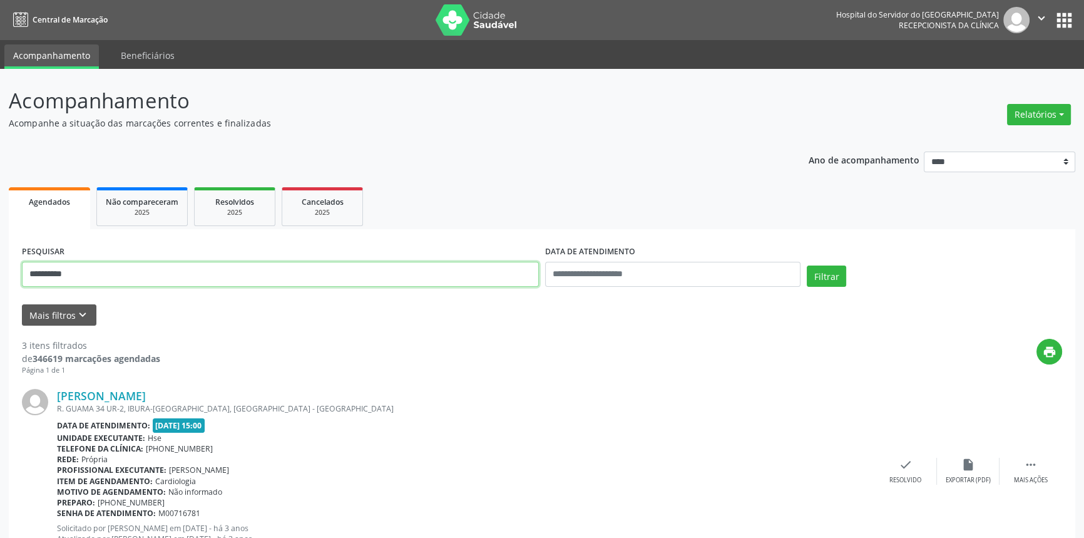
drag, startPoint x: 114, startPoint y: 269, endPoint x: 0, endPoint y: 258, distance: 114.5
click at [0, 263] on div "**********" at bounding box center [542, 520] width 1084 height 902
type input "**********"
click at [807, 265] on button "Filtrar" at bounding box center [826, 275] width 39 height 21
drag, startPoint x: 142, startPoint y: 272, endPoint x: 0, endPoint y: 249, distance: 143.3
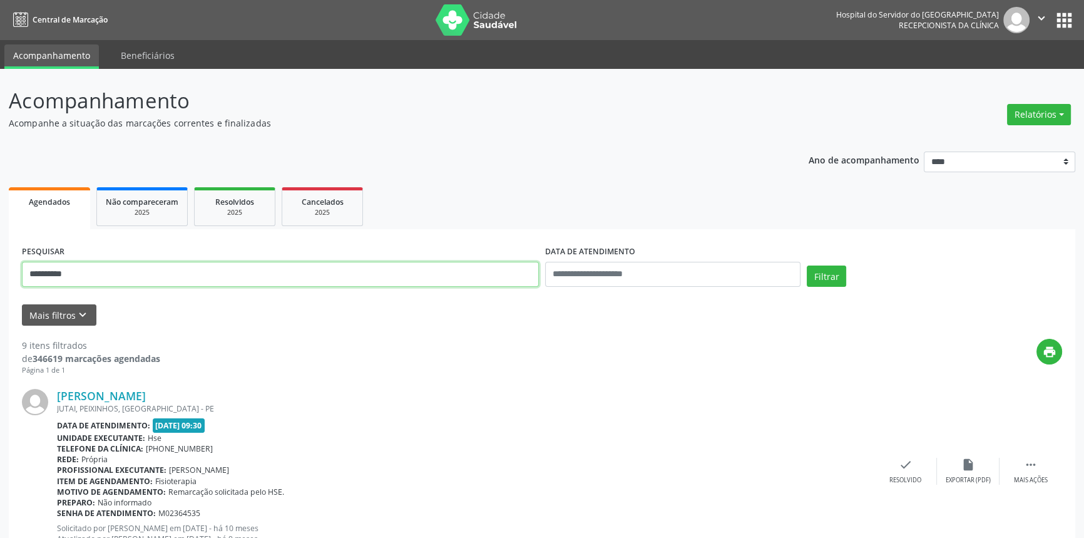
type input "**********"
click at [807, 265] on button "Filtrar" at bounding box center [826, 275] width 39 height 21
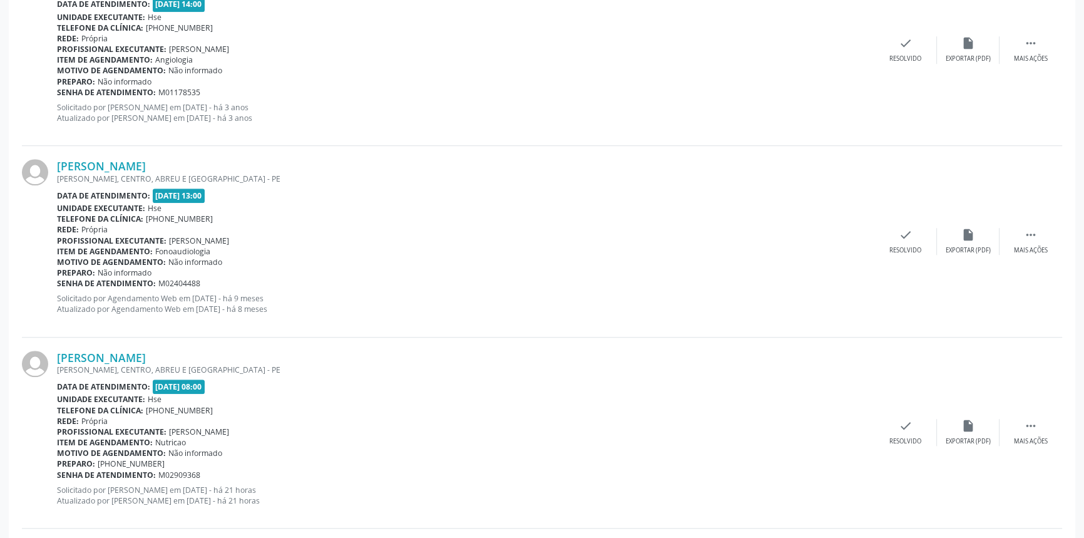
scroll to position [1319, 0]
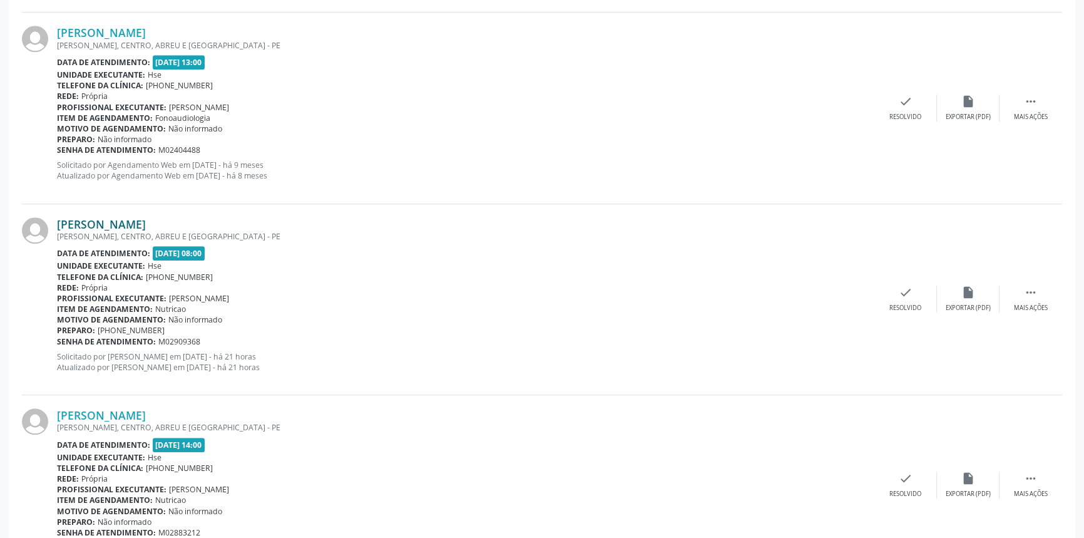
drag, startPoint x: 254, startPoint y: 222, endPoint x: 58, endPoint y: 221, distance: 195.4
click at [58, 221] on div "[PERSON_NAME]" at bounding box center [466, 224] width 818 height 14
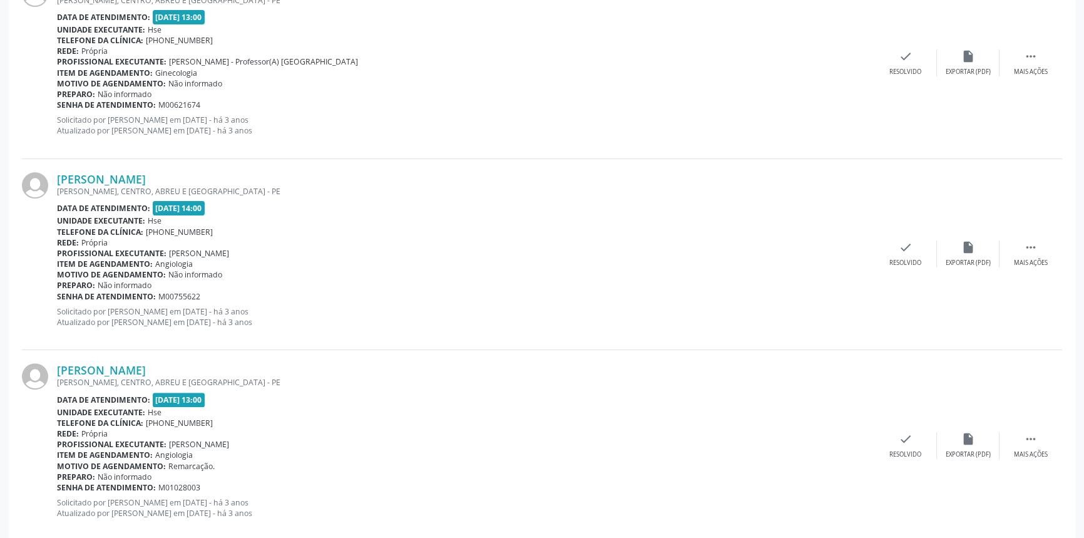
scroll to position [181, 0]
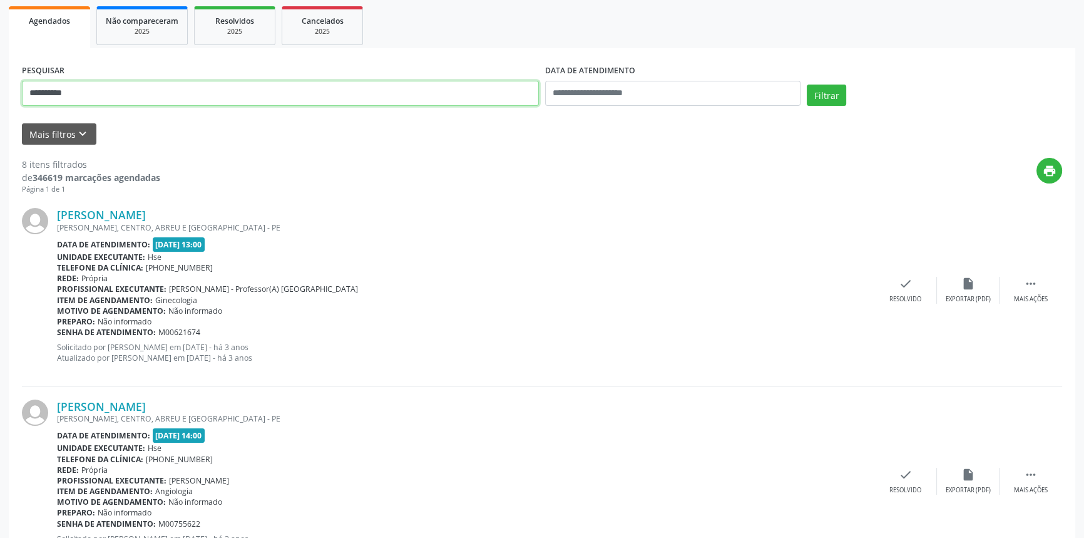
drag, startPoint x: 106, startPoint y: 85, endPoint x: 0, endPoint y: 81, distance: 106.5
type input "**********"
click at [807, 85] on button "Filtrar" at bounding box center [826, 95] width 39 height 21
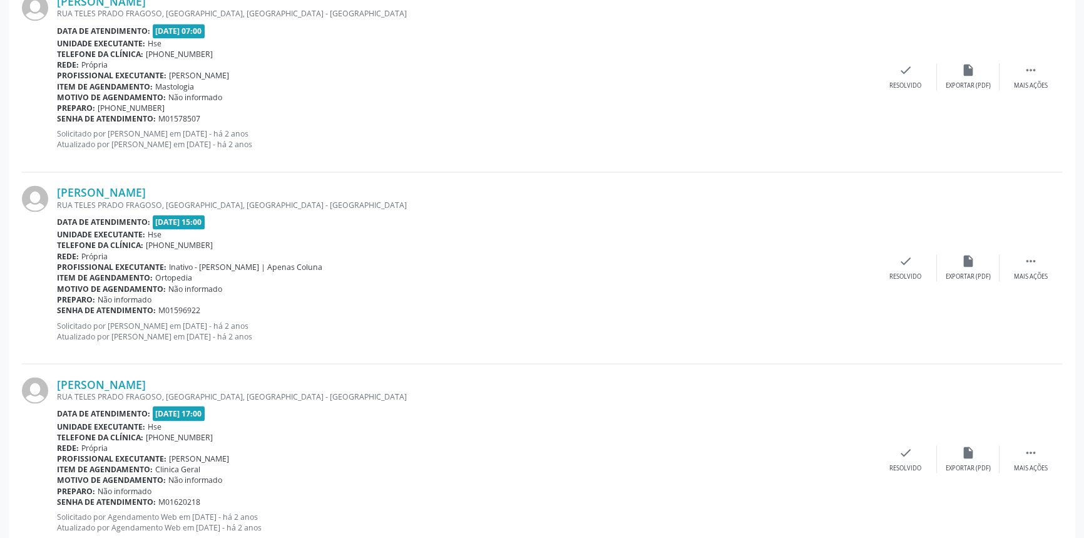
scroll to position [2760, 0]
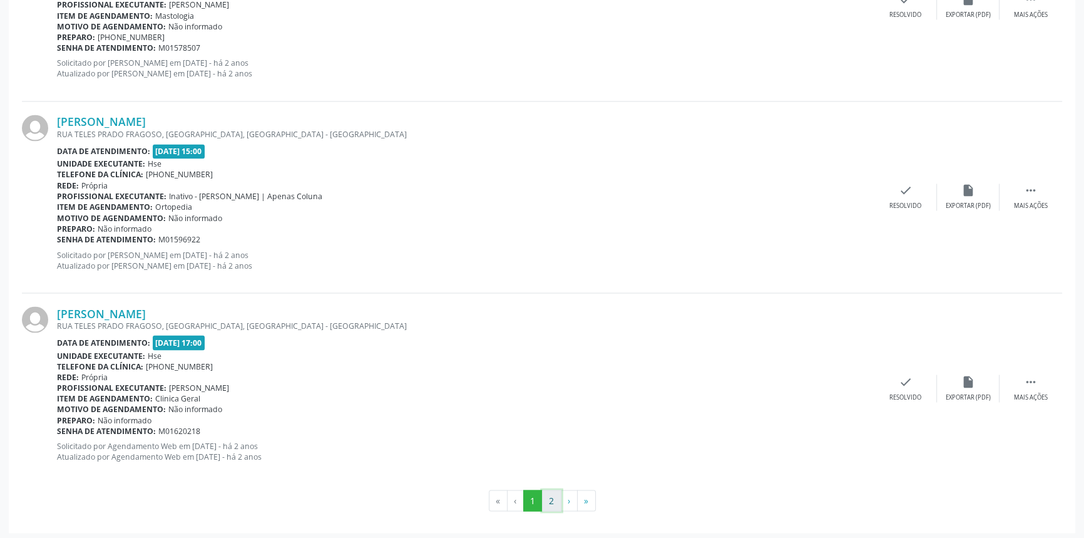
click at [548, 497] on button "2" at bounding box center [551, 500] width 19 height 21
drag, startPoint x: 212, startPoint y: 306, endPoint x: 51, endPoint y: 302, distance: 160.9
click at [51, 302] on div "[PERSON_NAME] [GEOGRAPHIC_DATA] FRAGOSO, [GEOGRAPHIC_DATA], [GEOGRAPHIC_DATA] -…" at bounding box center [542, 386] width 1041 height 190
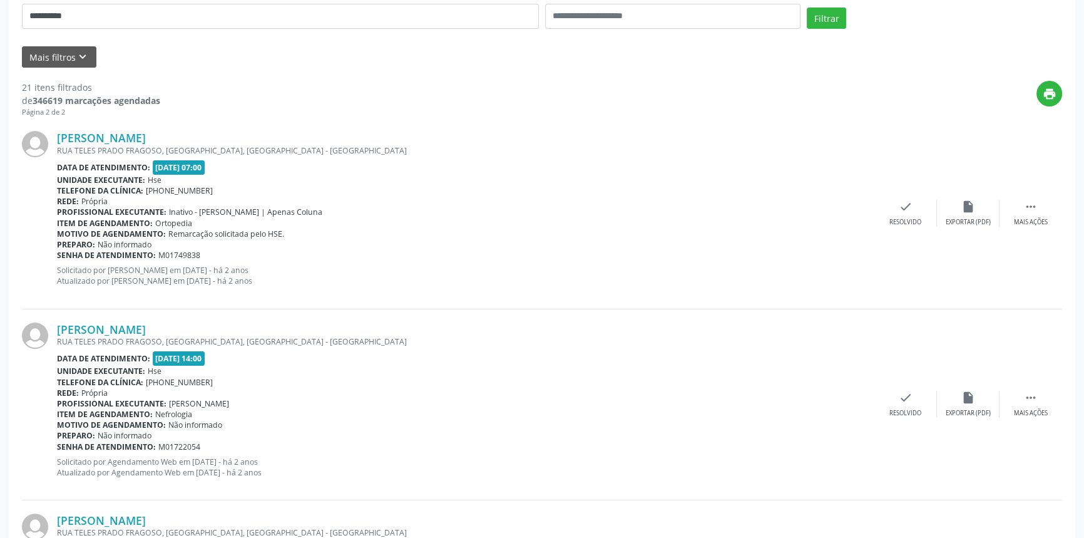
scroll to position [130, 0]
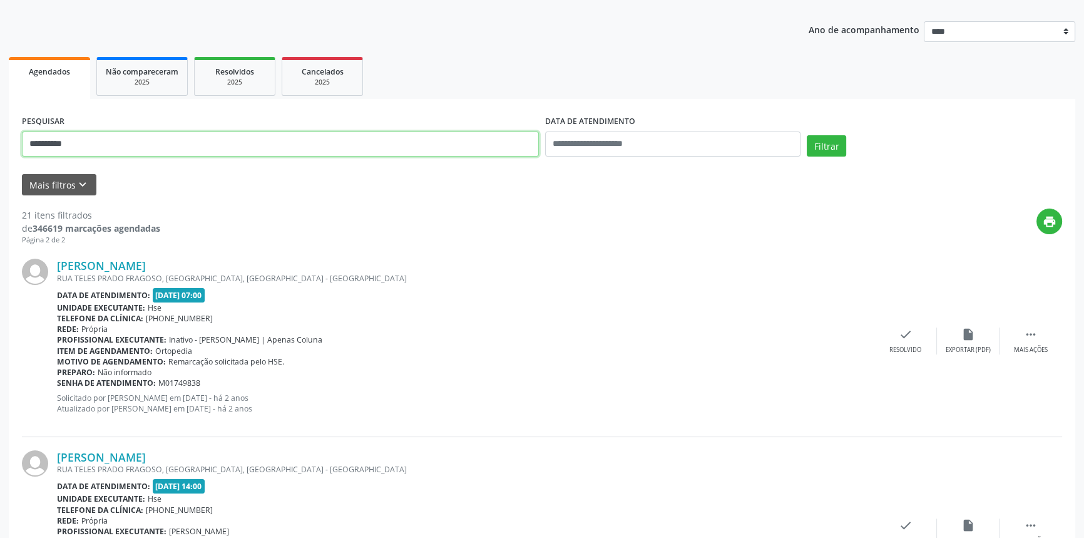
drag, startPoint x: 0, startPoint y: 134, endPoint x: 0, endPoint y: 124, distance: 10.0
type input "**********"
click at [807, 135] on button "Filtrar" at bounding box center [826, 145] width 39 height 21
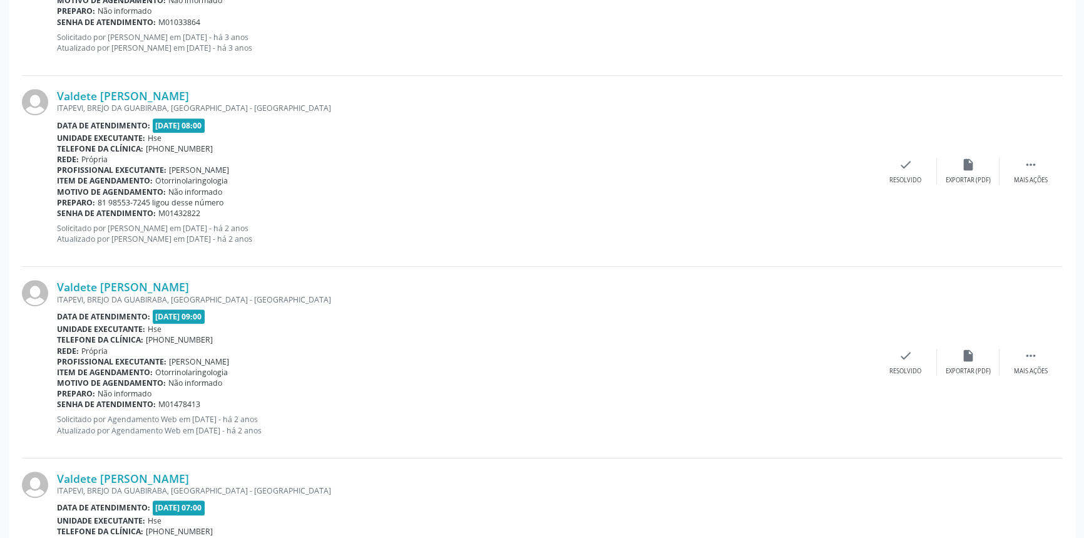
scroll to position [709, 0]
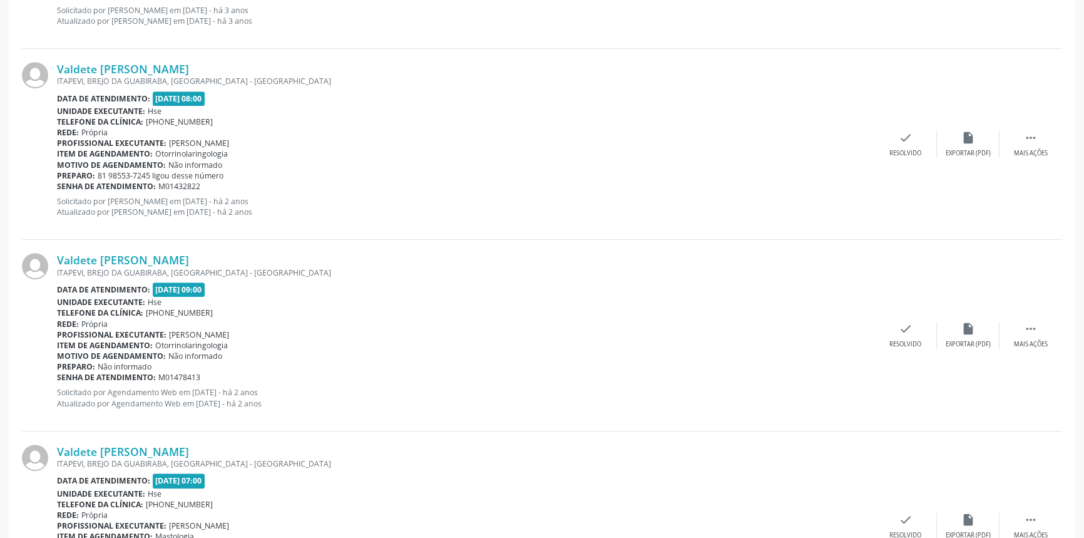
drag, startPoint x: 226, startPoint y: 260, endPoint x: 54, endPoint y: 253, distance: 171.7
click at [54, 253] on div "Valdete [PERSON_NAME] [GEOGRAPHIC_DATA], [GEOGRAPHIC_DATA], [GEOGRAPHIC_DATA] -…" at bounding box center [542, 335] width 1041 height 191
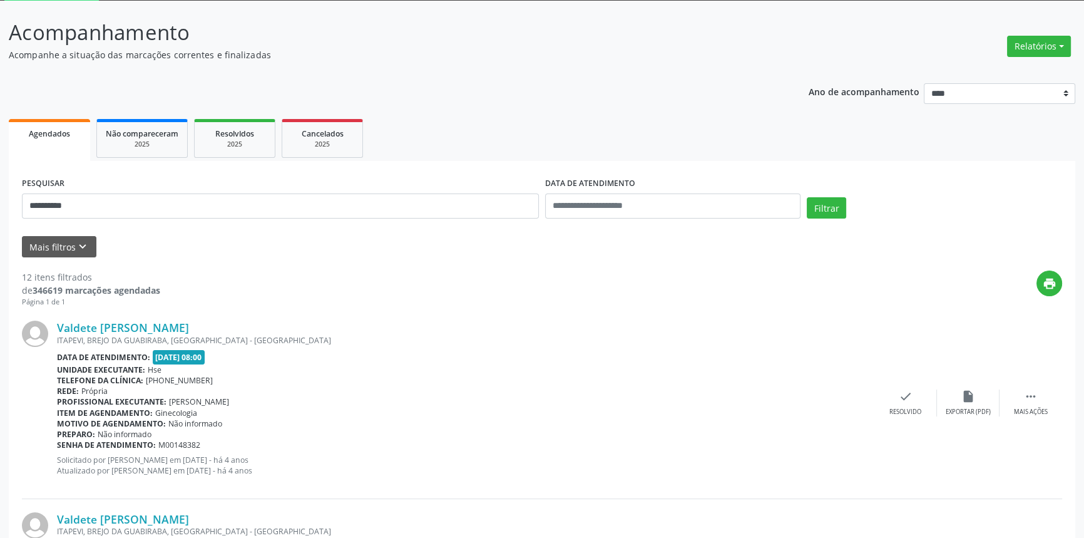
scroll to position [0, 0]
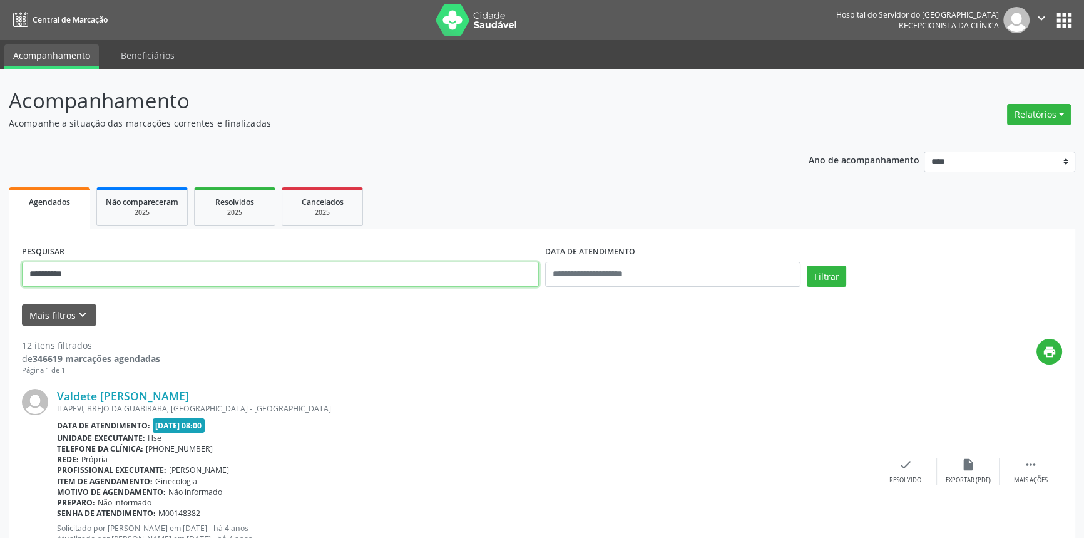
drag, startPoint x: 118, startPoint y: 266, endPoint x: 0, endPoint y: 244, distance: 119.7
click at [807, 265] on button "Filtrar" at bounding box center [826, 275] width 39 height 21
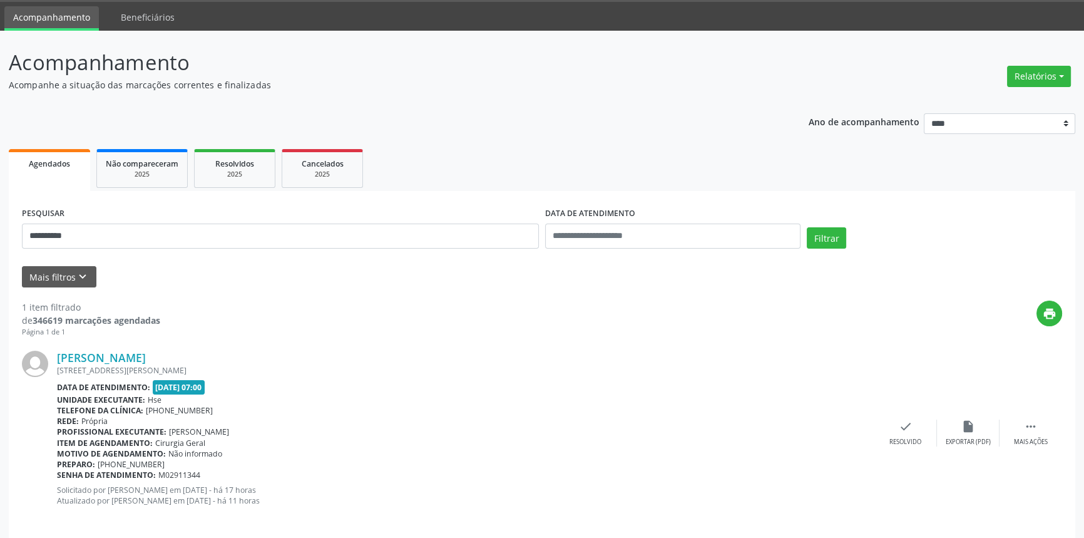
scroll to position [50, 0]
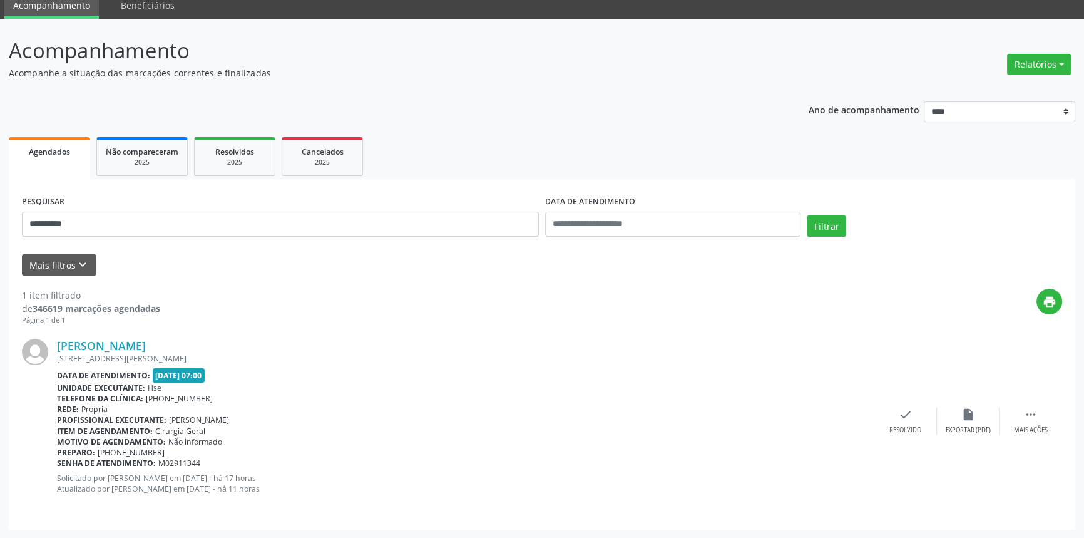
drag, startPoint x: 244, startPoint y: 344, endPoint x: 51, endPoint y: 344, distance: 193.5
click at [51, 344] on div "[PERSON_NAME] [STREET_ADDRESS][PERSON_NAME] Data de atendimento: [DATE] 07:00 U…" at bounding box center [542, 421] width 1041 height 190
click at [146, 342] on link "[PERSON_NAME]" at bounding box center [101, 346] width 89 height 14
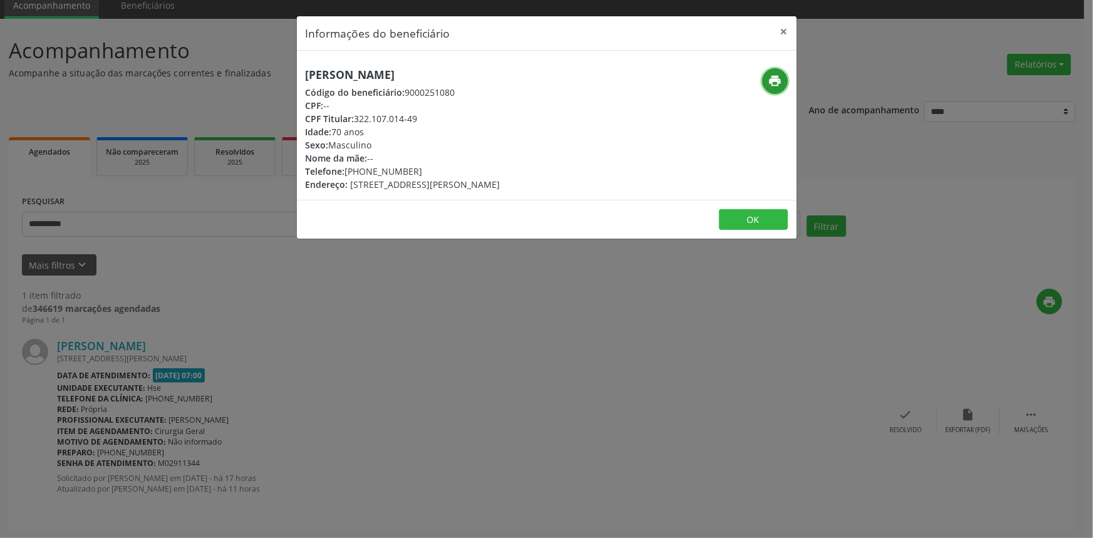
click at [771, 83] on icon "print" at bounding box center [775, 81] width 14 height 14
drag, startPoint x: 783, startPoint y: 31, endPoint x: 592, endPoint y: 3, distance: 192.5
click at [783, 31] on button "×" at bounding box center [783, 31] width 25 height 31
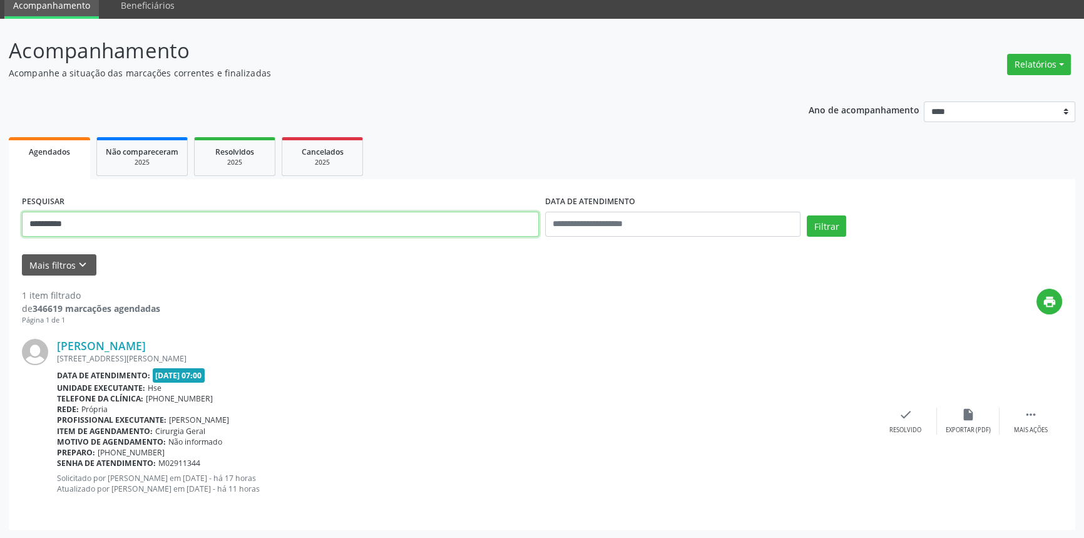
drag, startPoint x: 100, startPoint y: 225, endPoint x: 0, endPoint y: 223, distance: 100.2
click at [0, 224] on div "**********" at bounding box center [542, 279] width 1084 height 520
type input "**********"
click at [807, 215] on button "Filtrar" at bounding box center [826, 225] width 39 height 21
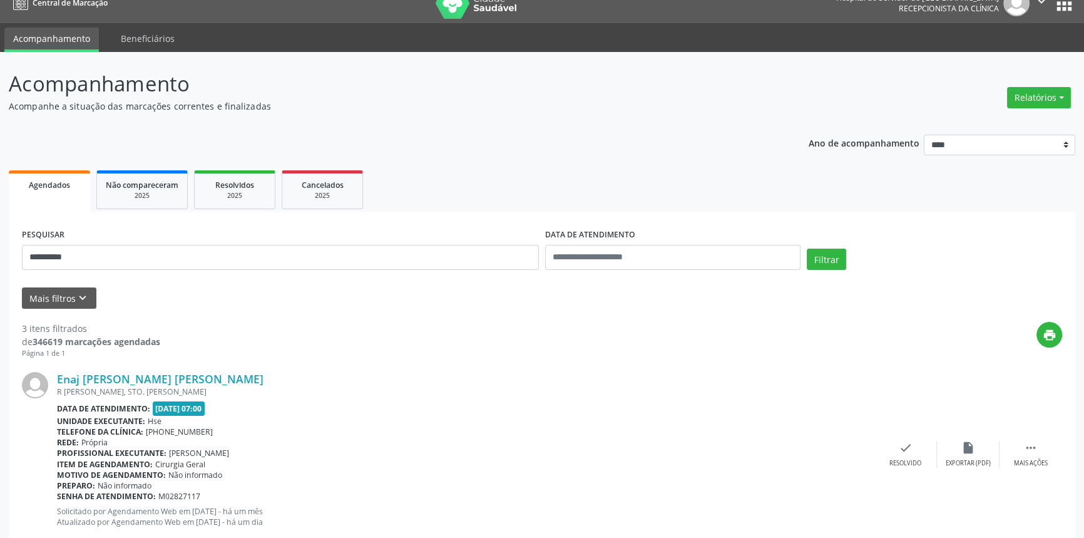
scroll to position [0, 0]
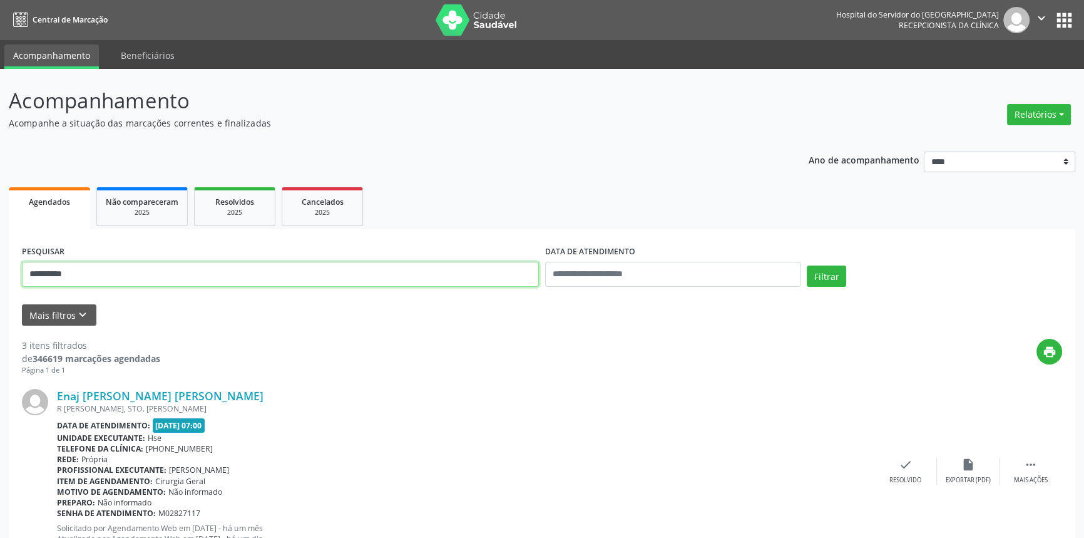
drag, startPoint x: 96, startPoint y: 267, endPoint x: 0, endPoint y: 267, distance: 96.4
click at [0, 267] on div "**********" at bounding box center [542, 514] width 1084 height 891
type input "**********"
click at [807, 265] on button "Filtrar" at bounding box center [826, 275] width 39 height 21
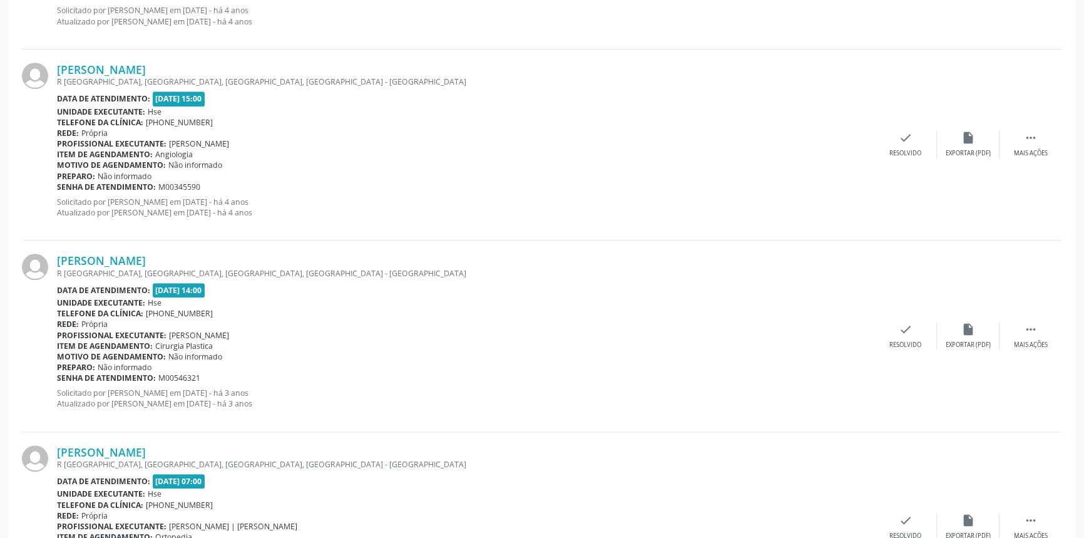
scroll to position [2760, 0]
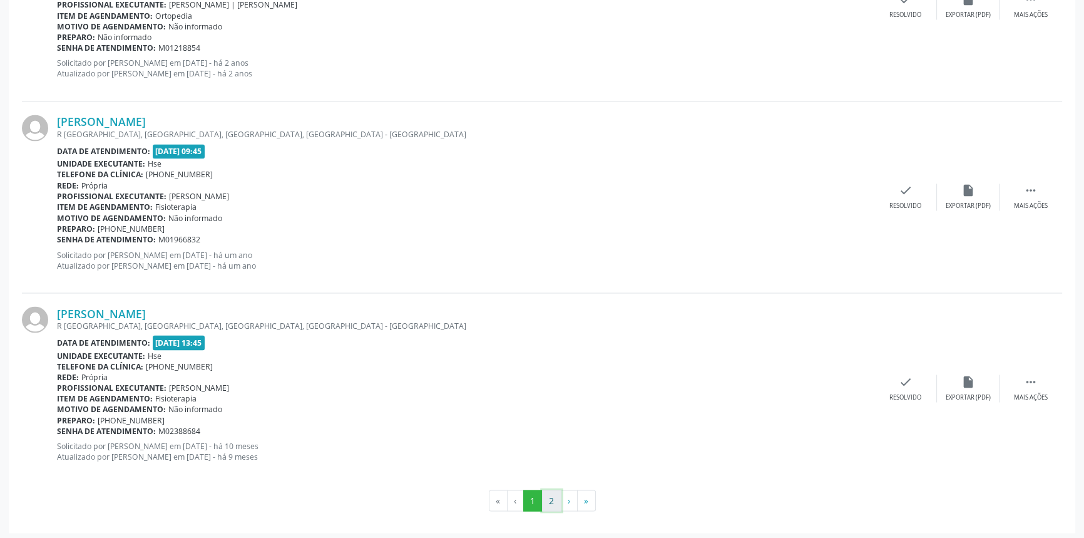
click at [547, 503] on button "2" at bounding box center [551, 500] width 19 height 21
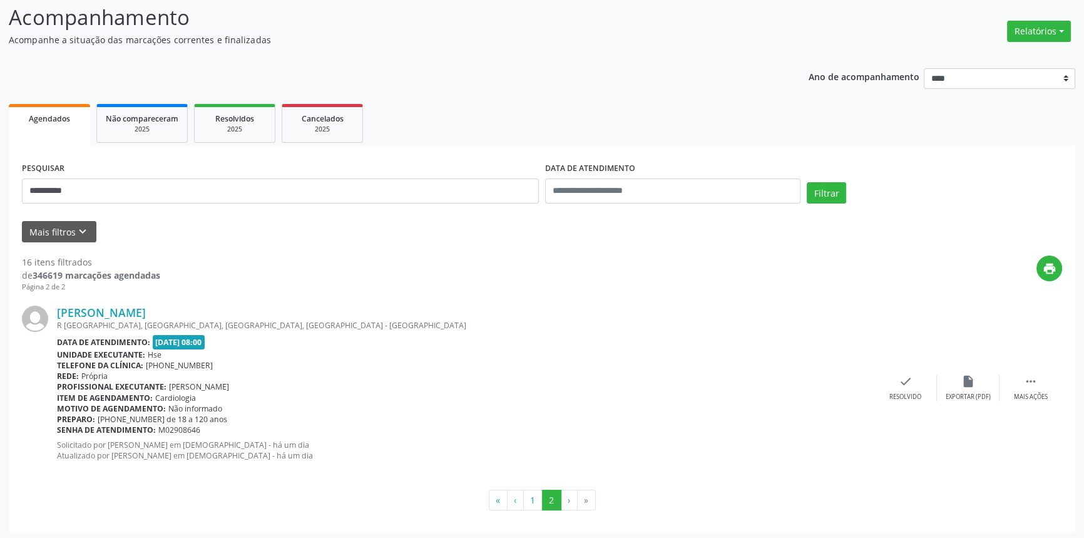
scroll to position [86, 0]
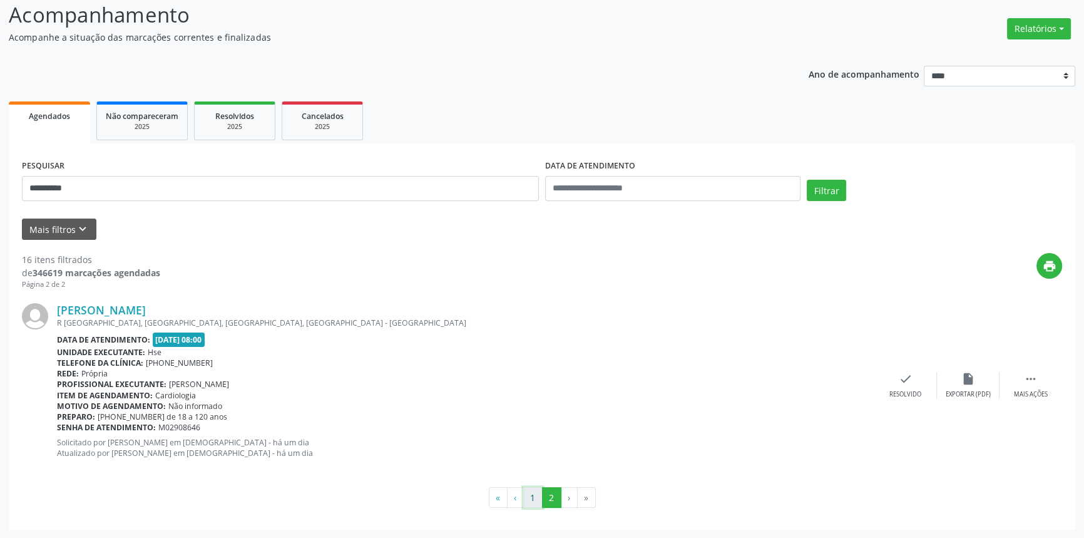
click at [537, 495] on button "1" at bounding box center [532, 497] width 19 height 21
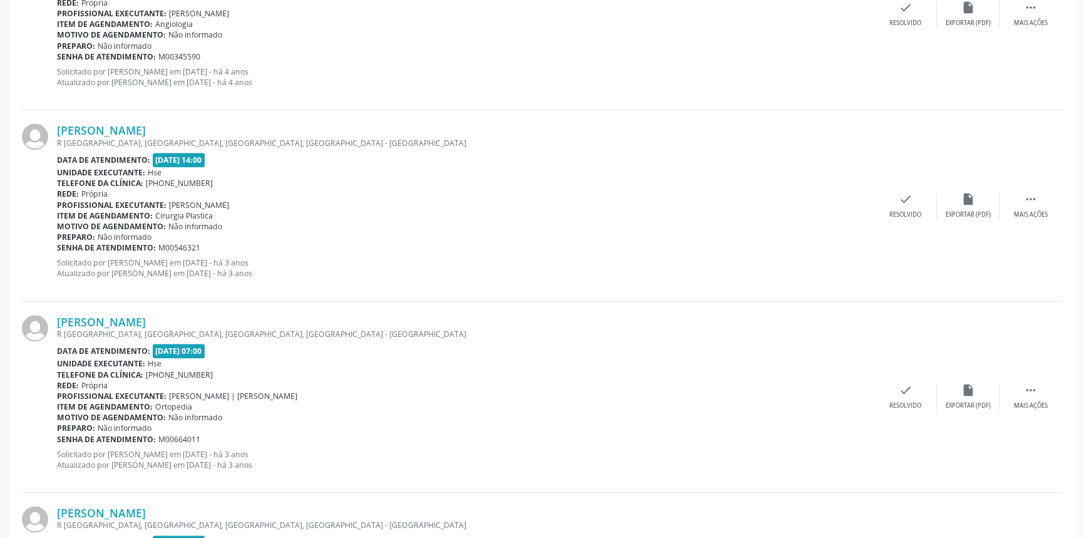
scroll to position [2760, 0]
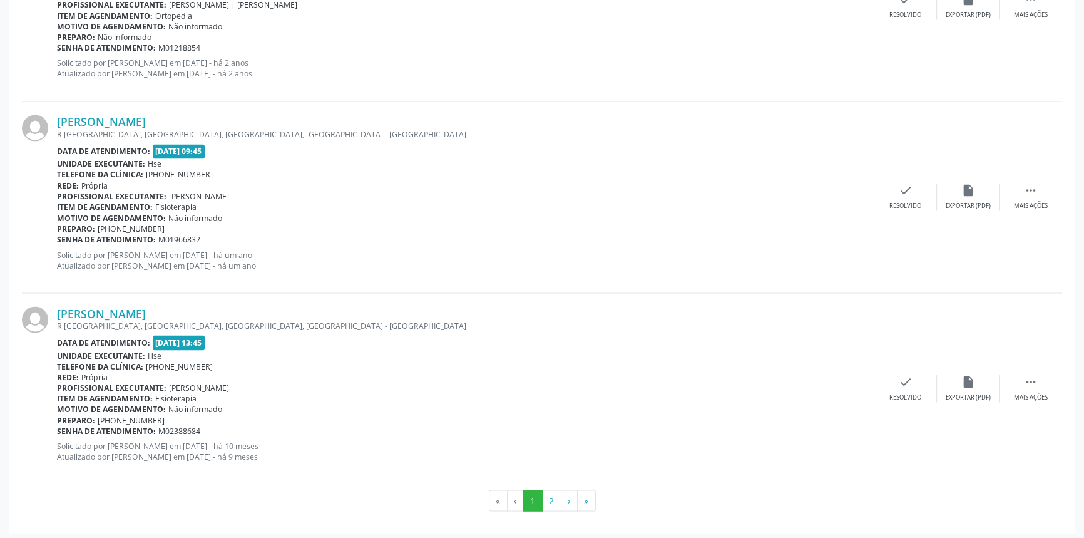
drag, startPoint x: 172, startPoint y: 309, endPoint x: 54, endPoint y: 310, distance: 118.3
click at [54, 310] on div "[PERSON_NAME] R [GEOGRAPHIC_DATA], [GEOGRAPHIC_DATA], [GEOGRAPHIC_DATA], [GEOGR…" at bounding box center [542, 388] width 1041 height 190
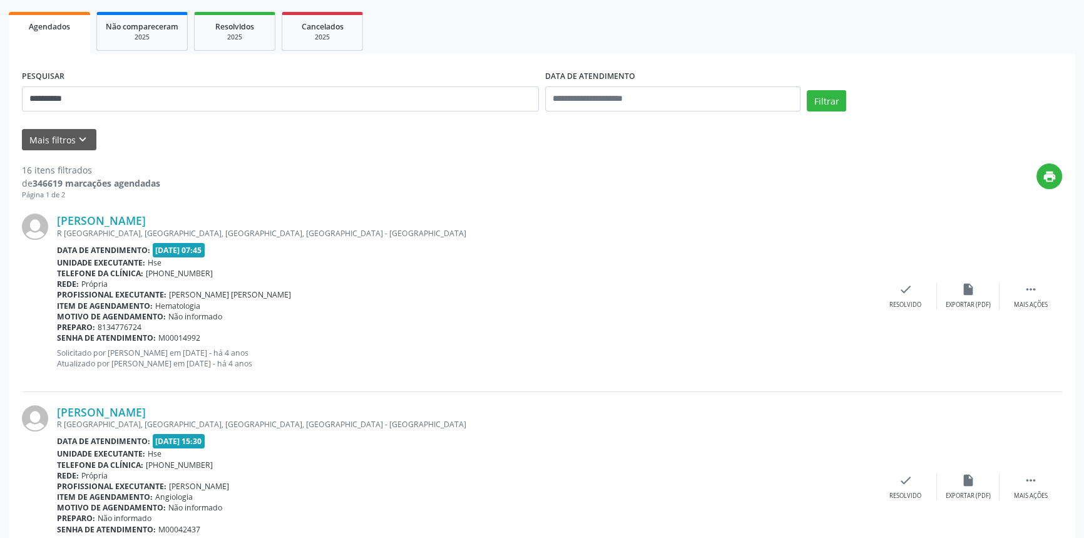
scroll to position [28, 0]
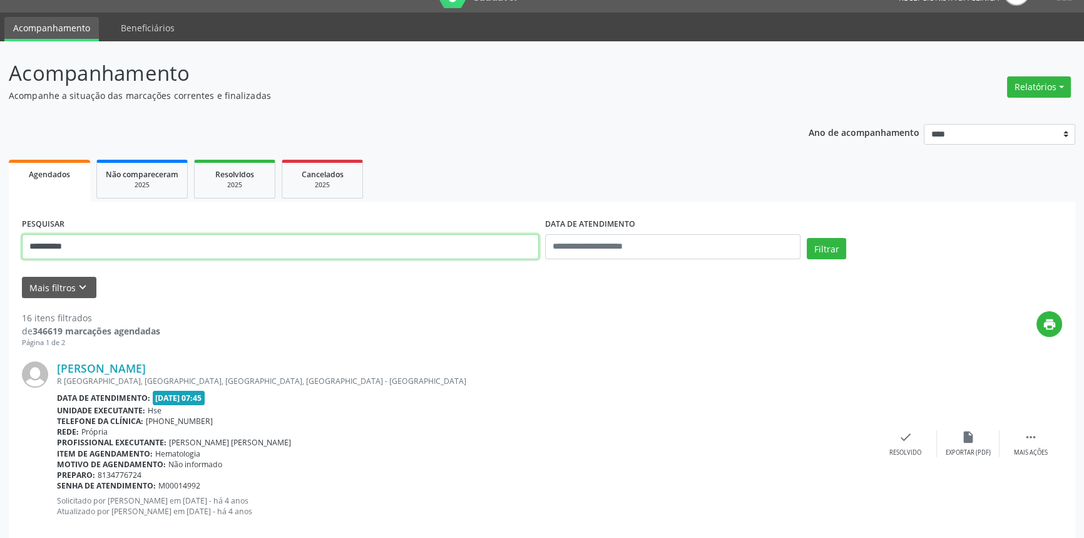
drag, startPoint x: 107, startPoint y: 251, endPoint x: 0, endPoint y: 227, distance: 109.7
type input "**********"
click at [807, 238] on button "Filtrar" at bounding box center [826, 248] width 39 height 21
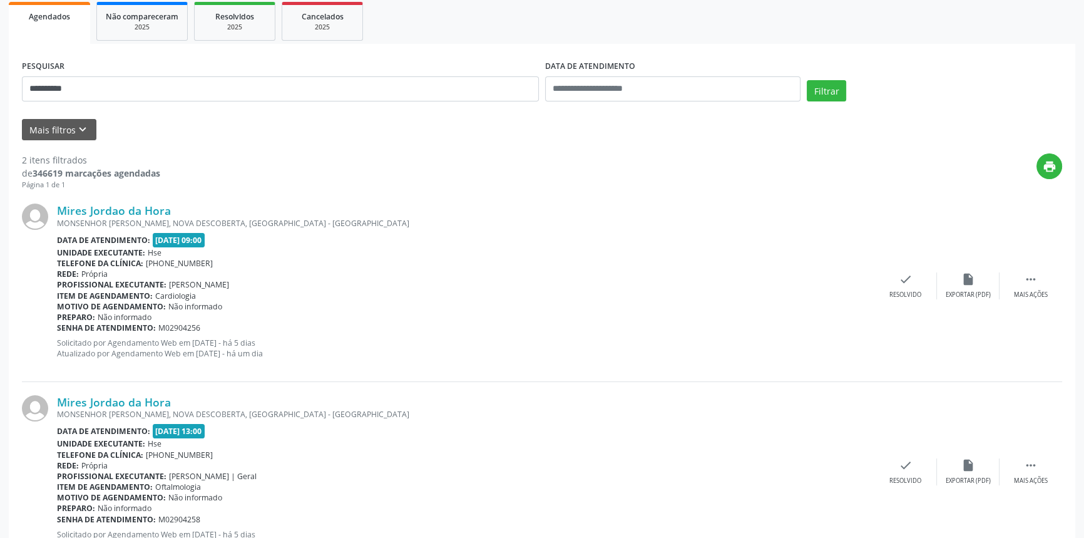
scroll to position [116, 0]
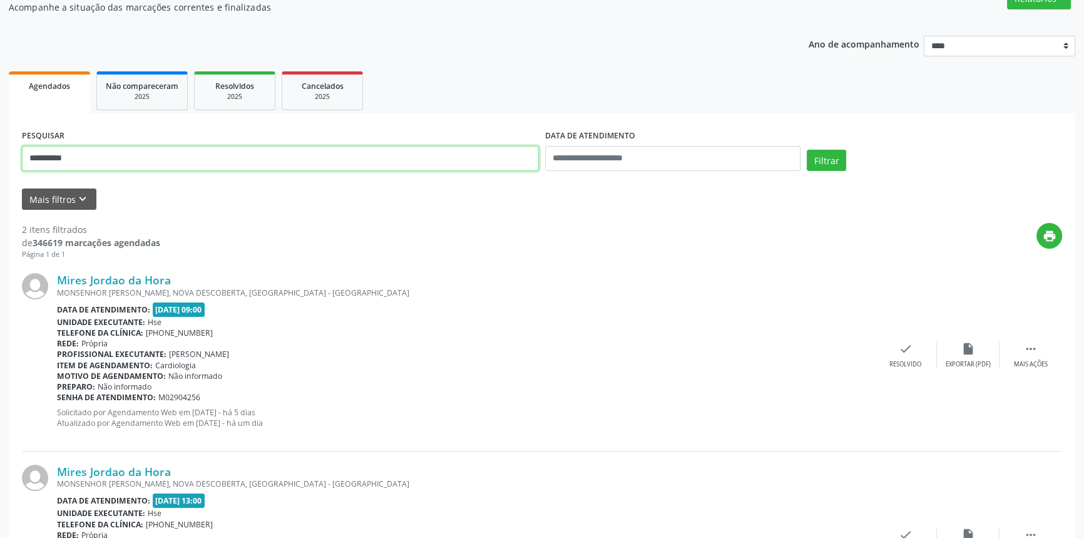
drag, startPoint x: 31, startPoint y: 156, endPoint x: 4, endPoint y: 151, distance: 27.4
click at [6, 151] on div "**********" at bounding box center [542, 303] width 1084 height 700
click at [807, 150] on button "Filtrar" at bounding box center [826, 160] width 39 height 21
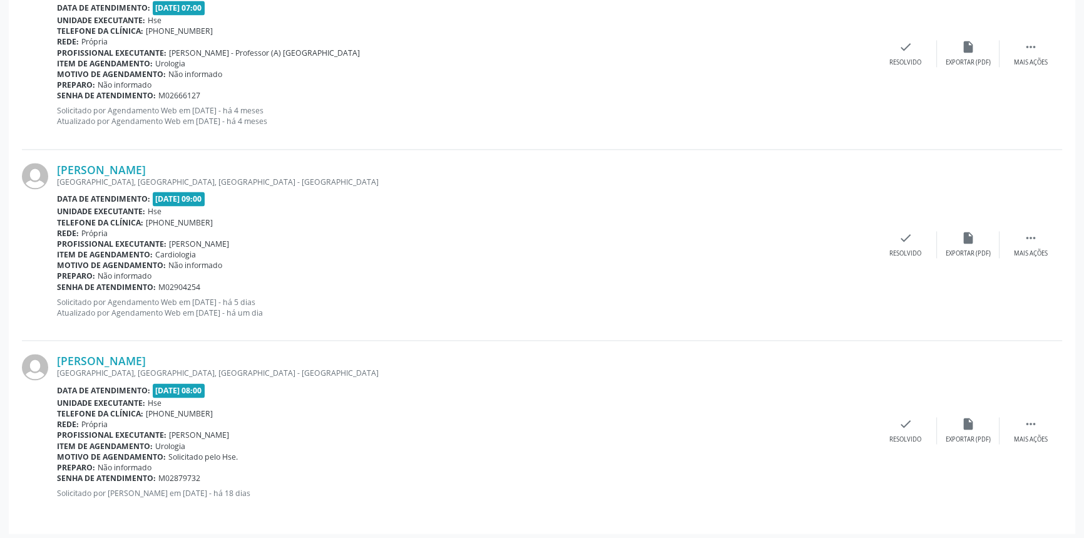
scroll to position [2331, 0]
drag, startPoint x: 177, startPoint y: 356, endPoint x: 54, endPoint y: 355, distance: 122.7
click at [54, 355] on div "[PERSON_NAME] [GEOGRAPHIC_DATA], [GEOGRAPHIC_DATA], [GEOGRAPHIC_DATA] - [GEOGRA…" at bounding box center [542, 429] width 1041 height 180
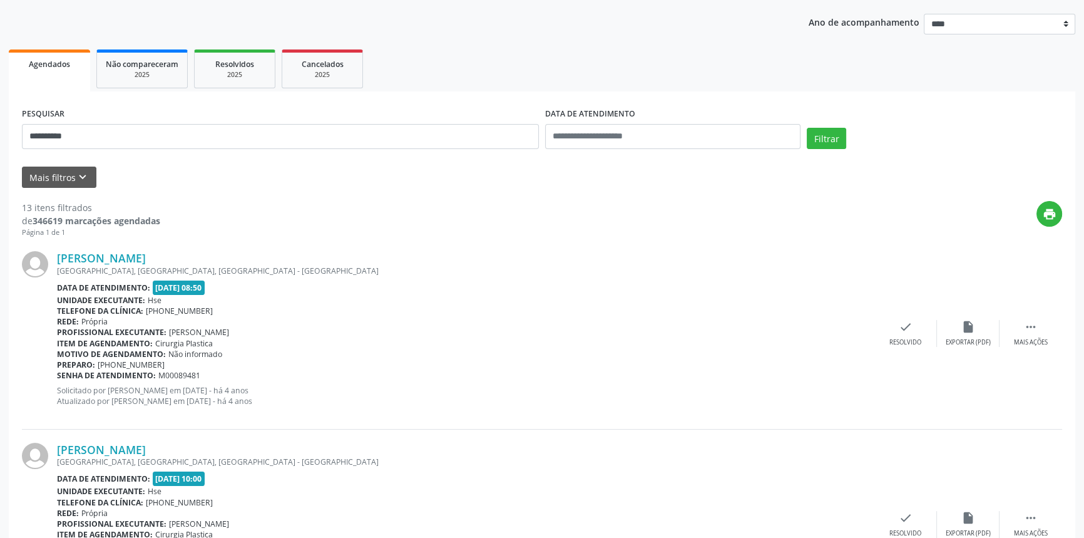
scroll to position [54, 0]
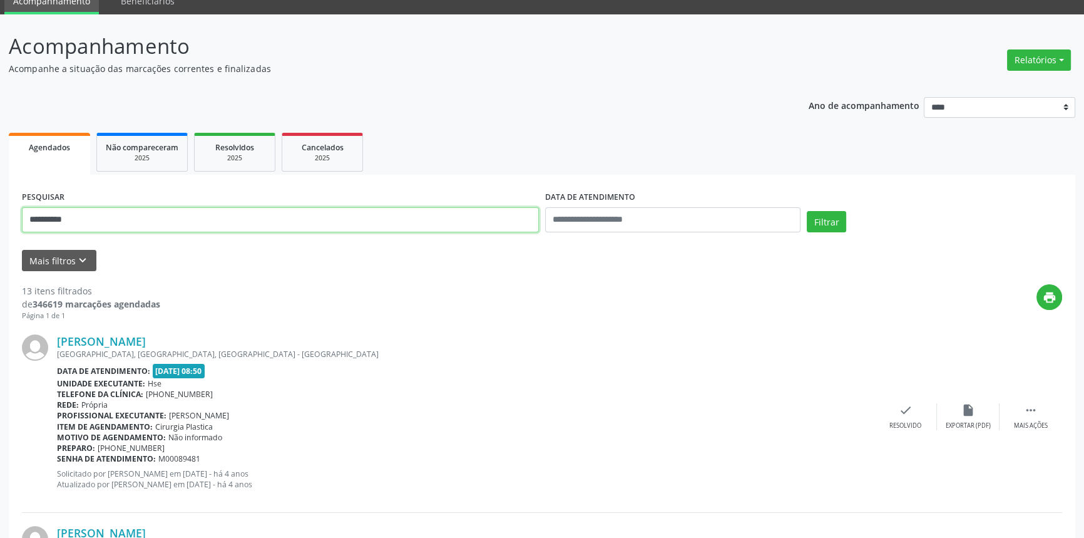
drag, startPoint x: 100, startPoint y: 217, endPoint x: 0, endPoint y: 214, distance: 99.6
type input "**********"
click at [807, 211] on button "Filtrar" at bounding box center [826, 221] width 39 height 21
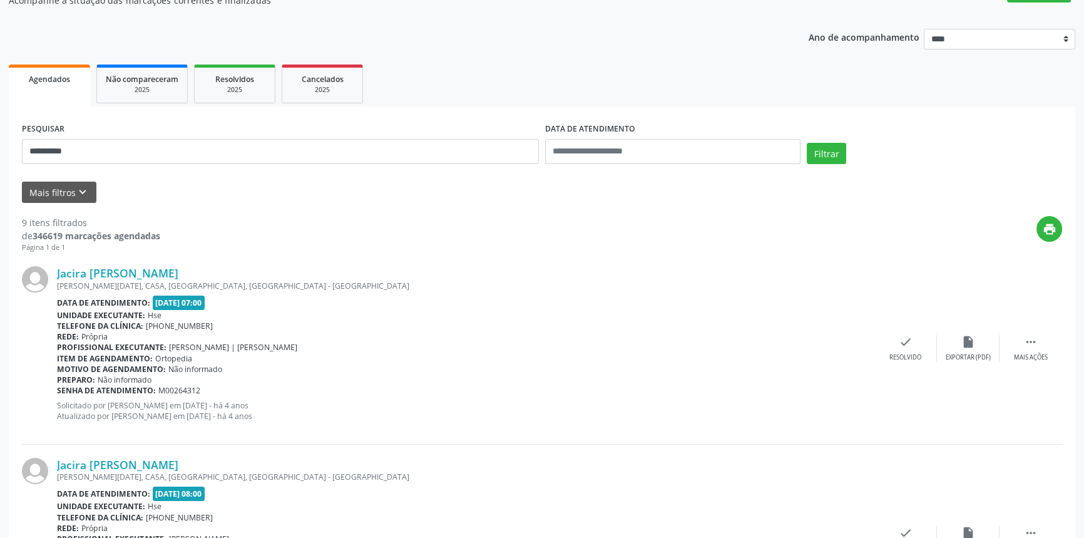
scroll to position [0, 0]
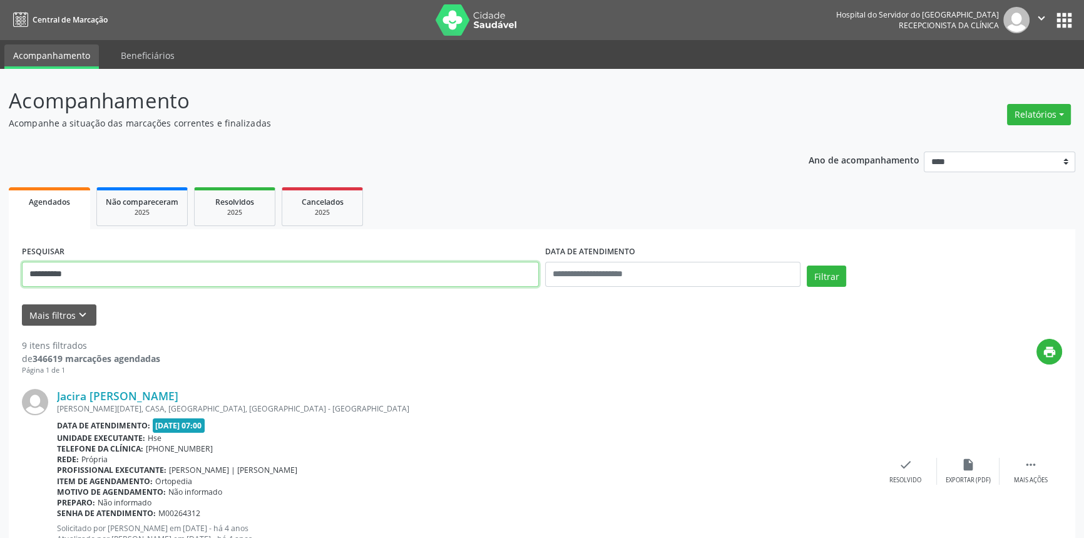
drag, startPoint x: 114, startPoint y: 277, endPoint x: 0, endPoint y: 250, distance: 117.1
type input "**********"
click at [807, 265] on button "Filtrar" at bounding box center [826, 275] width 39 height 21
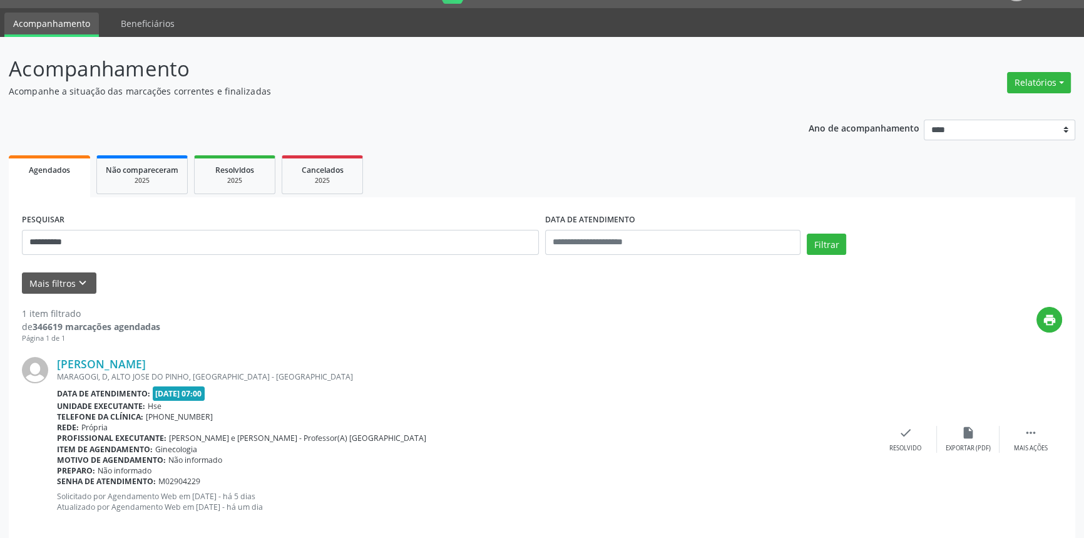
scroll to position [50, 0]
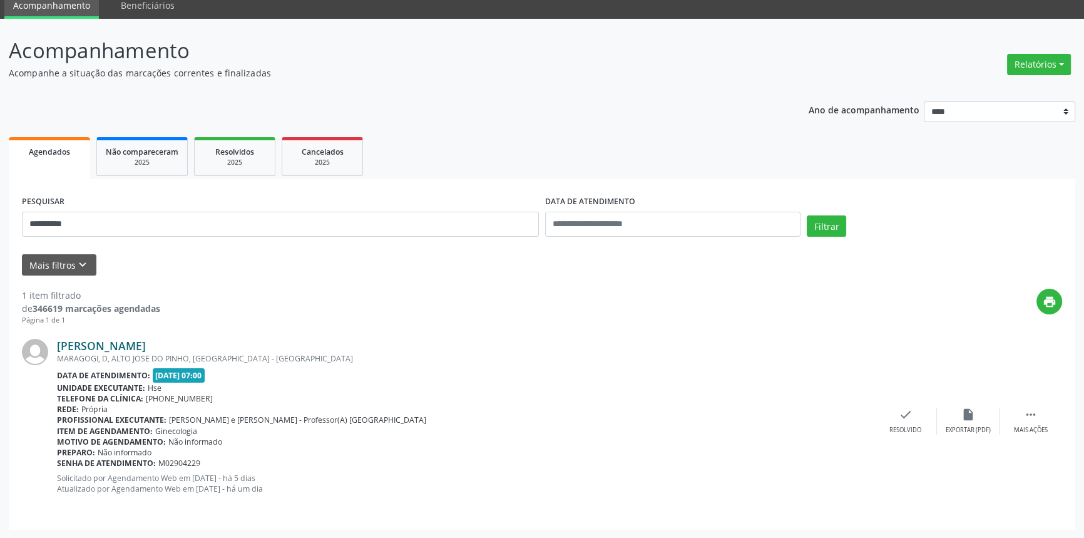
click at [146, 346] on link "[PERSON_NAME]" at bounding box center [101, 346] width 89 height 14
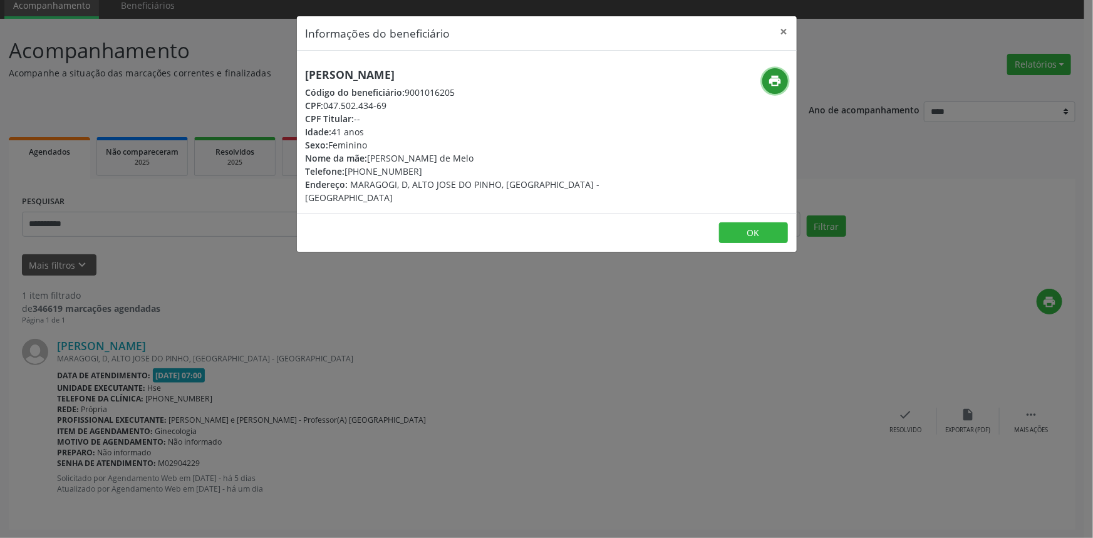
click at [781, 81] on icon "print" at bounding box center [775, 81] width 14 height 14
click at [785, 26] on button "×" at bounding box center [783, 31] width 25 height 31
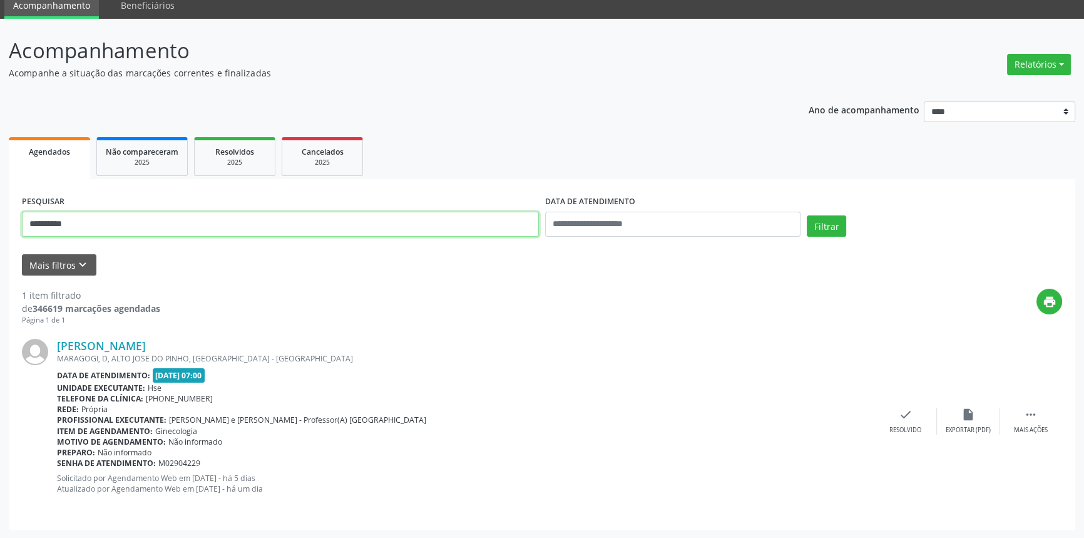
drag, startPoint x: 95, startPoint y: 226, endPoint x: 0, endPoint y: 239, distance: 96.0
click at [0, 237] on div "**********" at bounding box center [542, 279] width 1084 height 520
click at [807, 215] on button "Filtrar" at bounding box center [826, 225] width 39 height 21
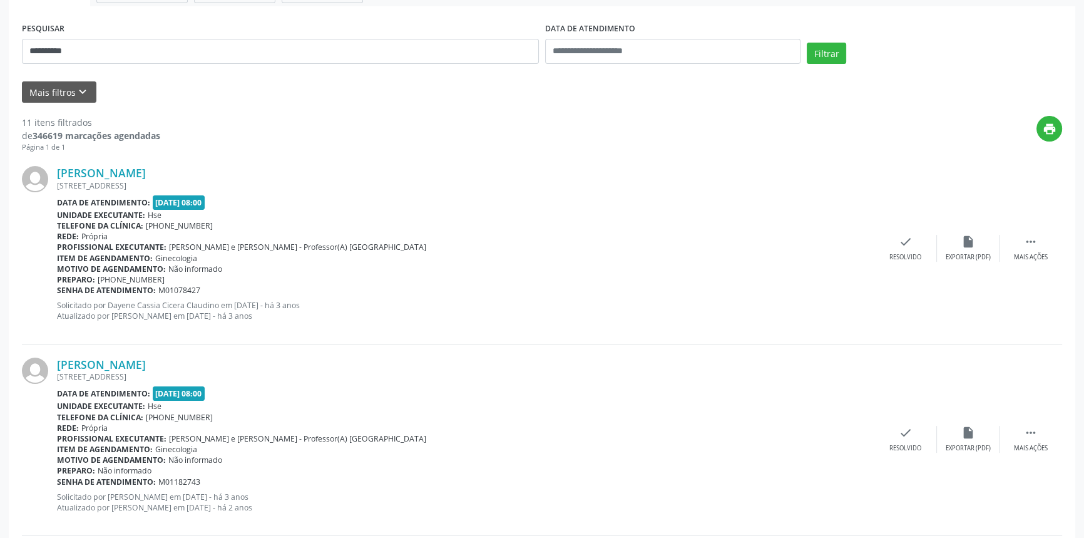
scroll to position [138, 0]
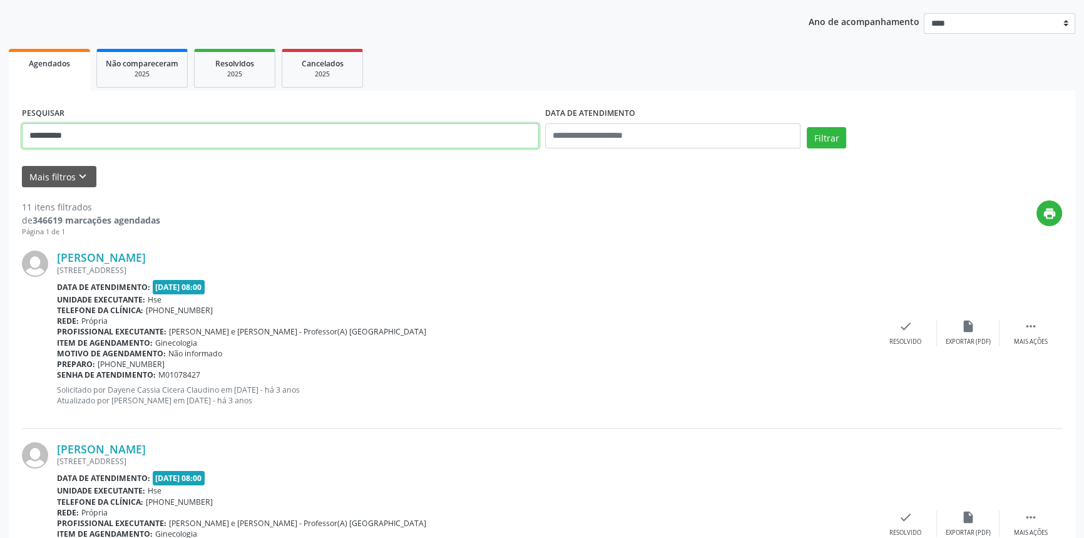
drag, startPoint x: 94, startPoint y: 139, endPoint x: 46, endPoint y: 146, distance: 48.1
click at [94, 138] on input "**********" at bounding box center [280, 135] width 517 height 25
drag, startPoint x: 46, startPoint y: 146, endPoint x: 0, endPoint y: 140, distance: 46.8
type input "**********"
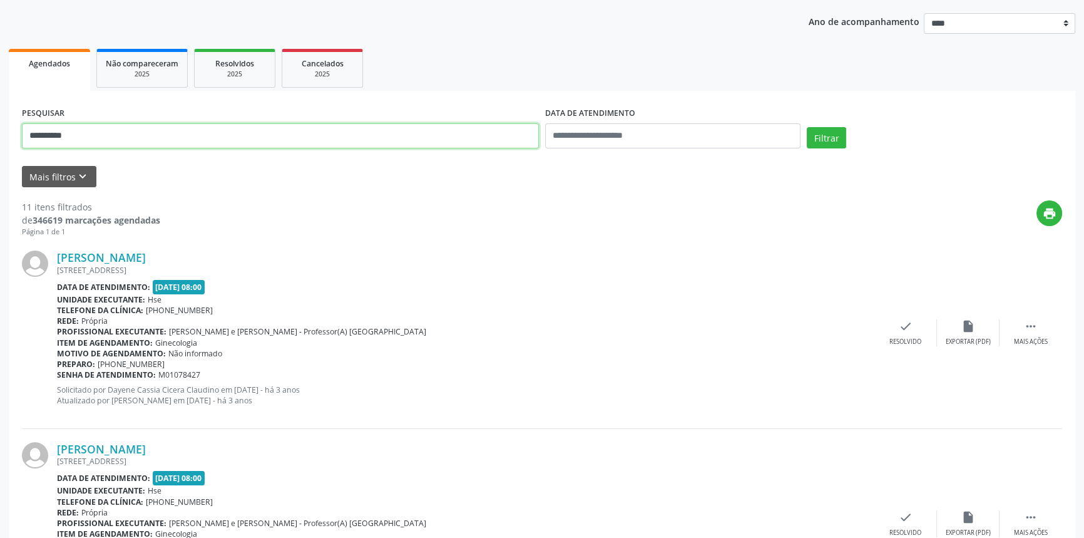
click at [807, 127] on button "Filtrar" at bounding box center [826, 137] width 39 height 21
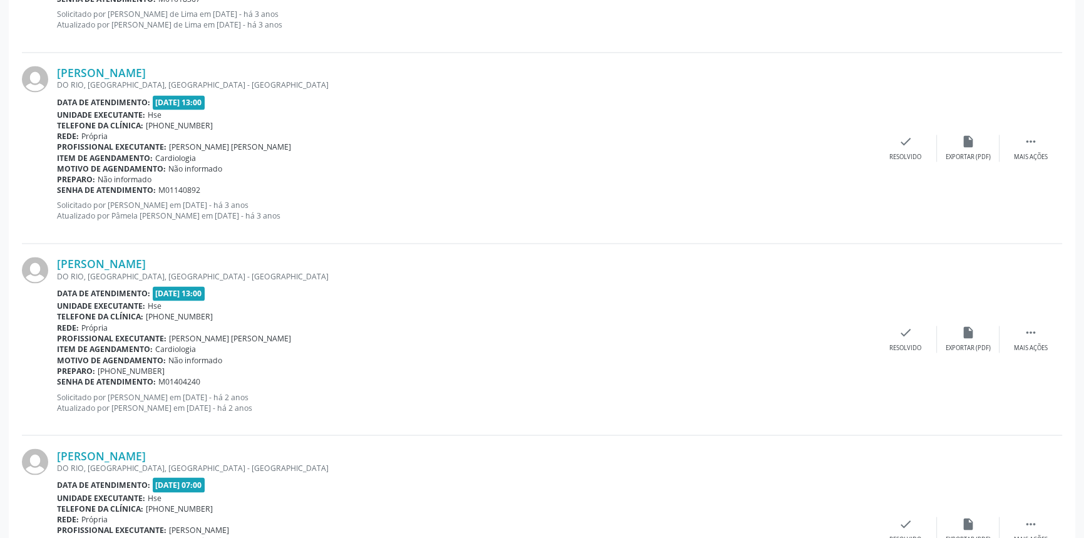
scroll to position [2760, 0]
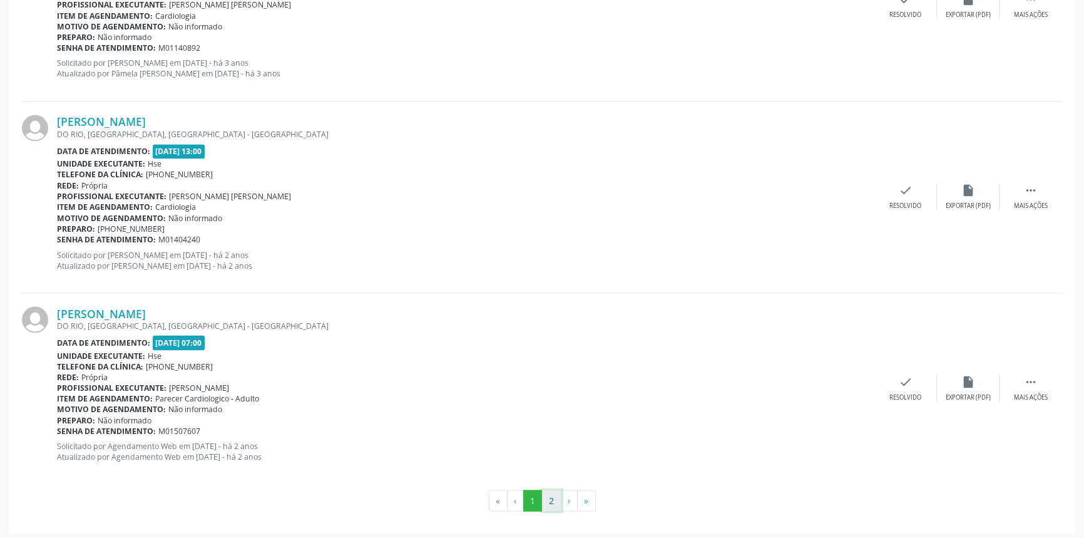
click at [555, 492] on button "2" at bounding box center [551, 500] width 19 height 21
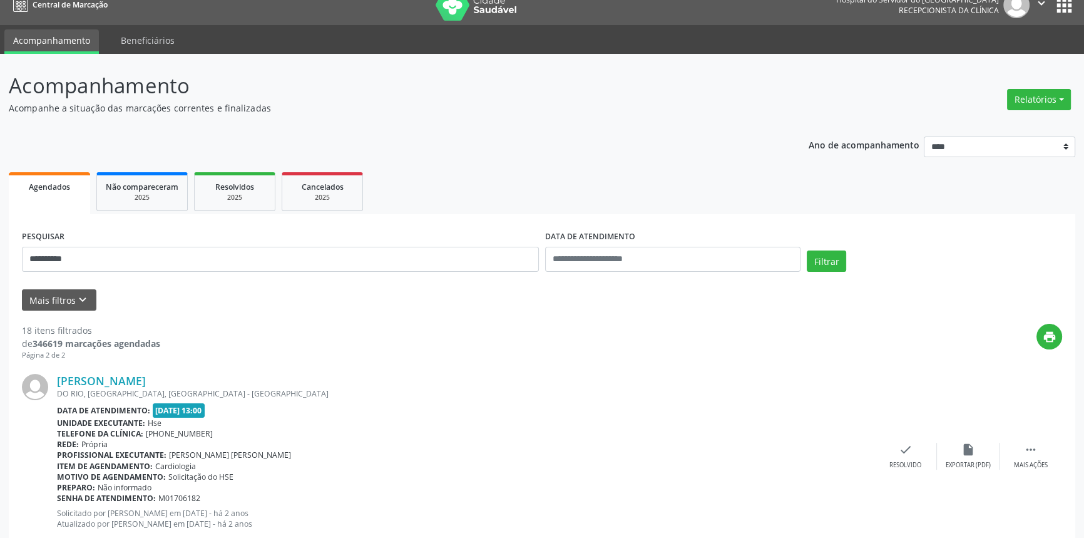
scroll to position [0, 0]
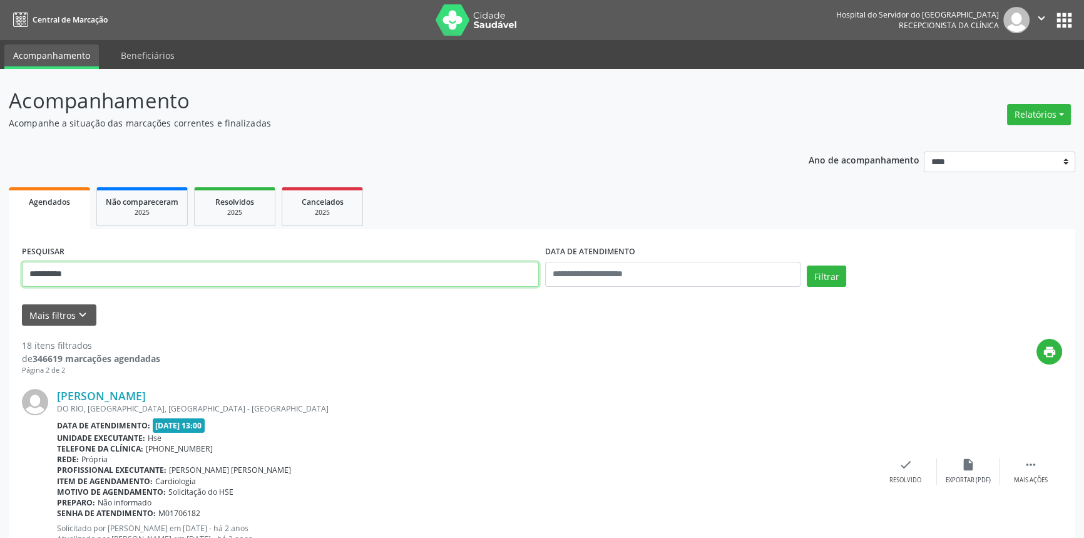
drag, startPoint x: 75, startPoint y: 276, endPoint x: 0, endPoint y: 259, distance: 76.4
click at [0, 262] on div "**********" at bounding box center [542, 538] width 1084 height 938
type input "**********"
click at [807, 265] on button "Filtrar" at bounding box center [826, 275] width 39 height 21
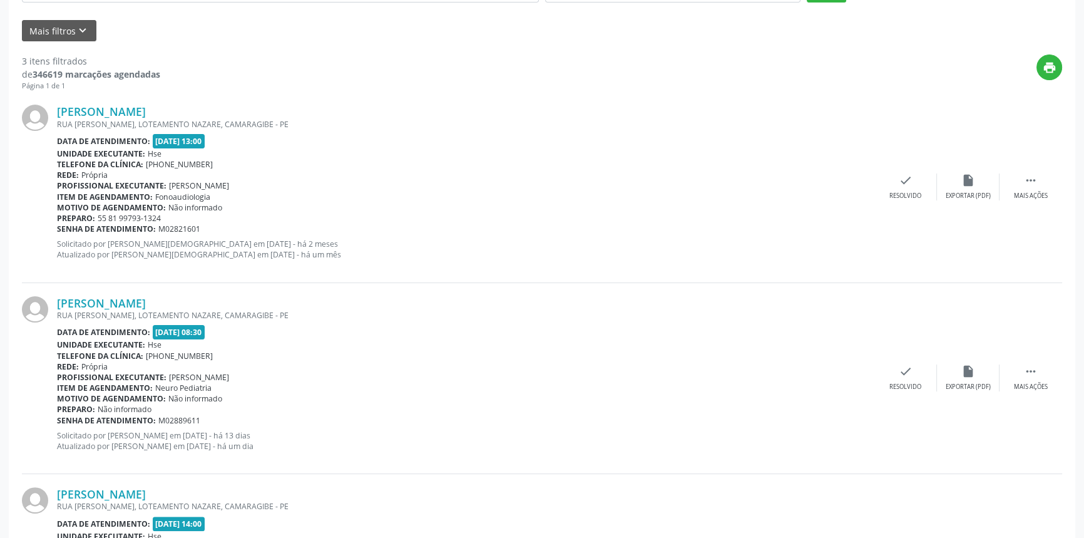
scroll to position [421, 0]
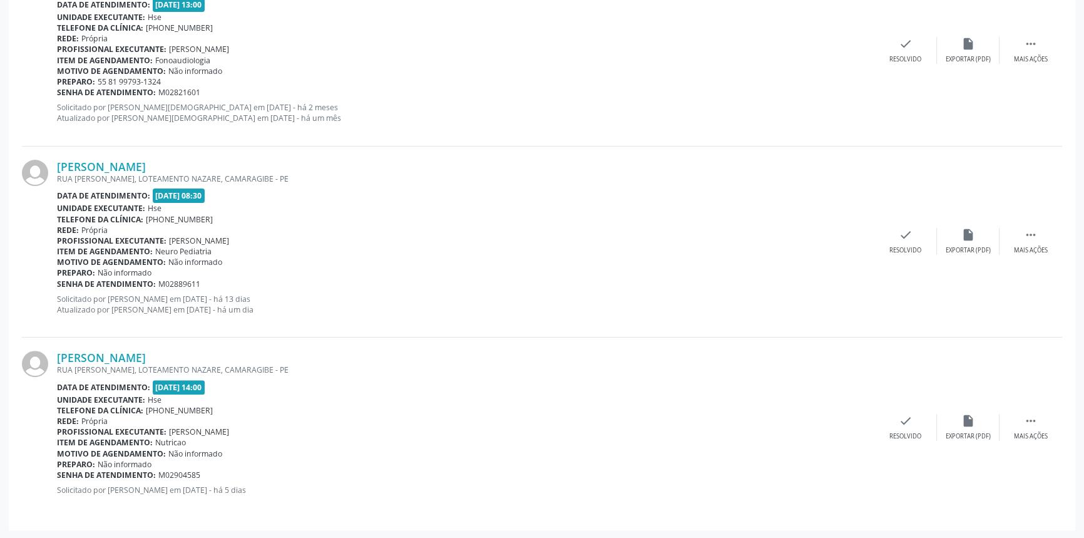
drag, startPoint x: 192, startPoint y: 165, endPoint x: 53, endPoint y: 166, distance: 138.4
click at [53, 166] on div "[PERSON_NAME] [GEOGRAPHIC_DATA][PERSON_NAME], LOTEAMENTO NAZARE, CAMARAGIBE - P…" at bounding box center [542, 242] width 1041 height 191
click at [165, 157] on div "[PERSON_NAME] [GEOGRAPHIC_DATA][PERSON_NAME], LOTEAMENTO NAZARE, CAMARAGIBE - P…" at bounding box center [542, 242] width 1041 height 191
click at [146, 163] on link "[PERSON_NAME]" at bounding box center [101, 167] width 89 height 14
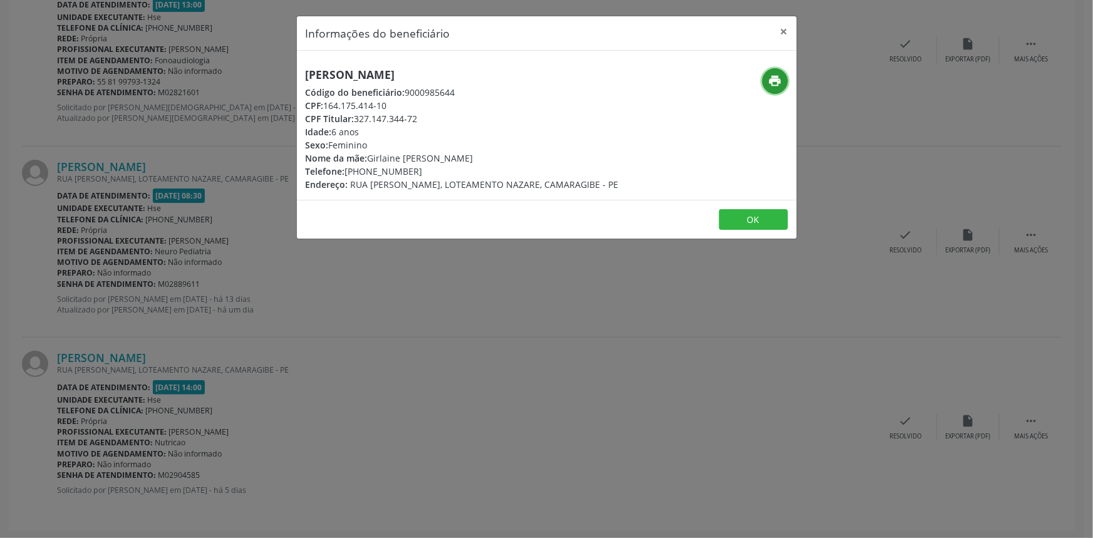
click at [771, 75] on icon "print" at bounding box center [775, 81] width 14 height 14
click at [786, 28] on button "×" at bounding box center [783, 31] width 25 height 31
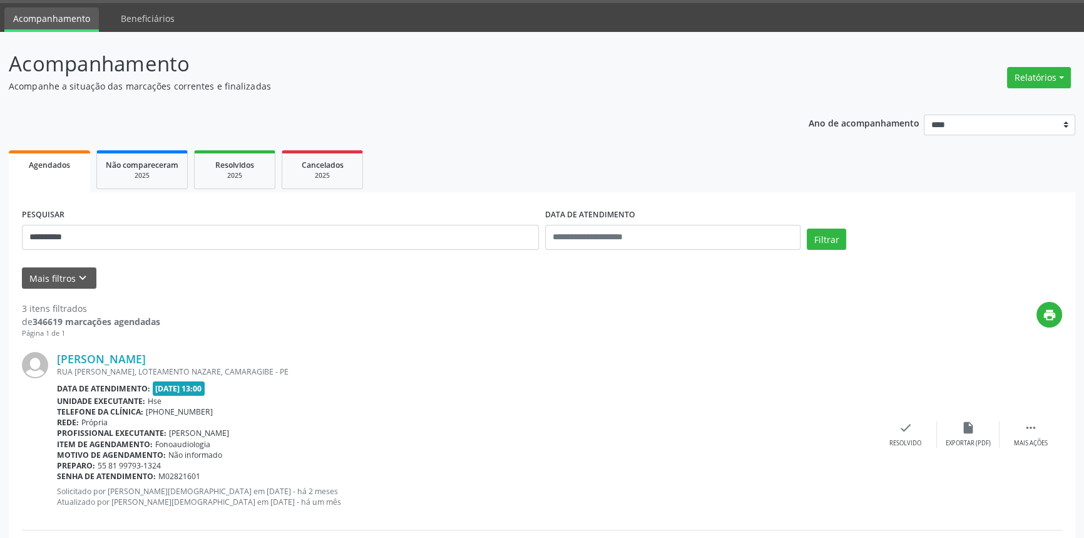
scroll to position [23, 0]
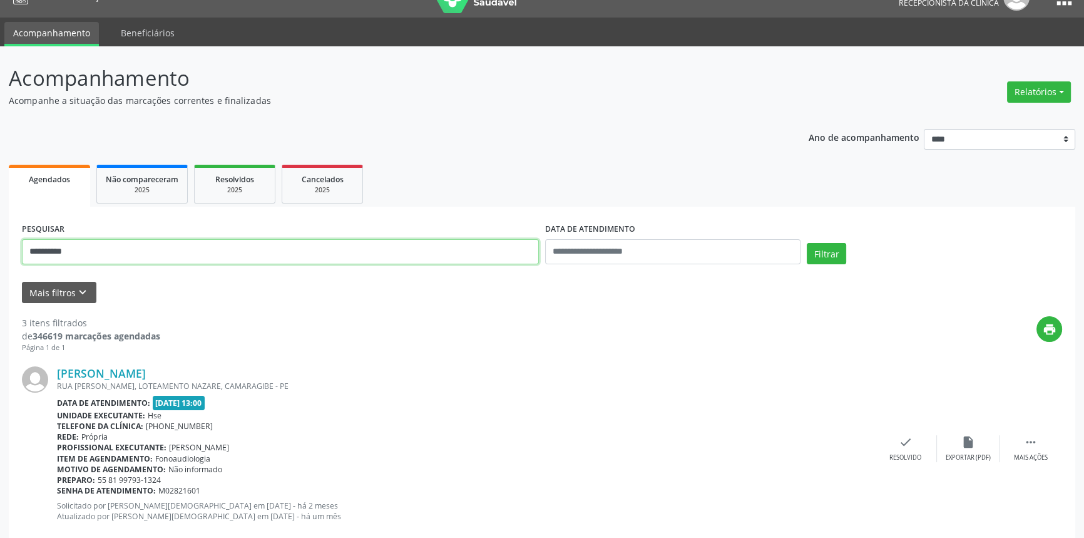
drag, startPoint x: 107, startPoint y: 241, endPoint x: 0, endPoint y: 241, distance: 107.1
click at [0, 241] on div "**********" at bounding box center [542, 491] width 1084 height 891
click at [807, 243] on button "Filtrar" at bounding box center [826, 253] width 39 height 21
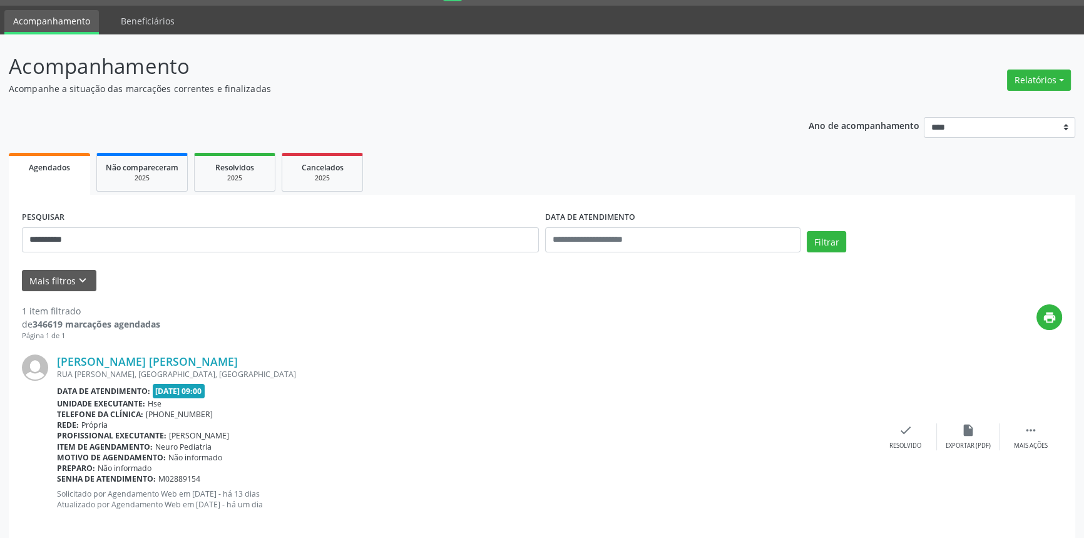
scroll to position [50, 0]
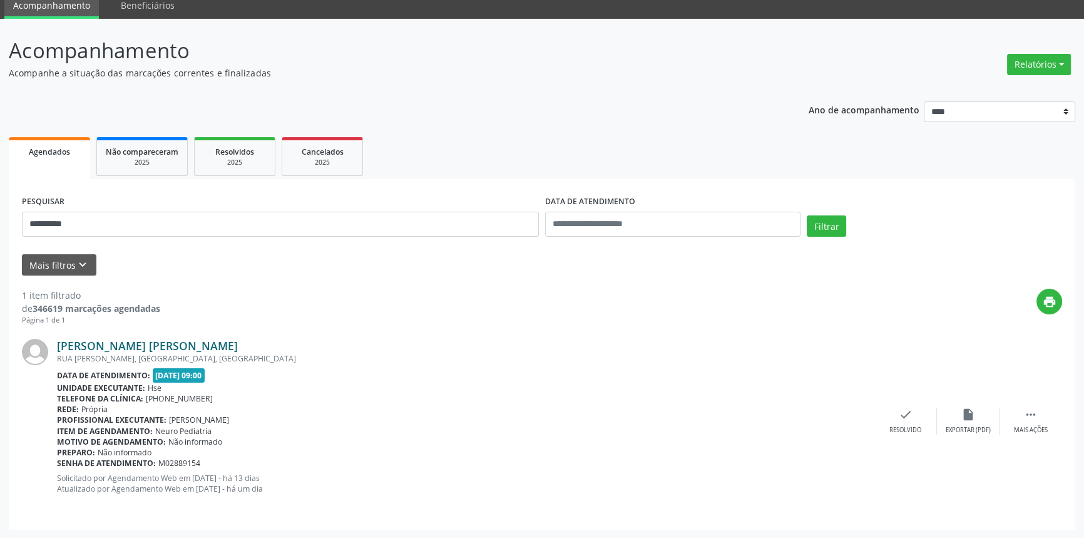
drag, startPoint x: 294, startPoint y: 342, endPoint x: 58, endPoint y: 344, distance: 235.4
click at [58, 344] on div "[PERSON_NAME] [PERSON_NAME]" at bounding box center [466, 346] width 818 height 14
click at [175, 342] on link "[PERSON_NAME] [PERSON_NAME]" at bounding box center [147, 346] width 181 height 14
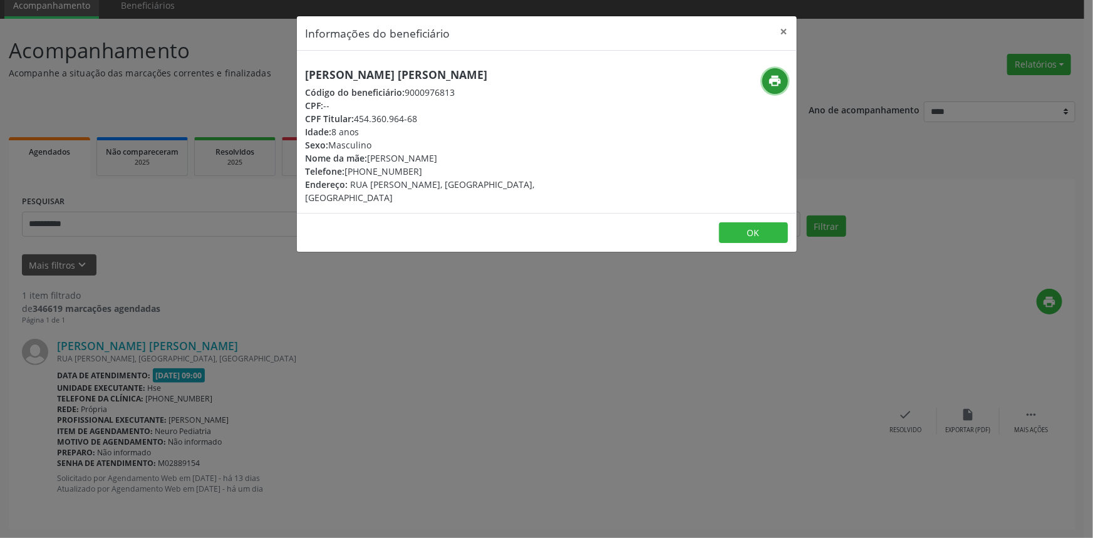
click at [781, 78] on icon "print" at bounding box center [775, 81] width 14 height 14
click at [788, 29] on button "×" at bounding box center [783, 31] width 25 height 31
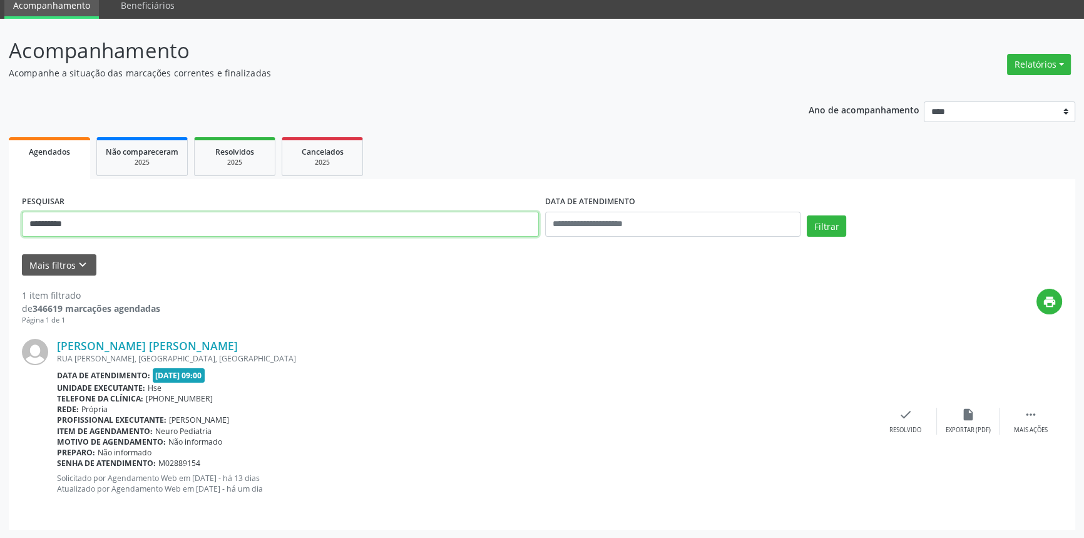
drag, startPoint x: 26, startPoint y: 222, endPoint x: 0, endPoint y: 215, distance: 27.3
click at [0, 220] on div "**********" at bounding box center [542, 279] width 1084 height 520
type input "**********"
click at [807, 215] on button "Filtrar" at bounding box center [826, 225] width 39 height 21
click at [193, 339] on link "Thiago Bacelar [PERSON_NAME]" at bounding box center [142, 346] width 171 height 14
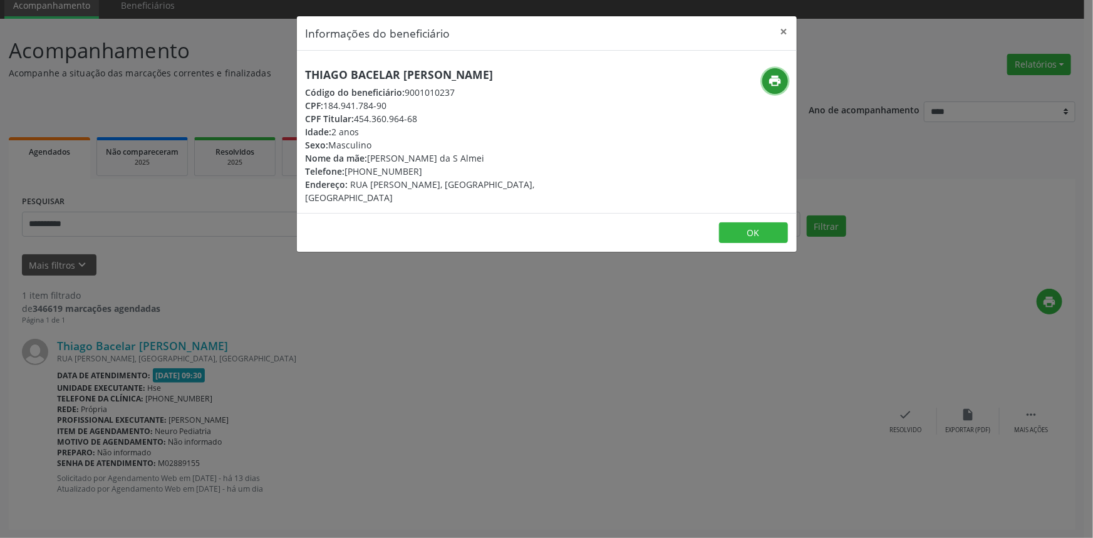
click at [781, 81] on icon "print" at bounding box center [775, 81] width 14 height 14
click at [781, 33] on button "×" at bounding box center [783, 31] width 25 height 31
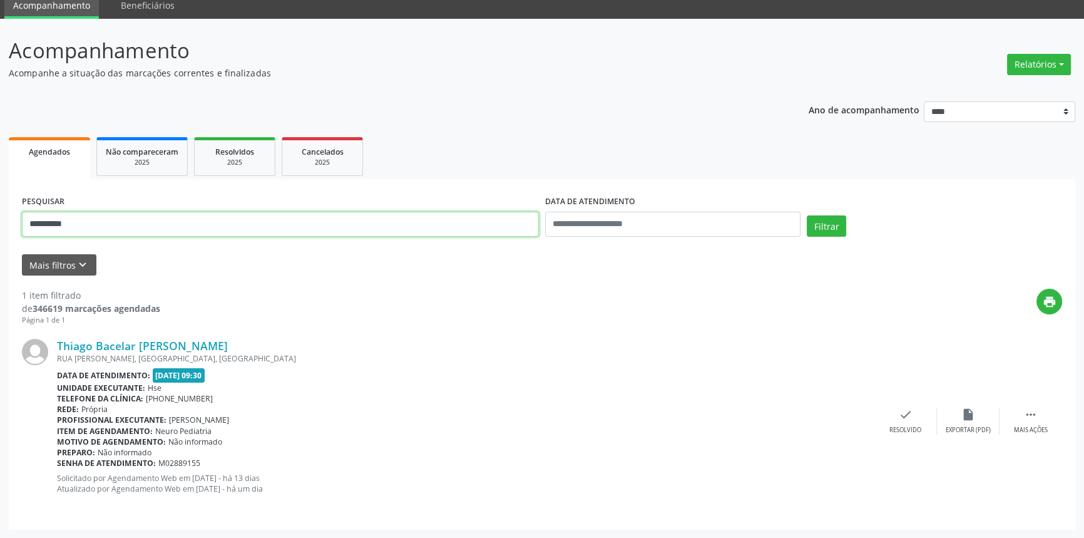
drag, startPoint x: 91, startPoint y: 218, endPoint x: 0, endPoint y: 215, distance: 91.4
click at [0, 215] on div "**********" at bounding box center [542, 279] width 1084 height 520
type input "**********"
click at [807, 215] on button "Filtrar" at bounding box center [826, 225] width 39 height 21
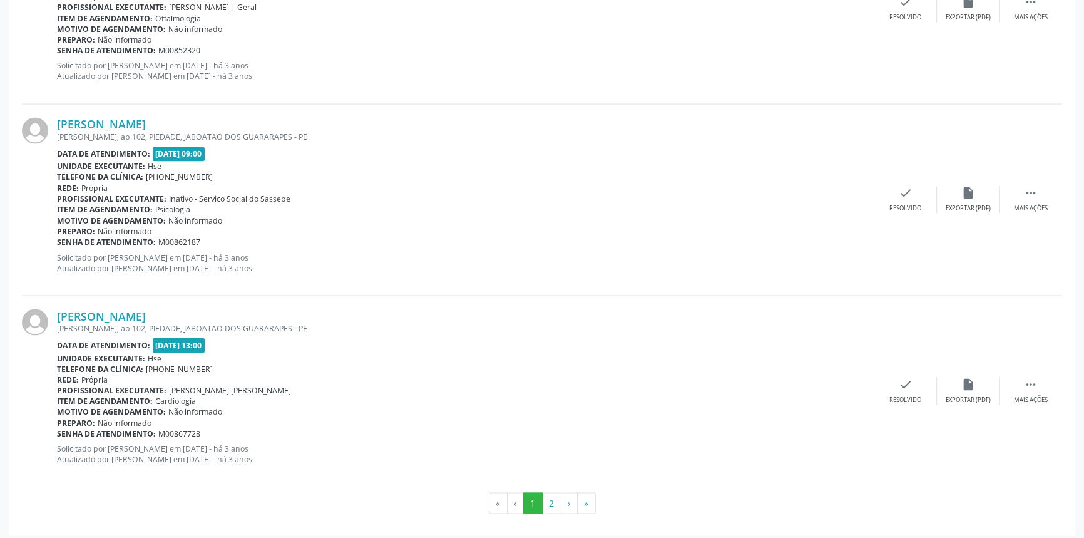
scroll to position [2760, 0]
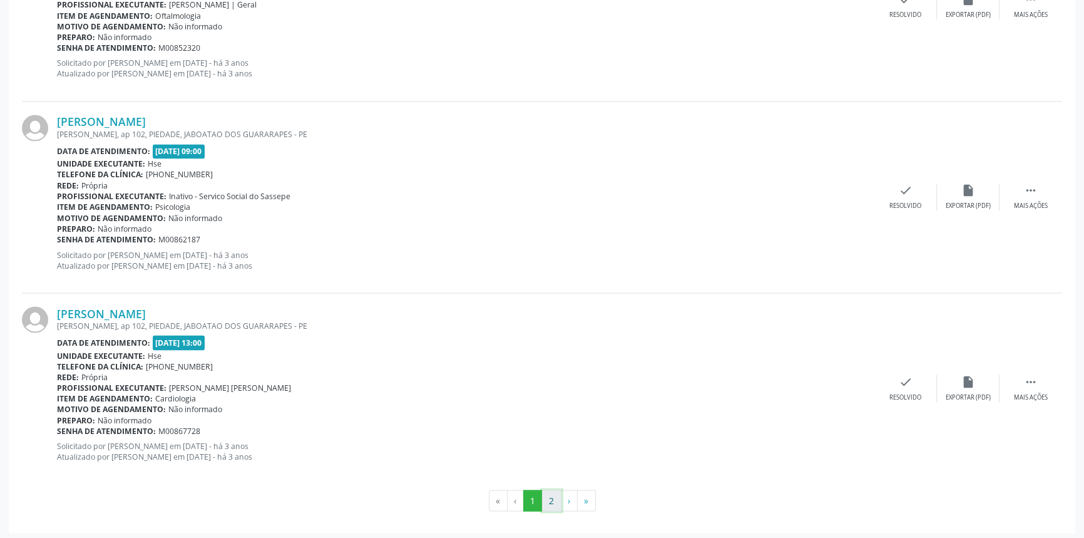
click at [555, 495] on button "2" at bounding box center [551, 500] width 19 height 21
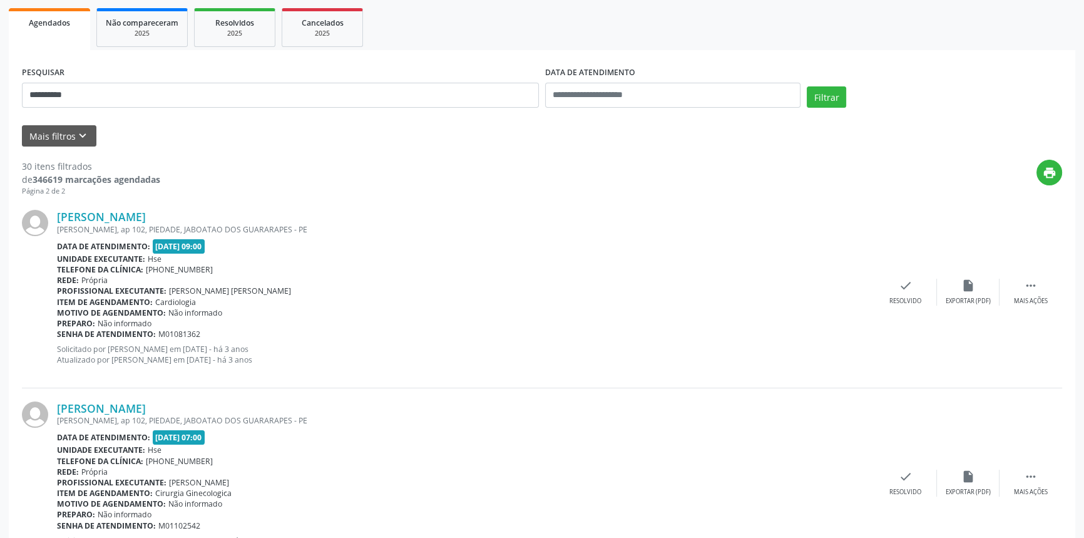
scroll to position [74, 0]
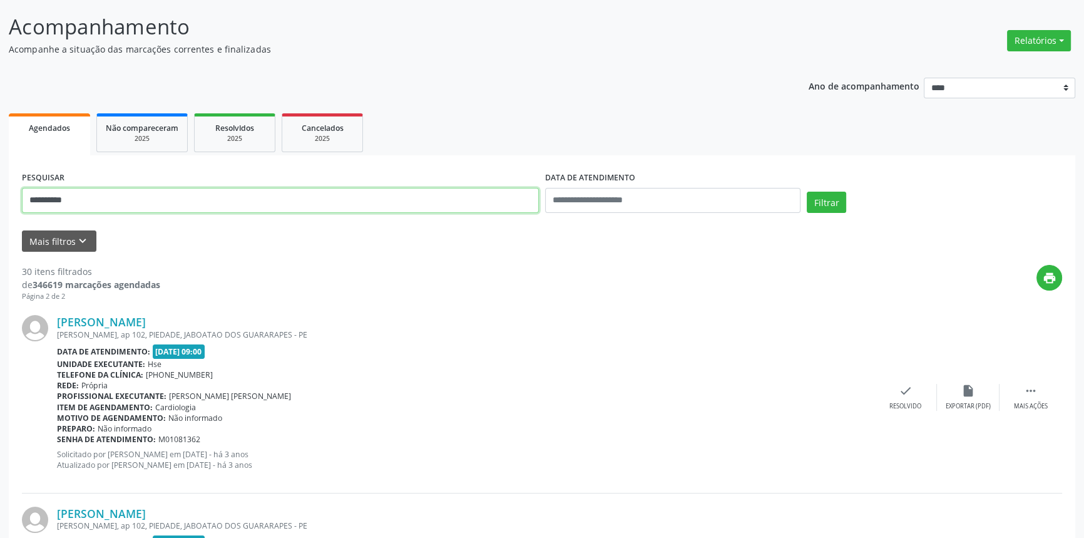
drag, startPoint x: 93, startPoint y: 200, endPoint x: 0, endPoint y: 212, distance: 94.0
click at [807, 192] on button "Filtrar" at bounding box center [826, 202] width 39 height 21
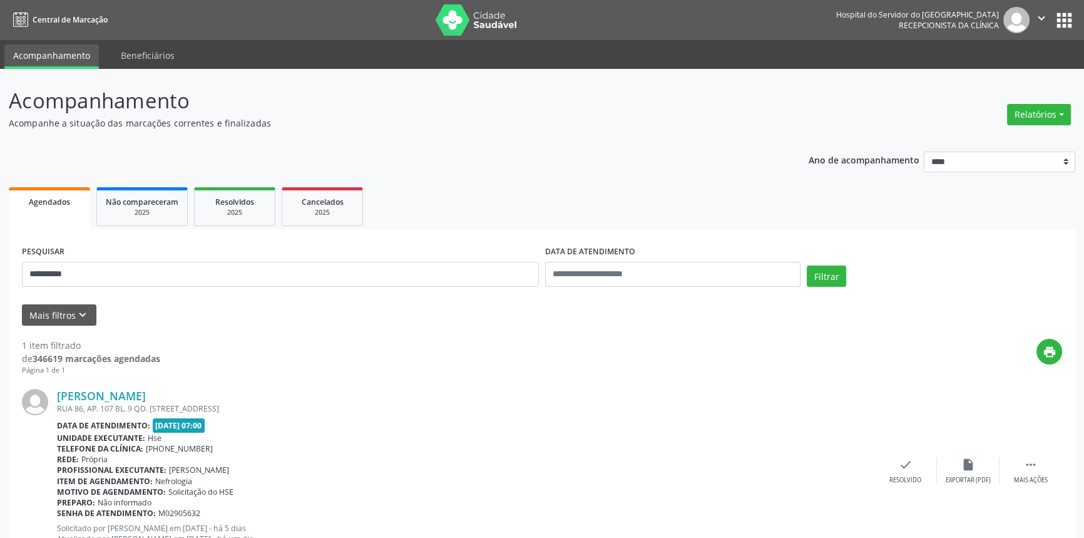
scroll to position [50, 0]
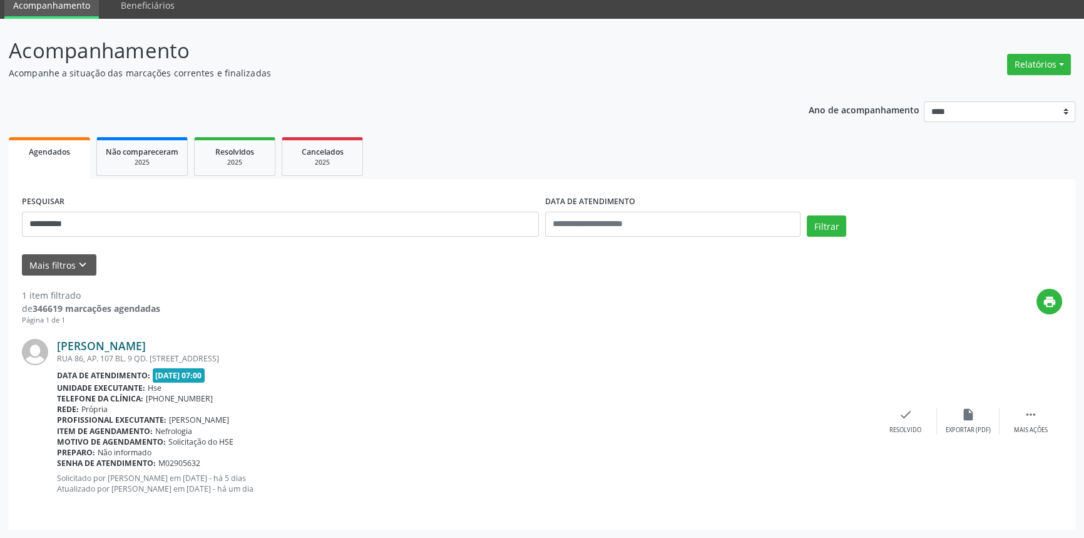
drag, startPoint x: 220, startPoint y: 341, endPoint x: 59, endPoint y: 339, distance: 161.6
click at [59, 339] on div "[PERSON_NAME]" at bounding box center [466, 346] width 818 height 14
drag, startPoint x: 89, startPoint y: 234, endPoint x: 0, endPoint y: 219, distance: 90.3
click at [0, 219] on div "**********" at bounding box center [542, 279] width 1084 height 520
type input "**********"
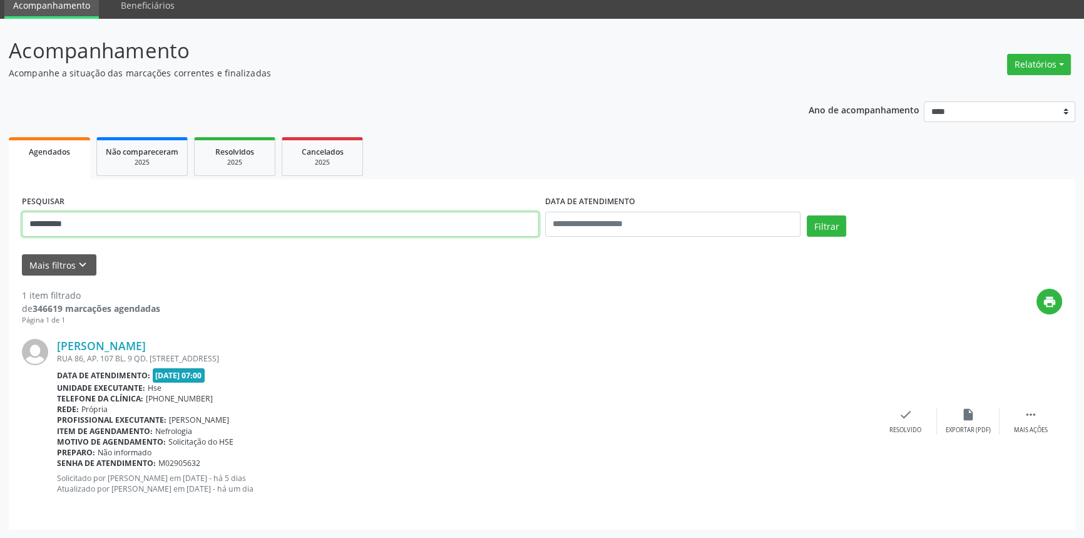
click at [807, 215] on button "Filtrar" at bounding box center [826, 225] width 39 height 21
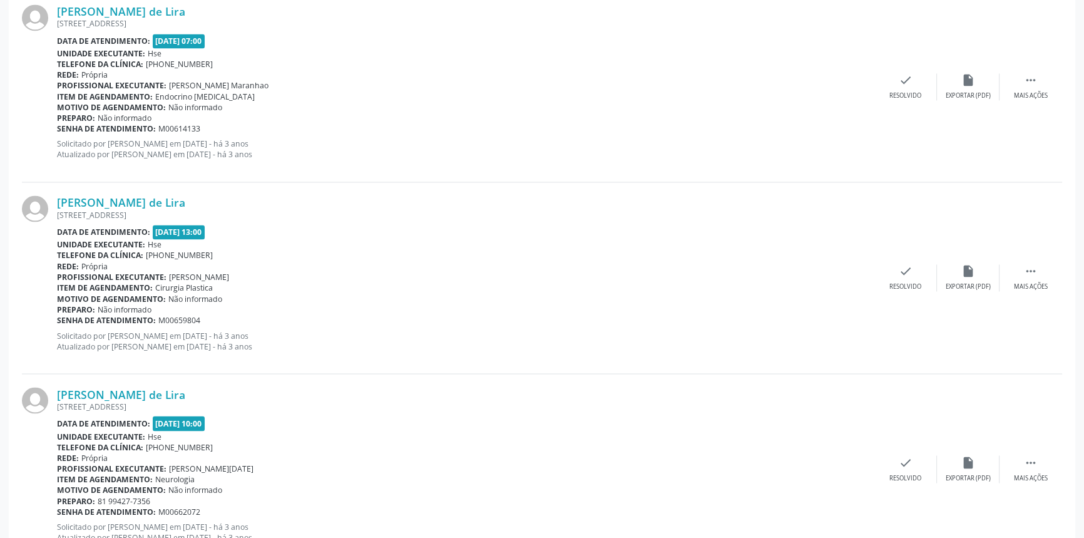
scroll to position [2760, 0]
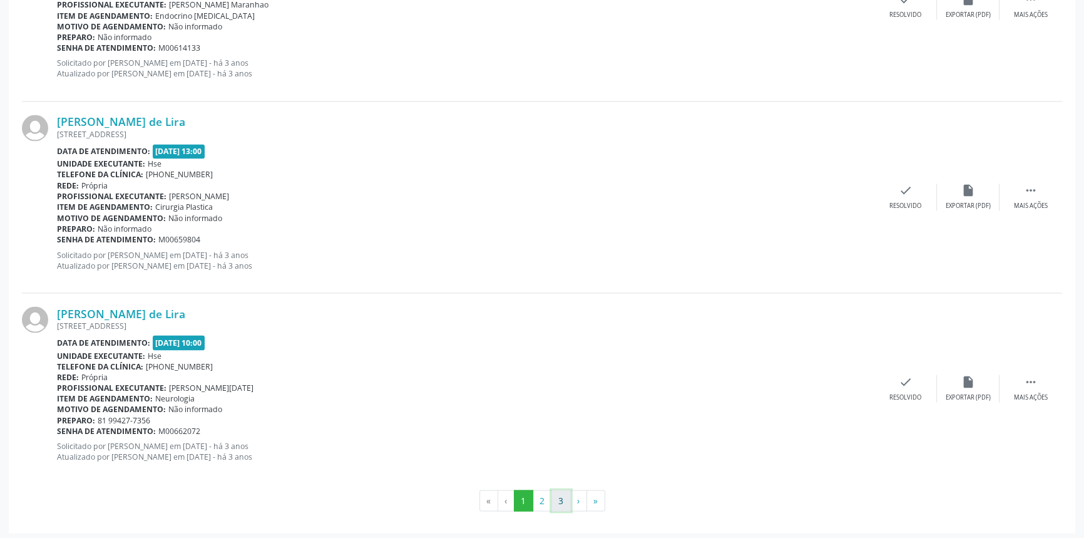
click at [560, 494] on button "3" at bounding box center [561, 500] width 19 height 21
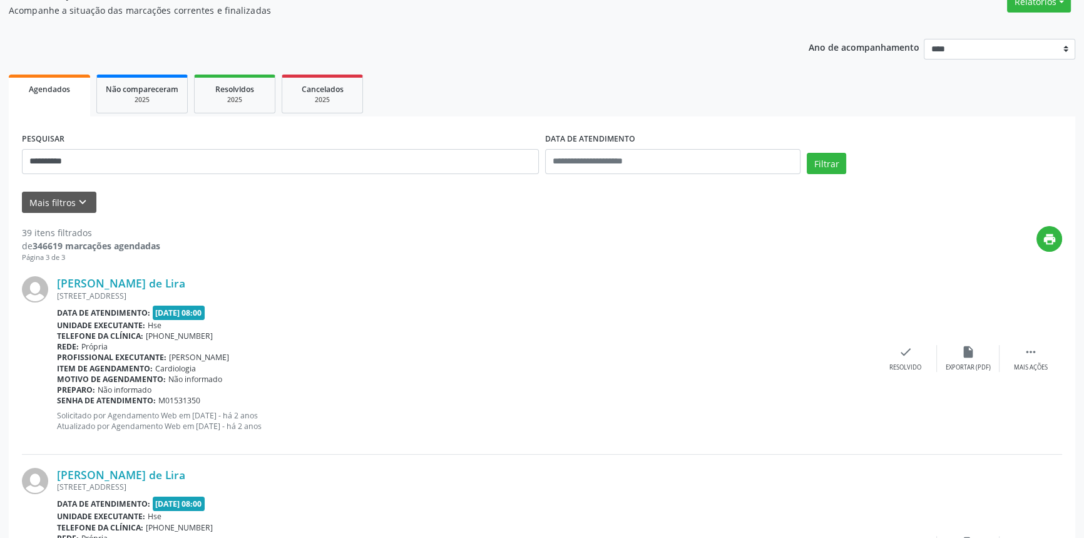
scroll to position [0, 0]
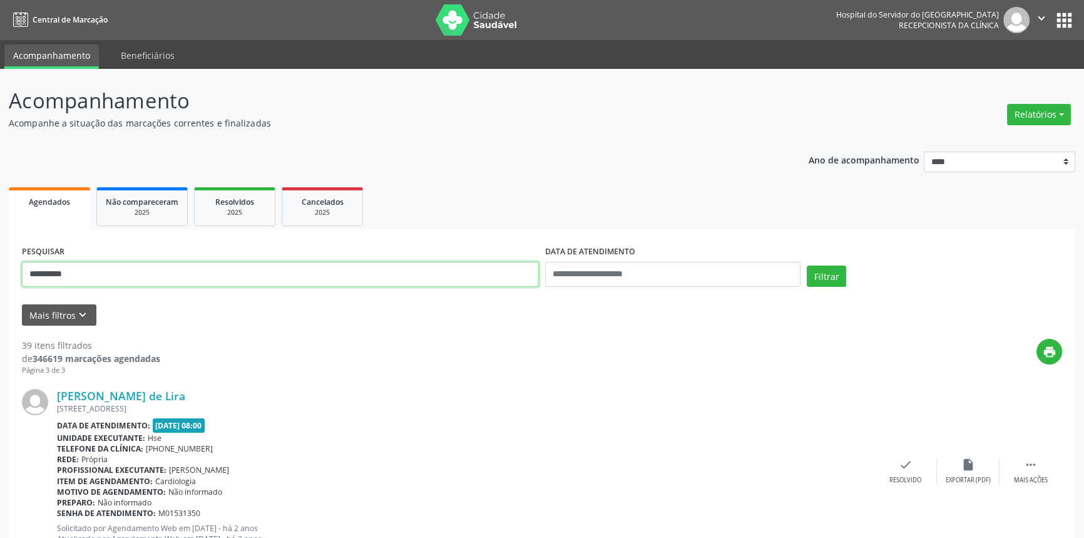
drag, startPoint x: 108, startPoint y: 281, endPoint x: 0, endPoint y: 218, distance: 125.4
type input "**********"
click at [807, 265] on button "Filtrar" at bounding box center [826, 275] width 39 height 21
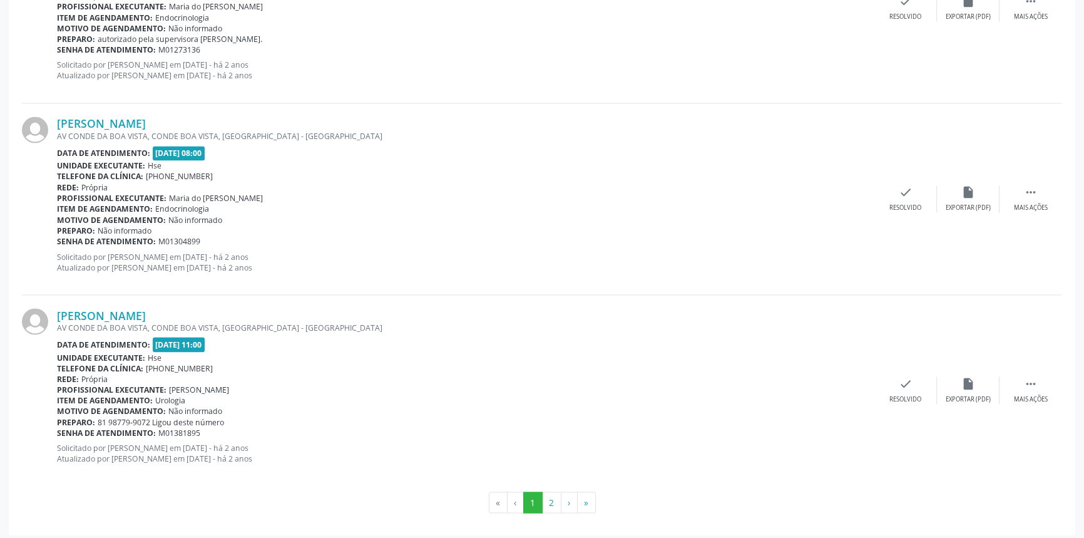
scroll to position [2760, 0]
click at [554, 500] on button "2" at bounding box center [551, 500] width 19 height 21
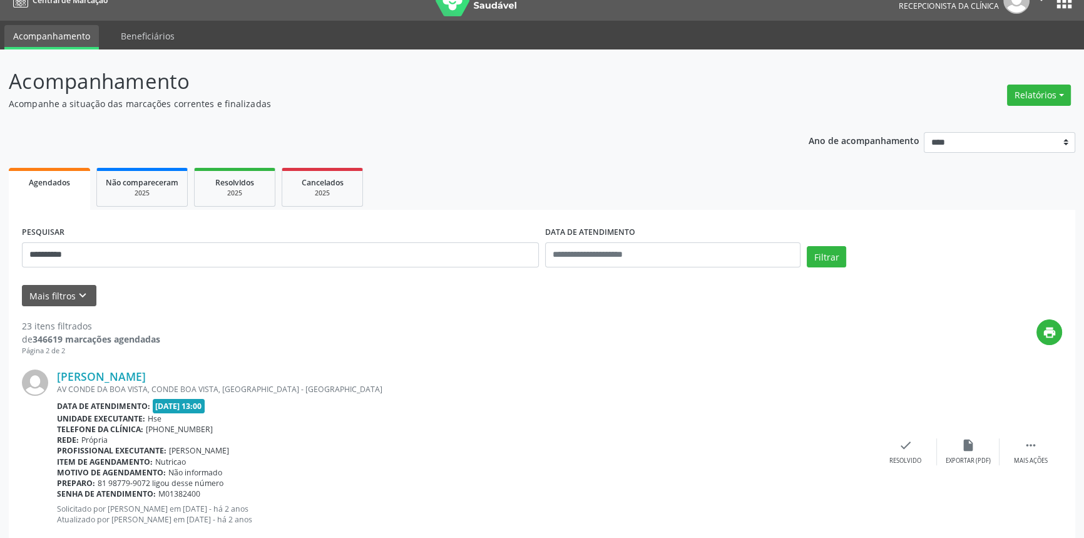
scroll to position [0, 0]
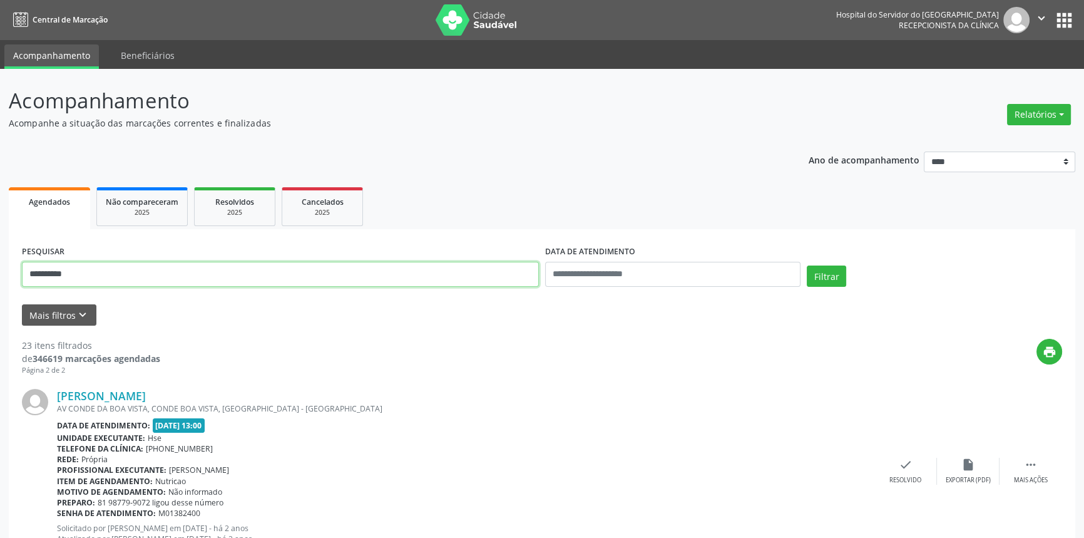
drag, startPoint x: 98, startPoint y: 281, endPoint x: 0, endPoint y: 250, distance: 103.0
click at [807, 265] on button "Filtrar" at bounding box center [826, 275] width 39 height 21
drag, startPoint x: 113, startPoint y: 270, endPoint x: 0, endPoint y: 260, distance: 113.1
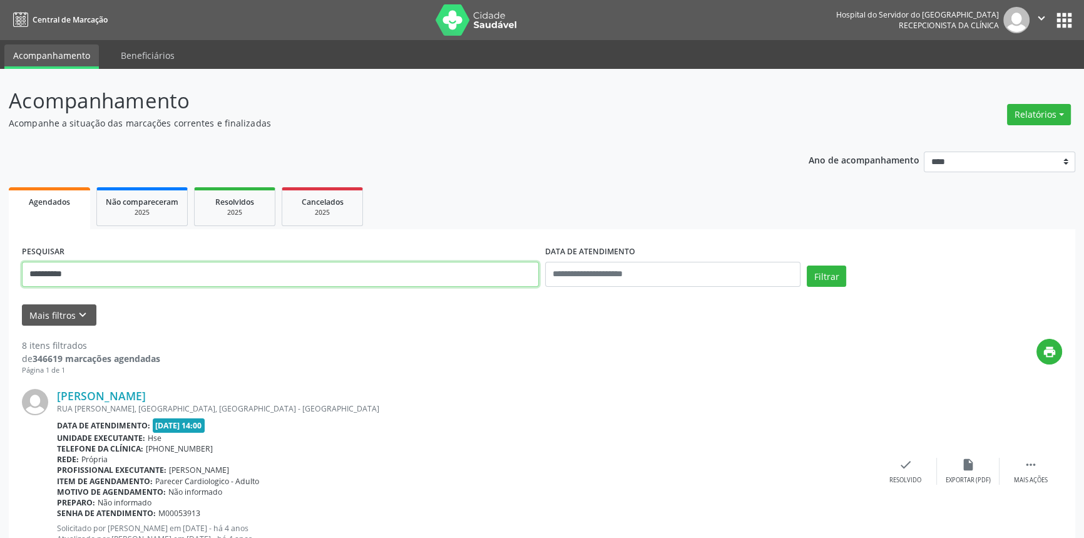
type input "**********"
click at [807, 265] on button "Filtrar" at bounding box center [826, 275] width 39 height 21
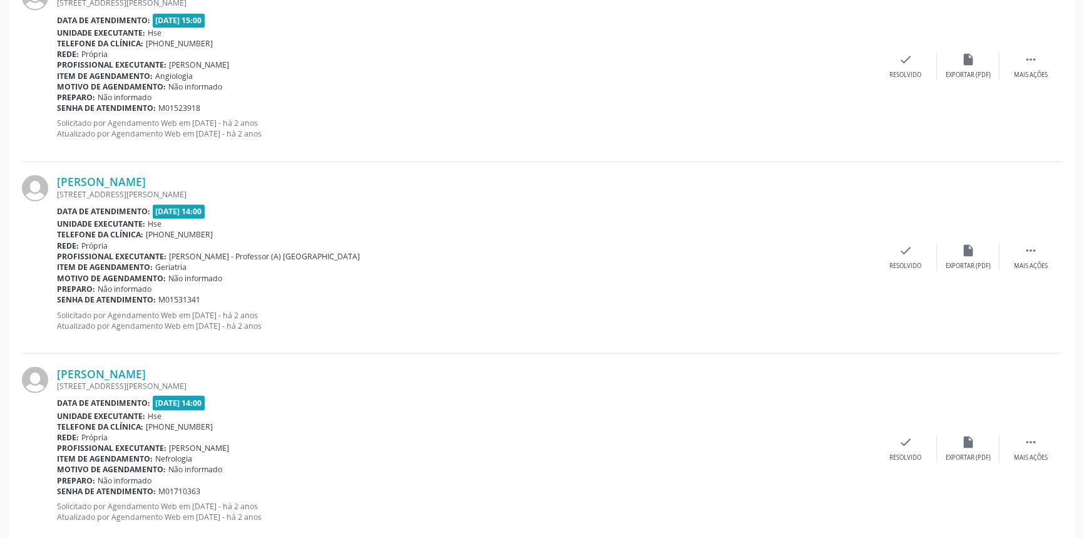
scroll to position [2760, 0]
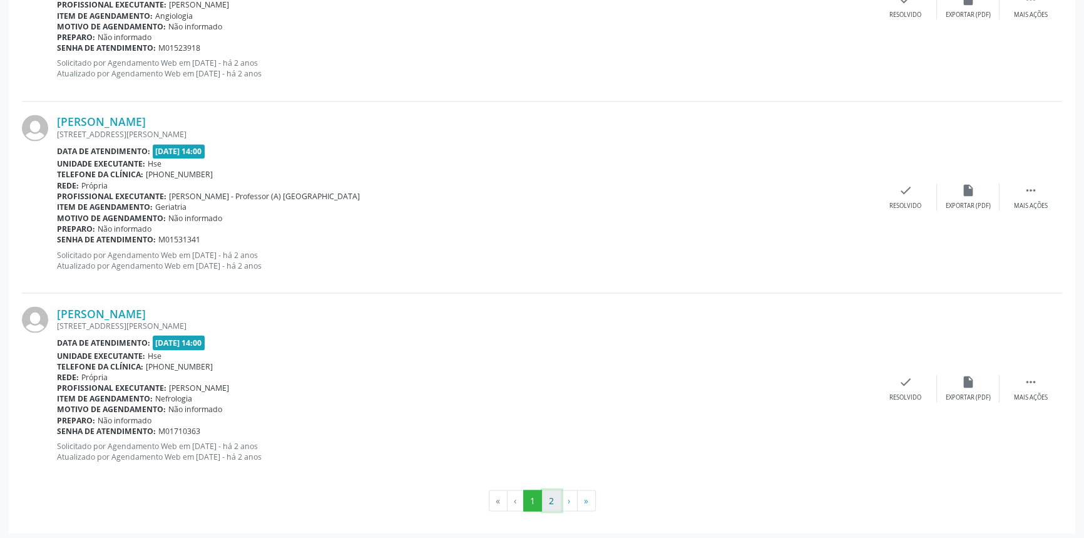
click at [550, 492] on button "2" at bounding box center [551, 500] width 19 height 21
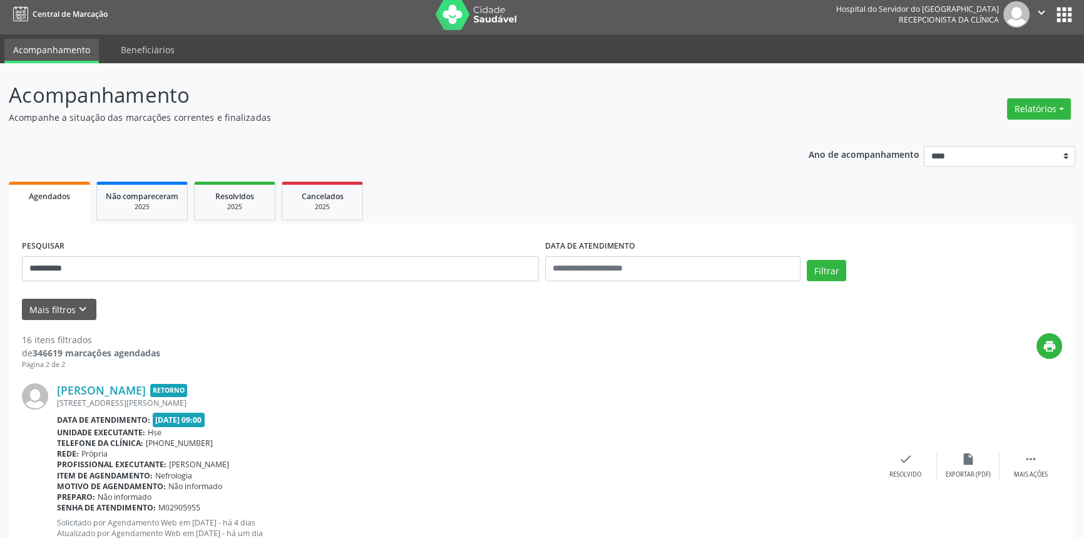
scroll to position [0, 0]
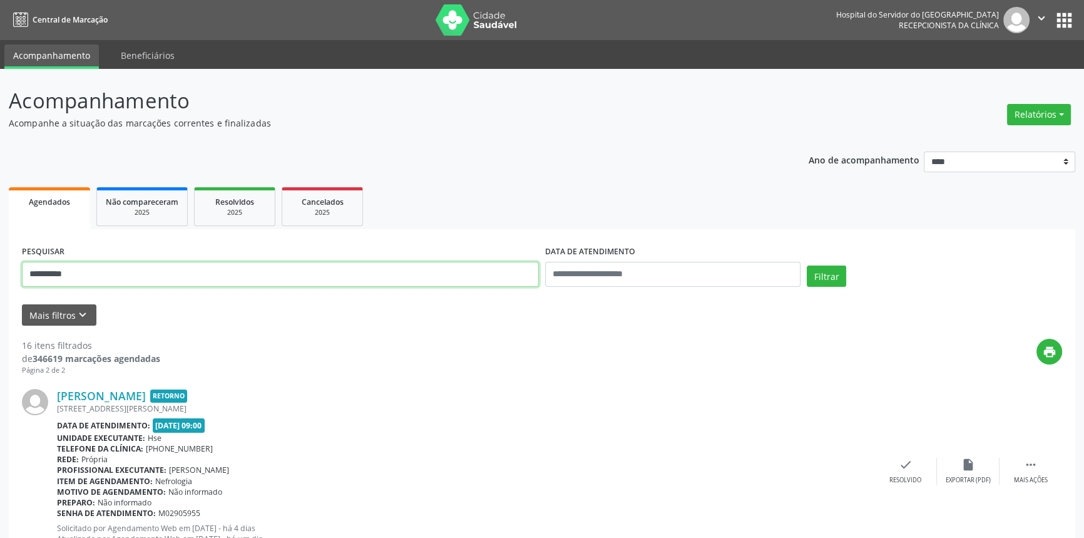
drag, startPoint x: 88, startPoint y: 276, endPoint x: 0, endPoint y: 255, distance: 90.1
click at [0, 255] on div "**********" at bounding box center [542, 346] width 1084 height 555
type input "**********"
click at [807, 265] on button "Filtrar" at bounding box center [826, 275] width 39 height 21
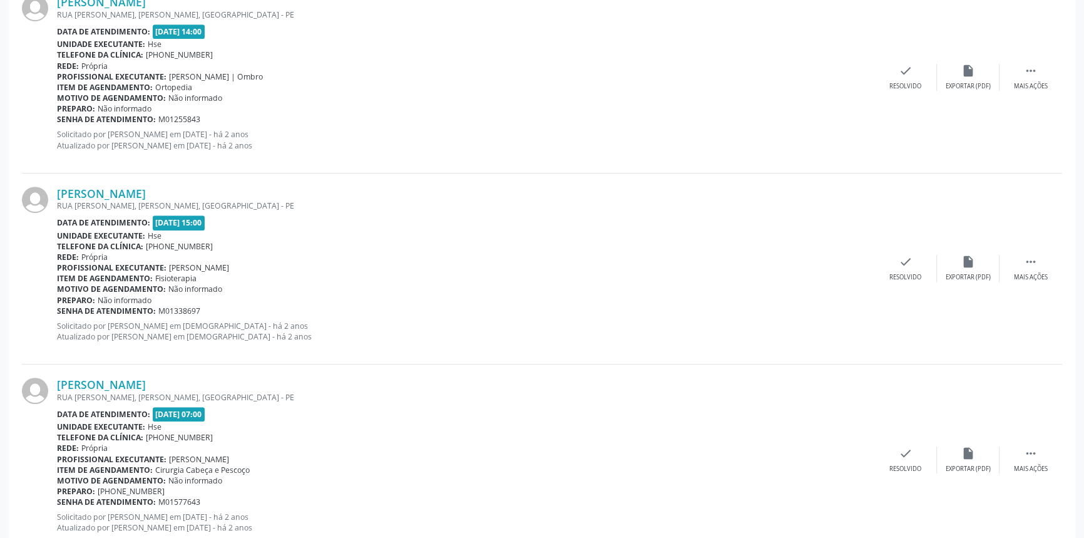
scroll to position [2739, 0]
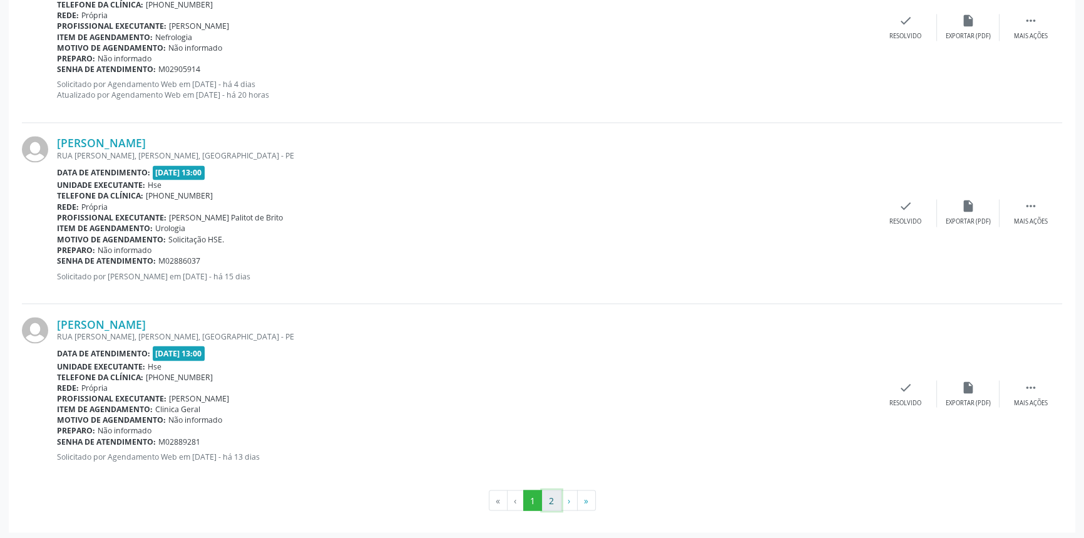
click at [546, 495] on button "2" at bounding box center [551, 500] width 19 height 21
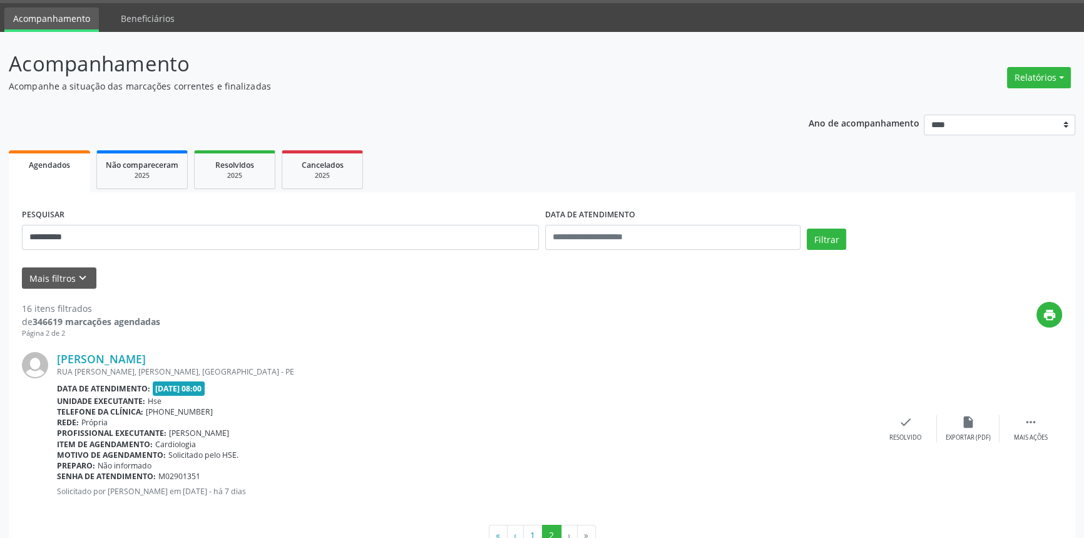
scroll to position [75, 0]
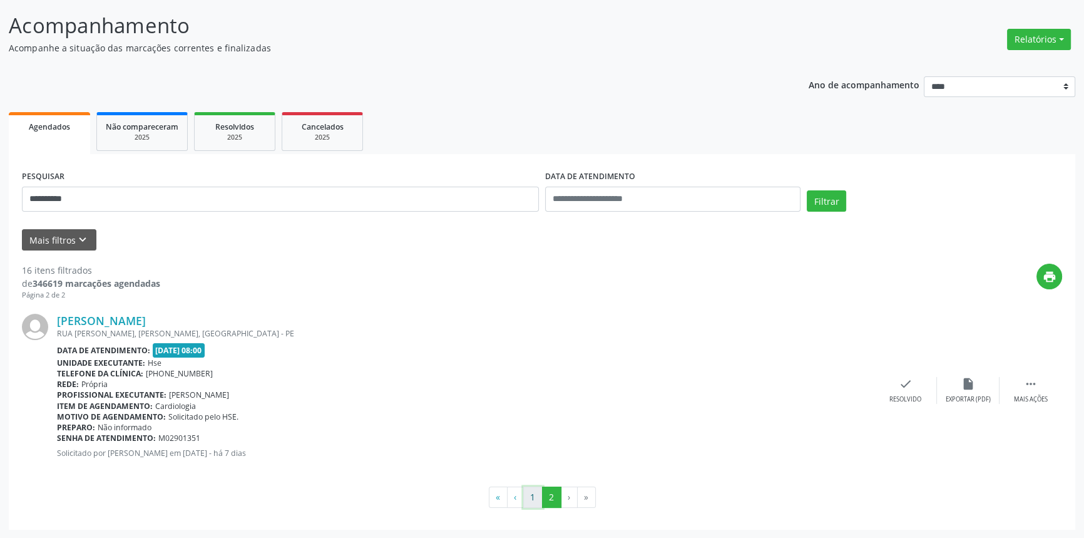
click at [528, 493] on button "1" at bounding box center [532, 497] width 19 height 21
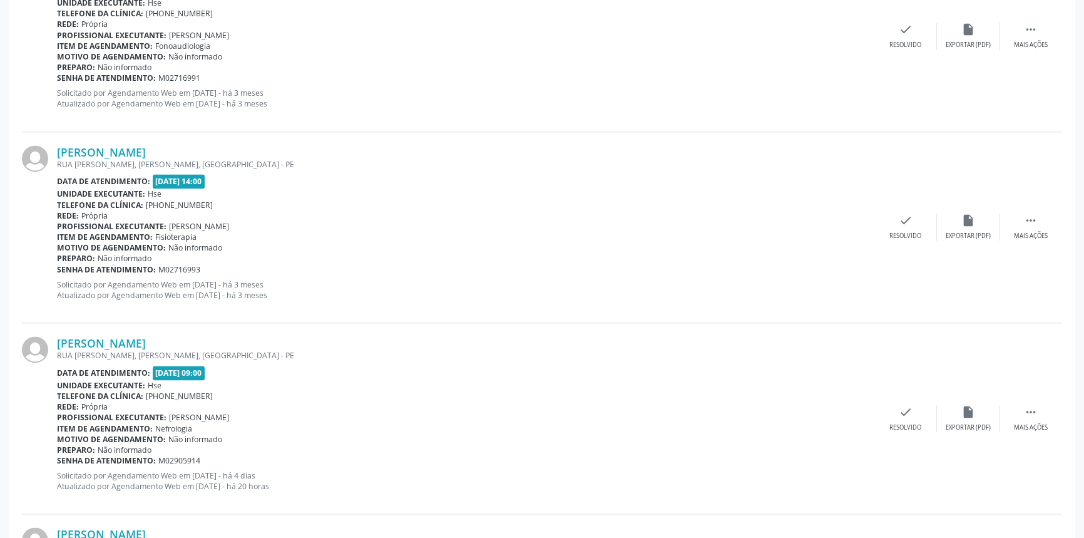
scroll to position [2340, 0]
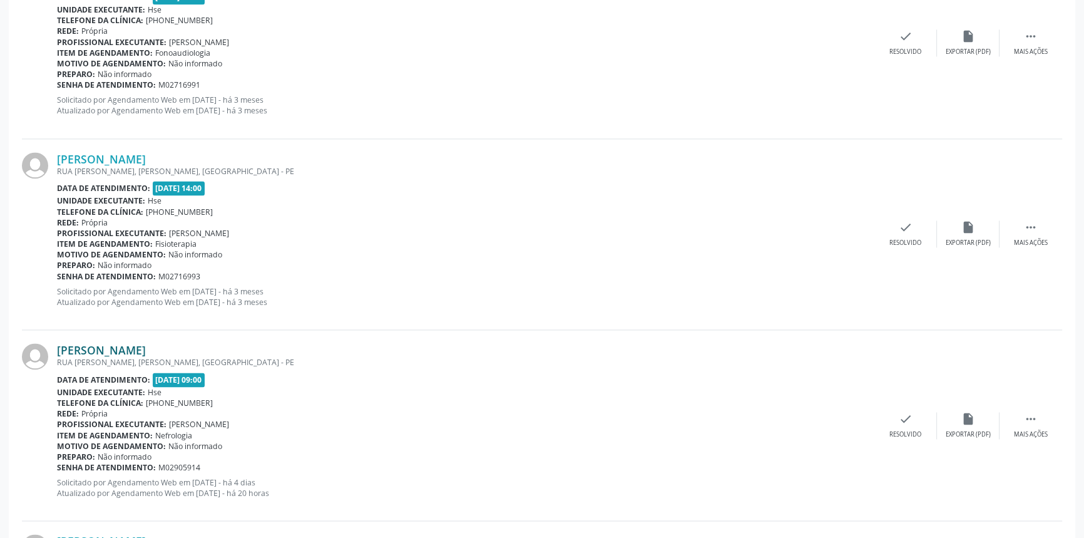
drag, startPoint x: 226, startPoint y: 346, endPoint x: 59, endPoint y: 344, distance: 166.6
click at [59, 344] on div "[PERSON_NAME]" at bounding box center [466, 350] width 818 height 14
